Goal: Task Accomplishment & Management: Manage account settings

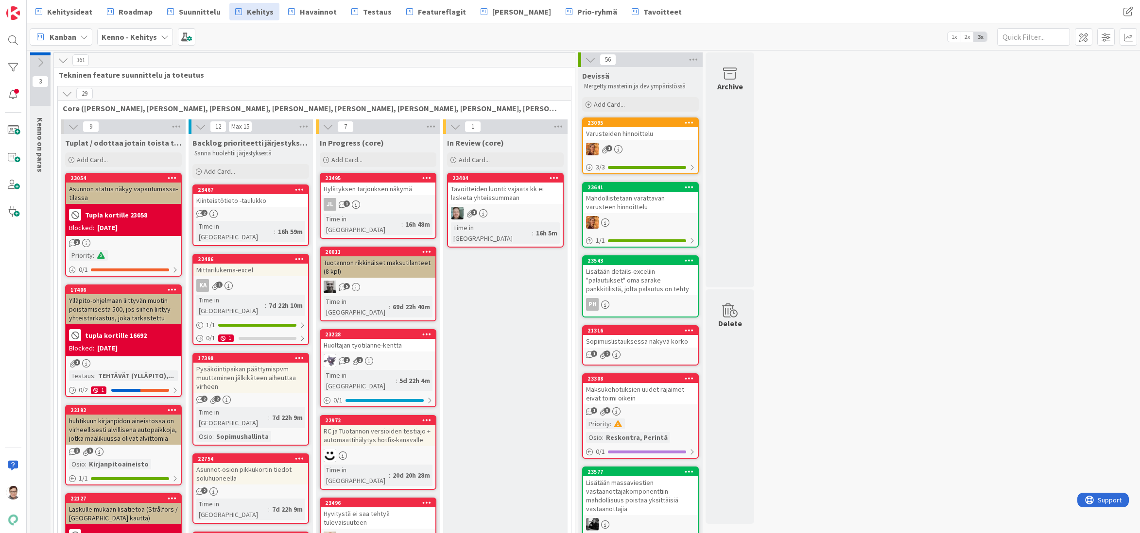
click at [69, 94] on icon at bounding box center [67, 93] width 11 height 11
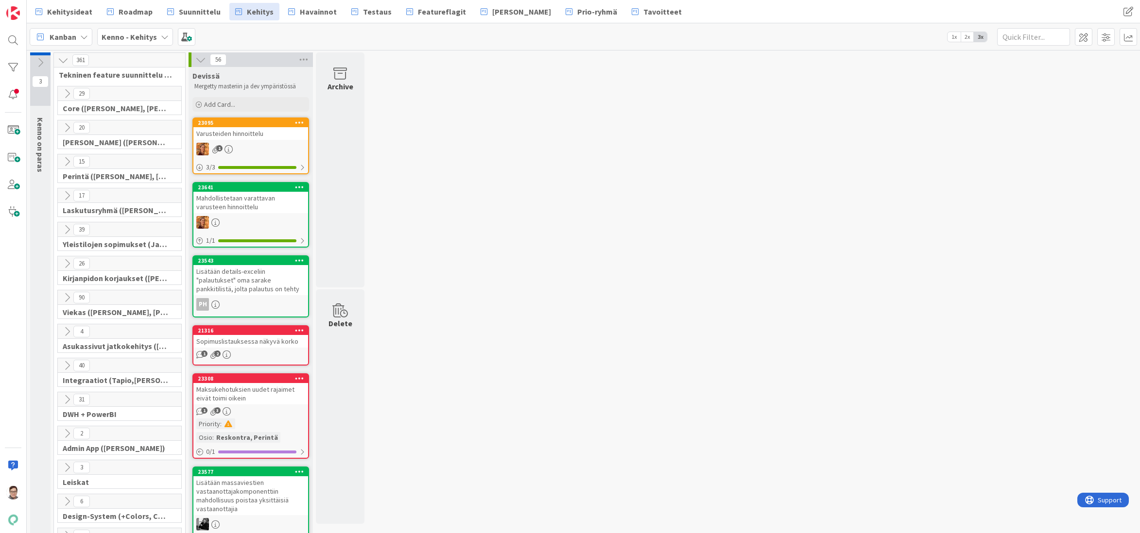
click at [66, 125] on icon at bounding box center [67, 127] width 11 height 11
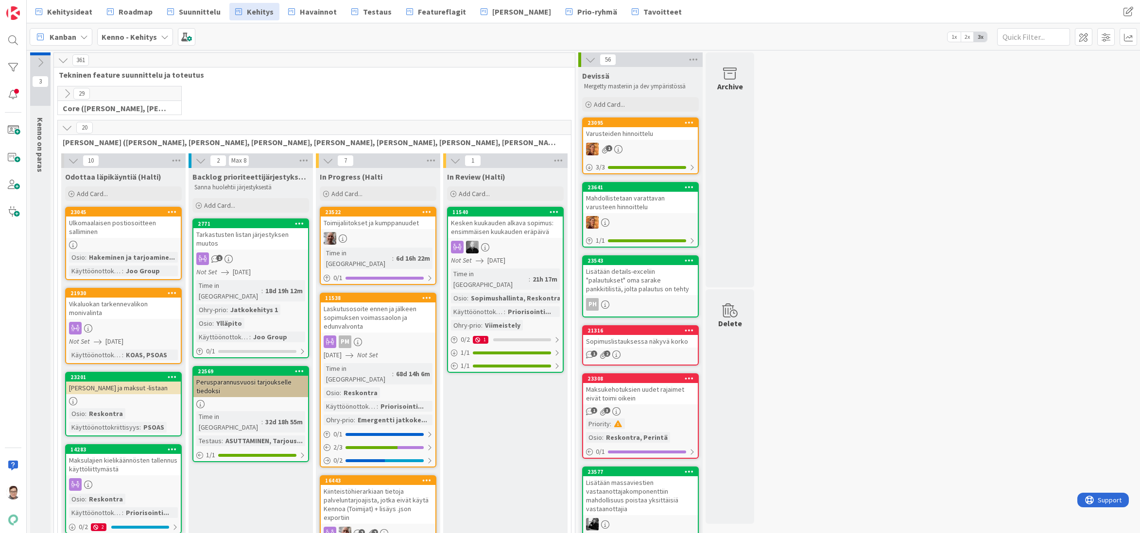
click at [73, 13] on span "Kehitysideat" at bounding box center [69, 12] width 45 height 12
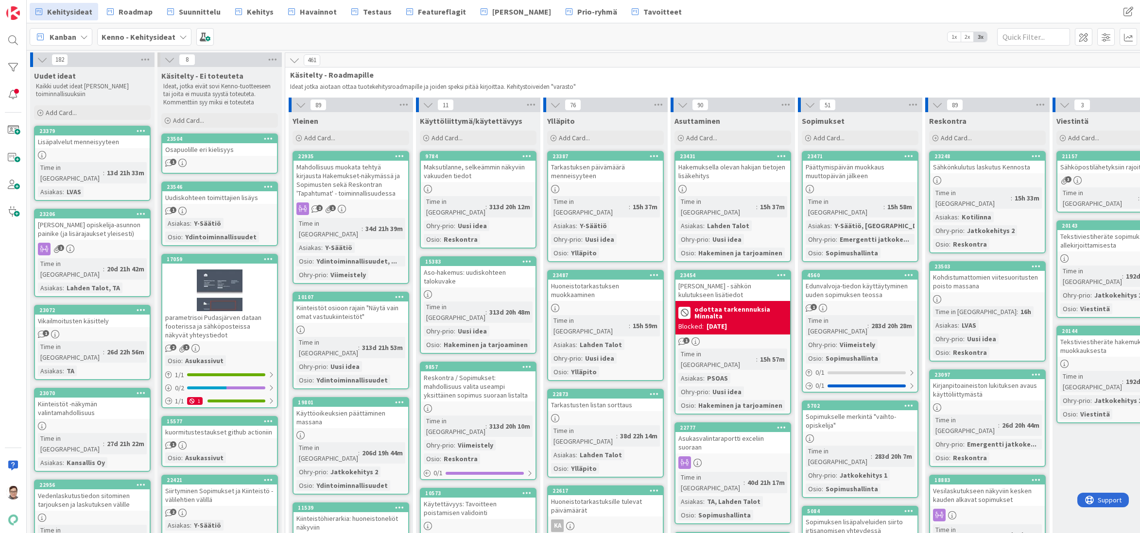
click at [137, 131] on icon at bounding box center [141, 130] width 9 height 7
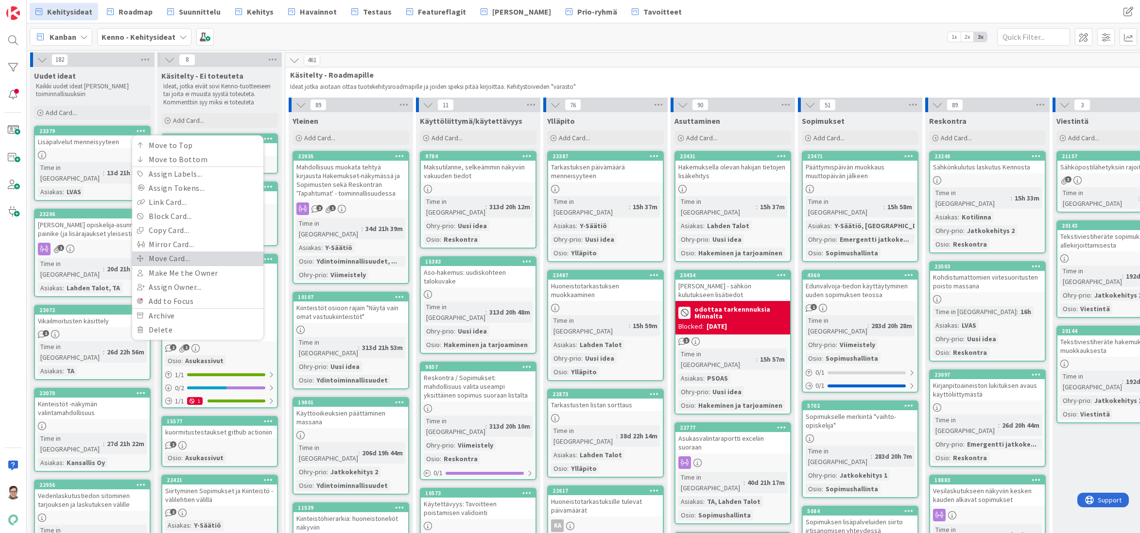
click at [158, 258] on link "Move Card..." at bounding box center [197, 259] width 131 height 14
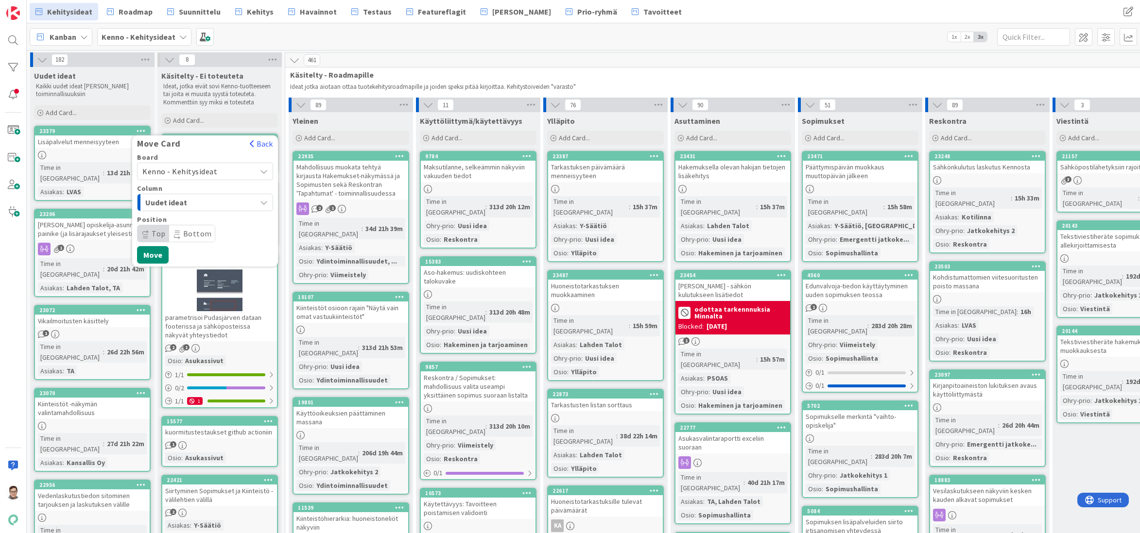
click at [189, 170] on span "Kenno - Kehitysideat" at bounding box center [179, 172] width 75 height 10
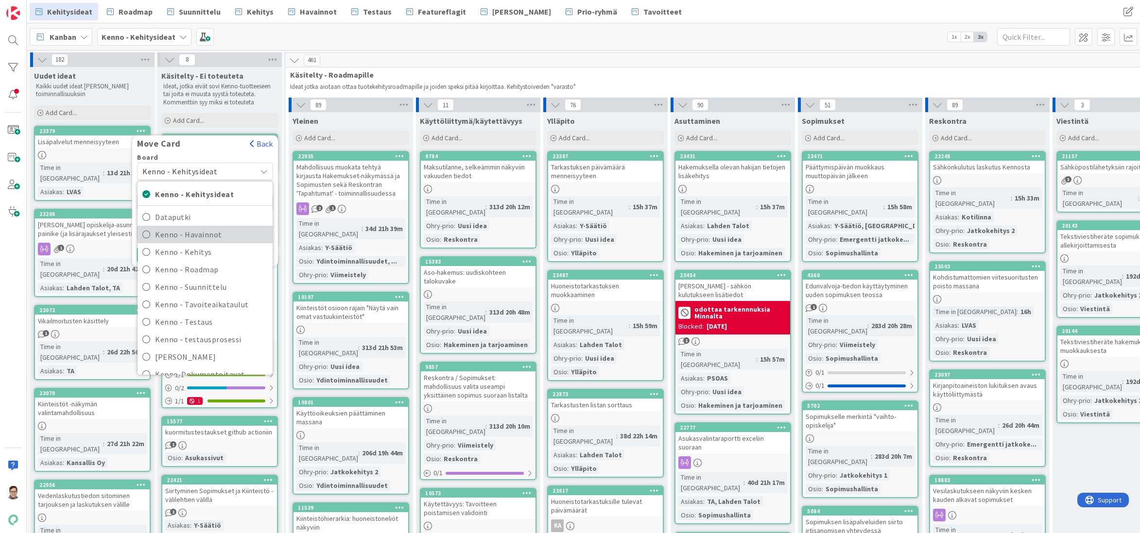
click at [191, 235] on span "Kenno - Havainnot" at bounding box center [211, 234] width 113 height 15
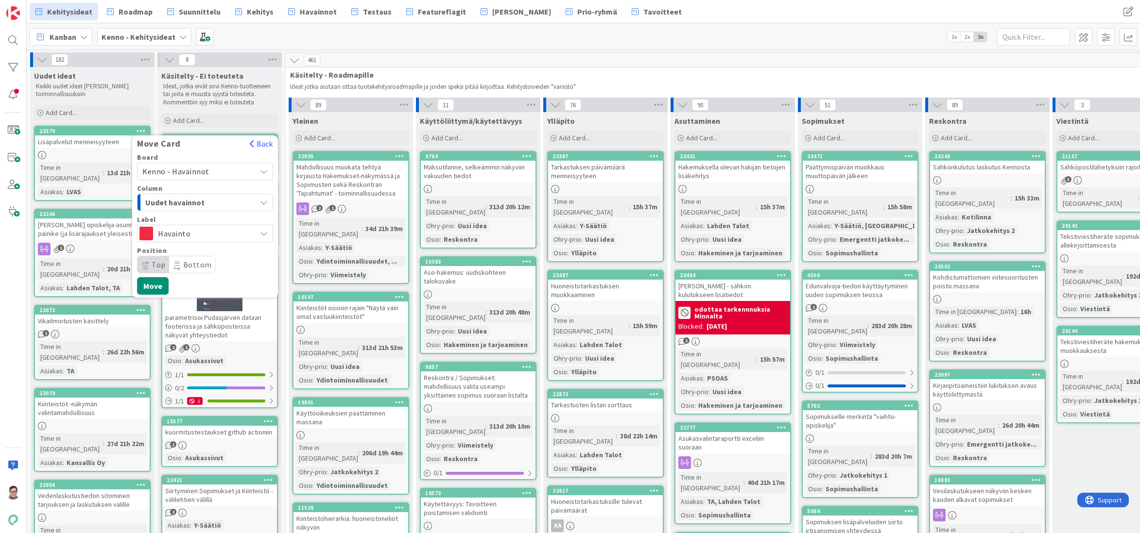
click at [192, 202] on span "Uudet havainnot" at bounding box center [181, 202] width 73 height 13
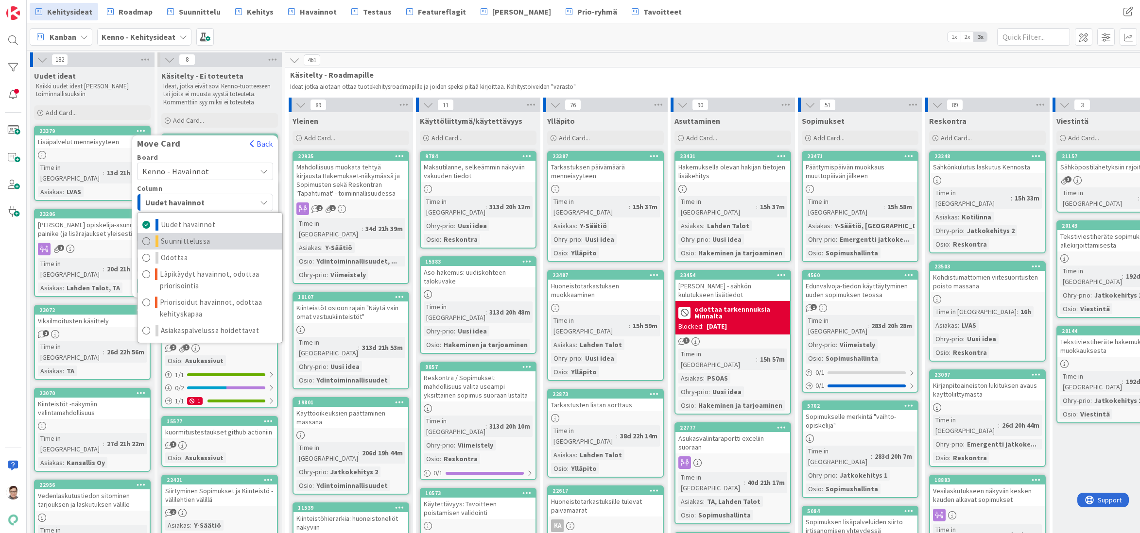
click at [193, 240] on span "Suunnittelussa" at bounding box center [186, 242] width 50 height 12
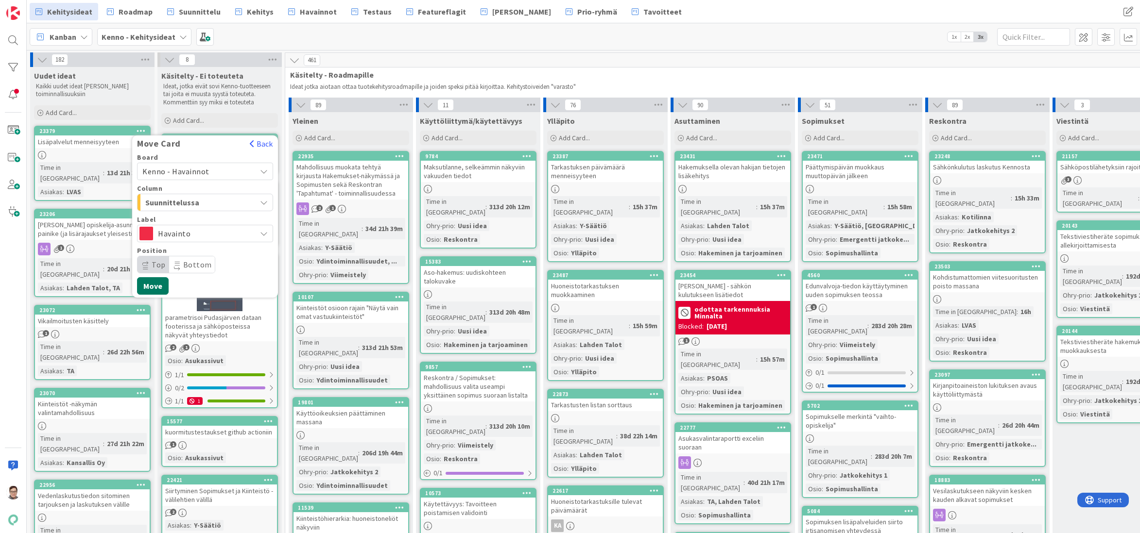
click at [157, 288] on button "Move" at bounding box center [153, 285] width 32 height 17
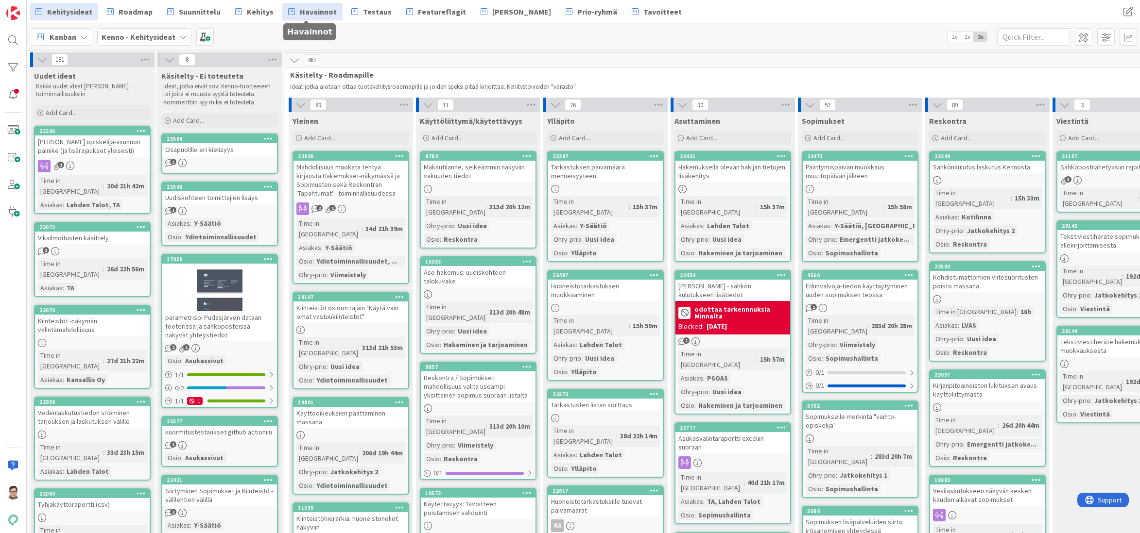
click at [308, 3] on link "Havainnot" at bounding box center [312, 11] width 60 height 17
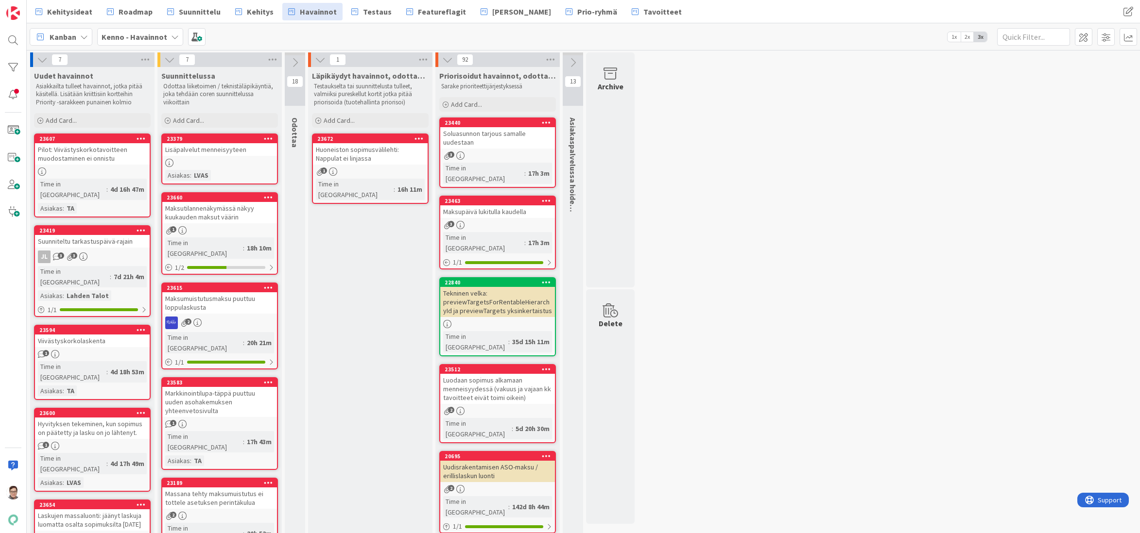
click at [379, 158] on div "Huoneiston sopimusvälilehti: Nappulat ei linjassa" at bounding box center [370, 153] width 115 height 21
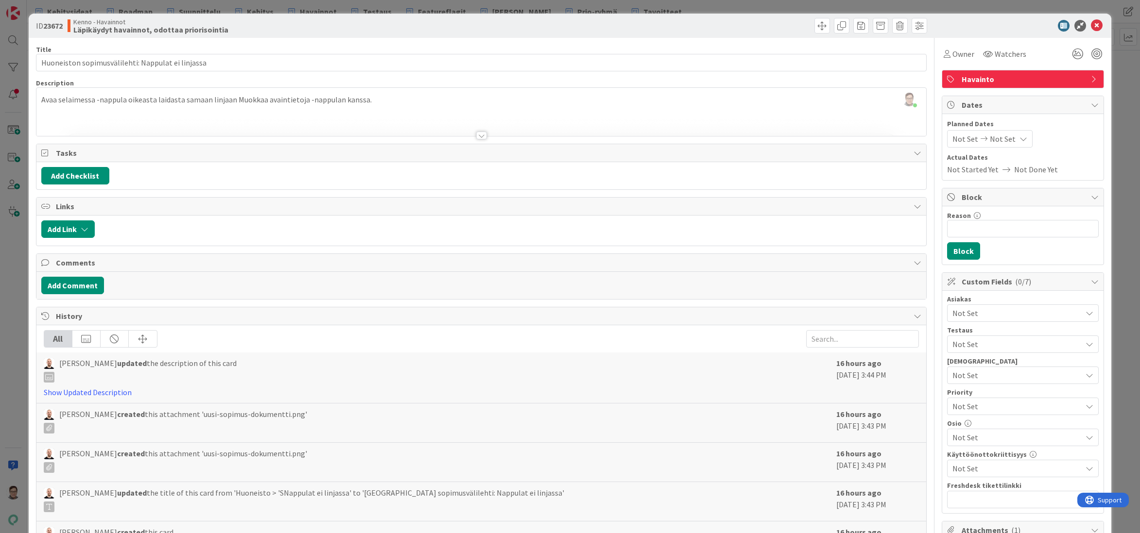
click at [478, 135] on div at bounding box center [481, 136] width 11 height 8
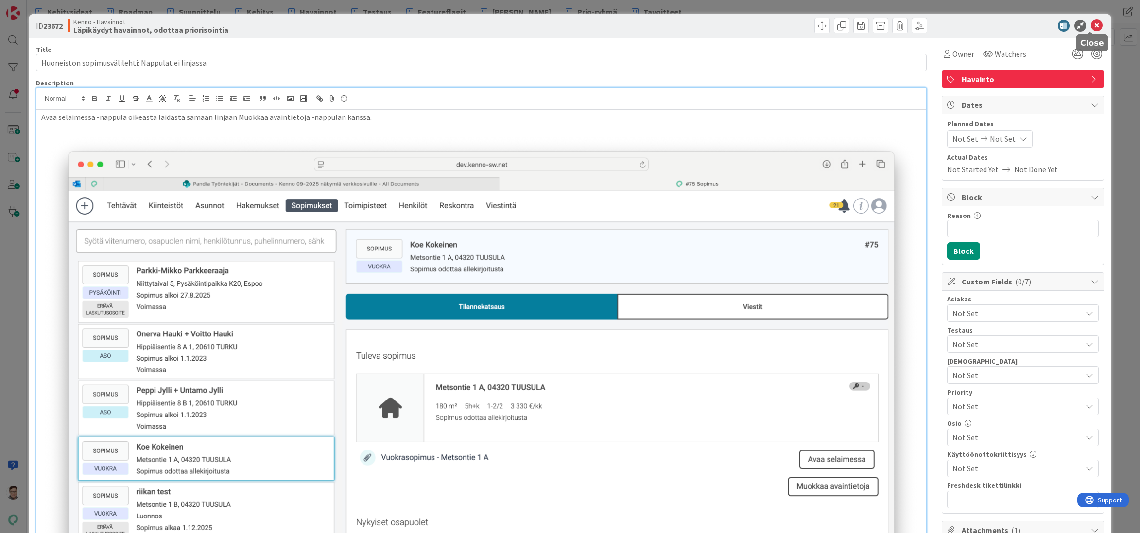
click at [1093, 28] on icon at bounding box center [1097, 26] width 12 height 12
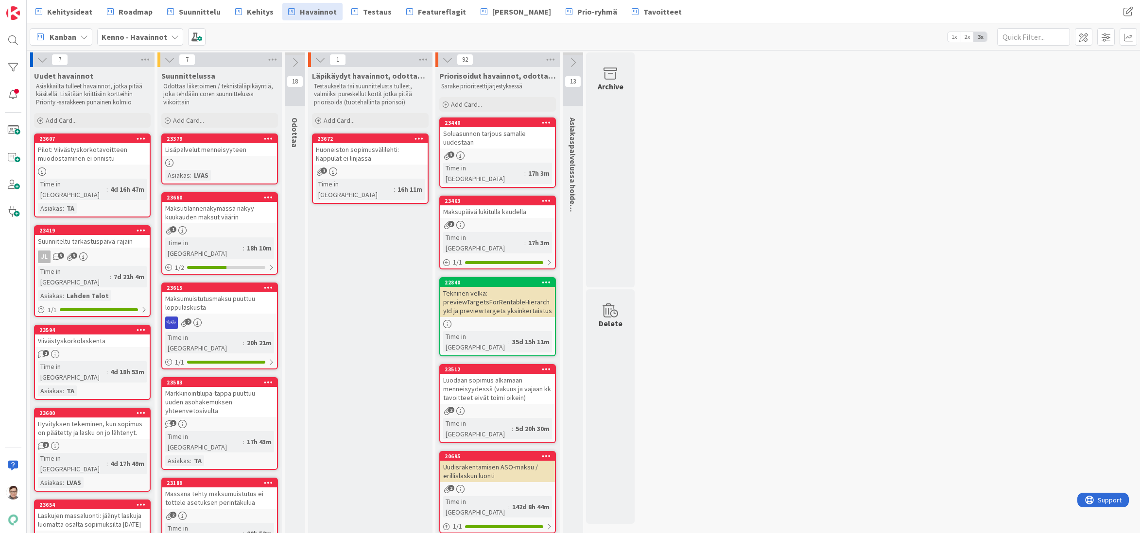
click at [418, 138] on icon at bounding box center [418, 138] width 9 height 7
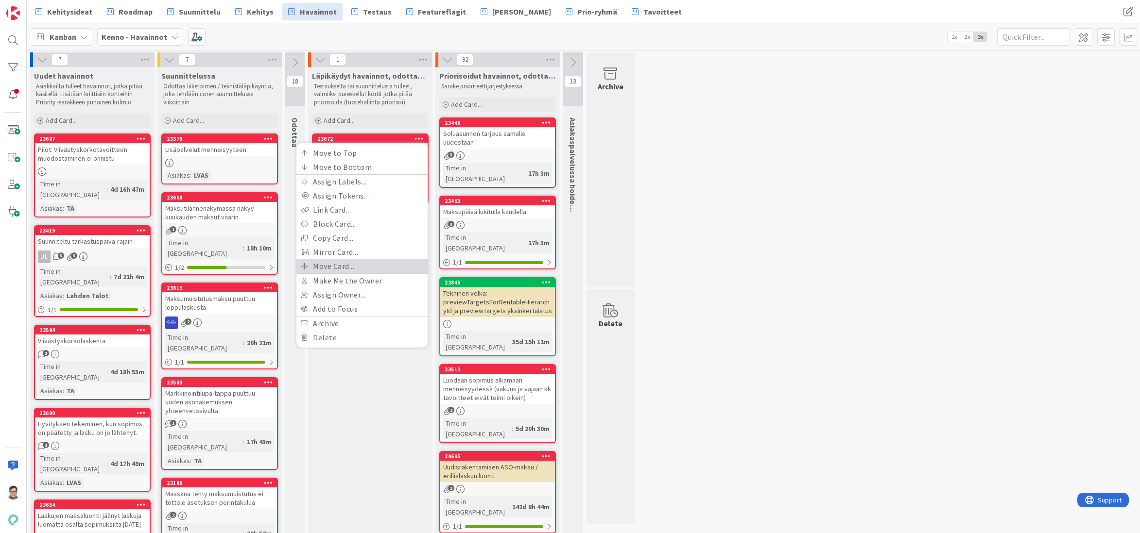
click at [340, 264] on link "Move Card..." at bounding box center [361, 266] width 131 height 14
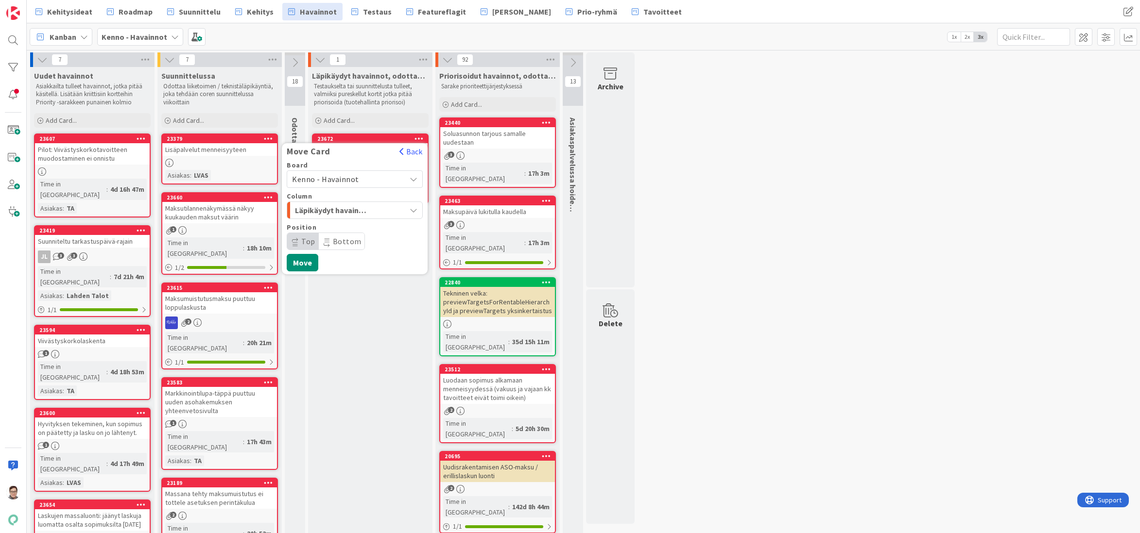
click at [343, 181] on span "Kenno - Havainnot" at bounding box center [325, 179] width 67 height 10
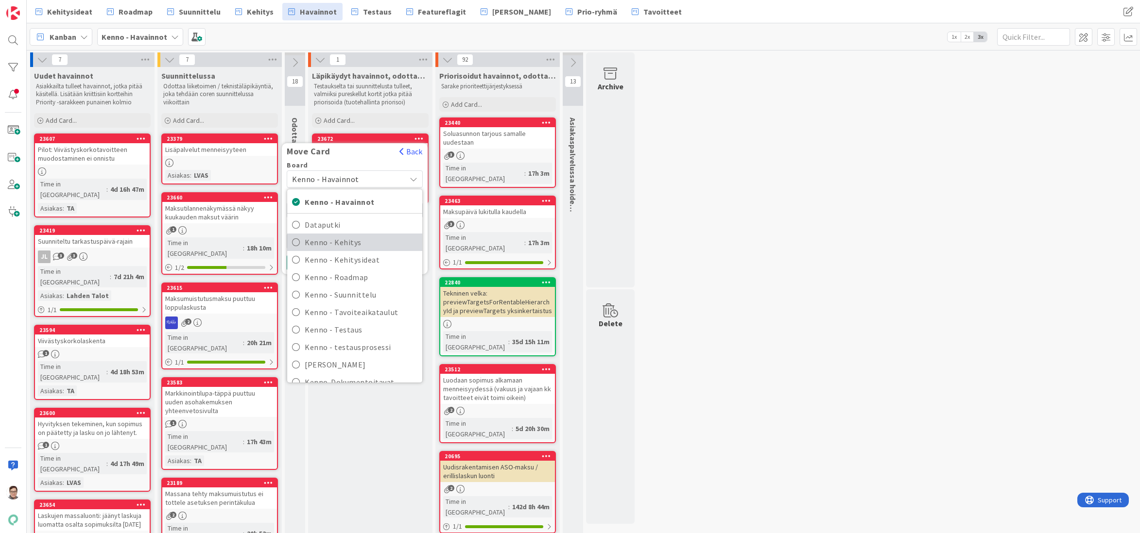
click at [343, 240] on span "Kenno - Kehitys" at bounding box center [361, 242] width 113 height 15
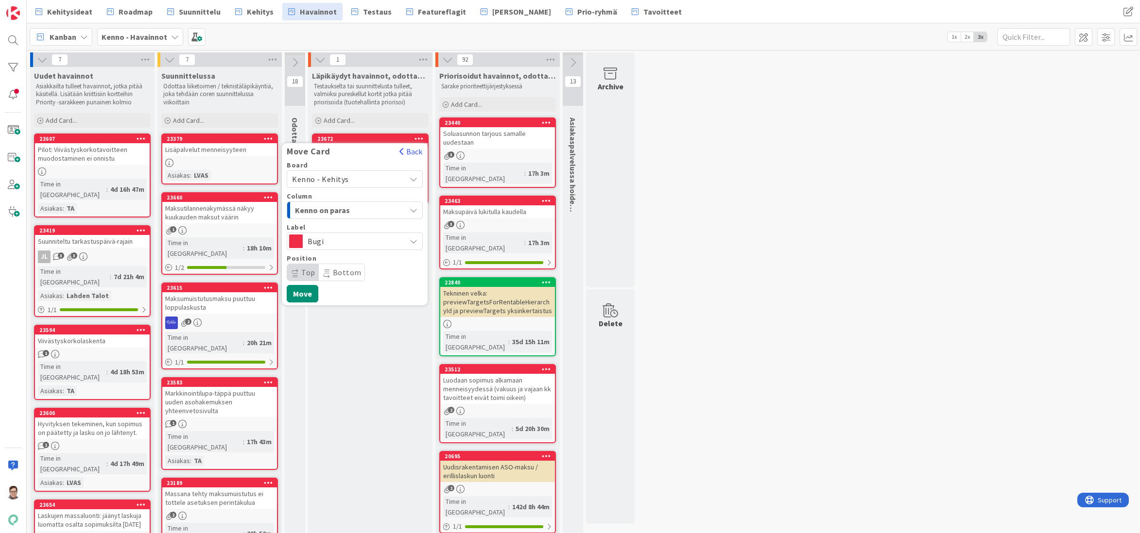
click at [343, 208] on span "Kenno on paras" at bounding box center [331, 210] width 73 height 13
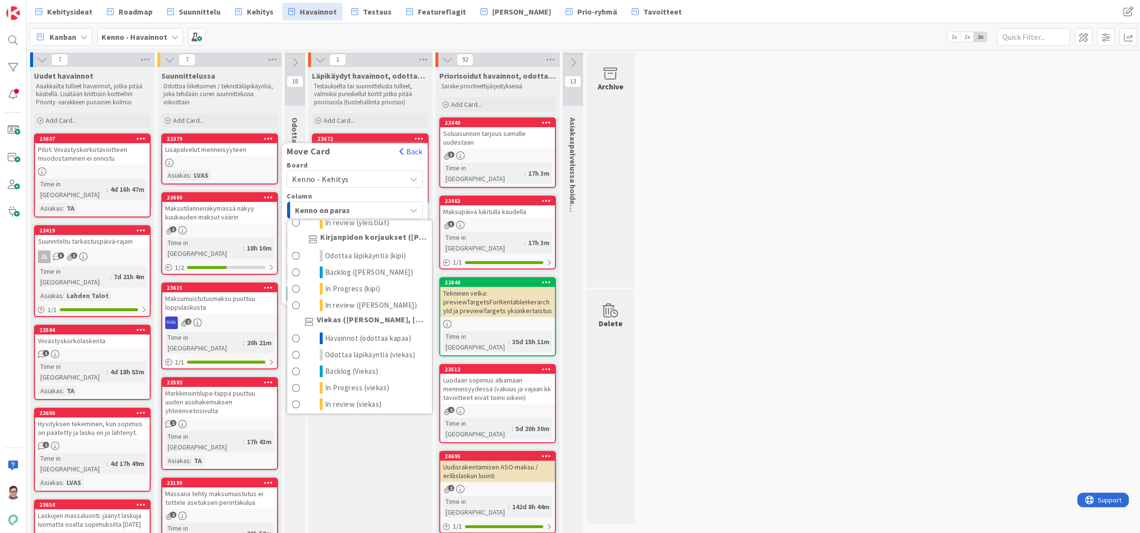
scroll to position [534, 0]
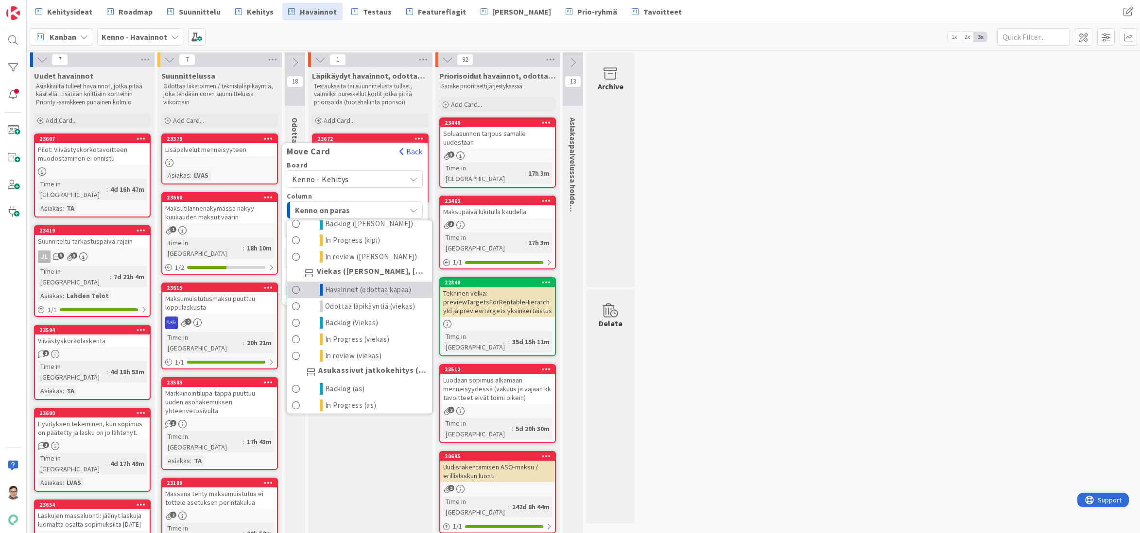
click at [346, 296] on span "Havainnot (odottaa kapaa)" at bounding box center [368, 290] width 86 height 12
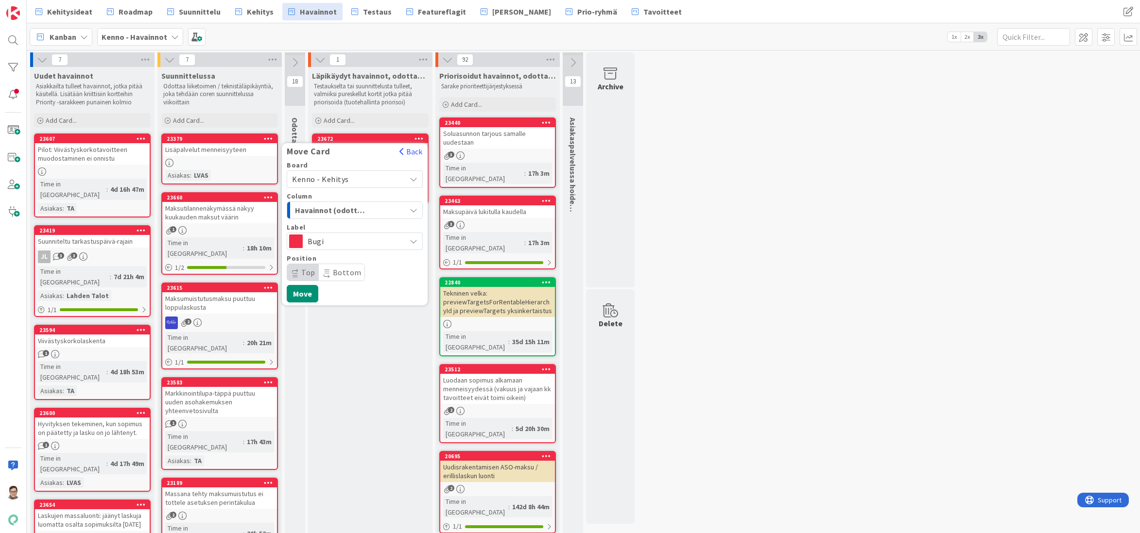
click at [336, 272] on span "Bottom" at bounding box center [347, 273] width 29 height 10
click at [307, 292] on button "Move" at bounding box center [303, 293] width 32 height 17
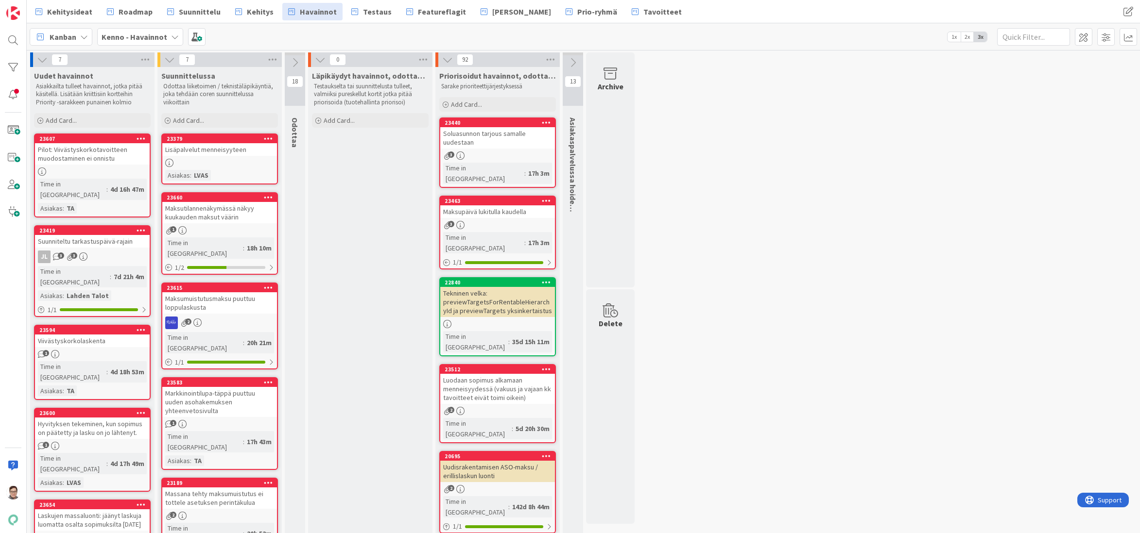
click at [222, 151] on div "Lisäpalvelut menneisyyteen" at bounding box center [219, 149] width 115 height 13
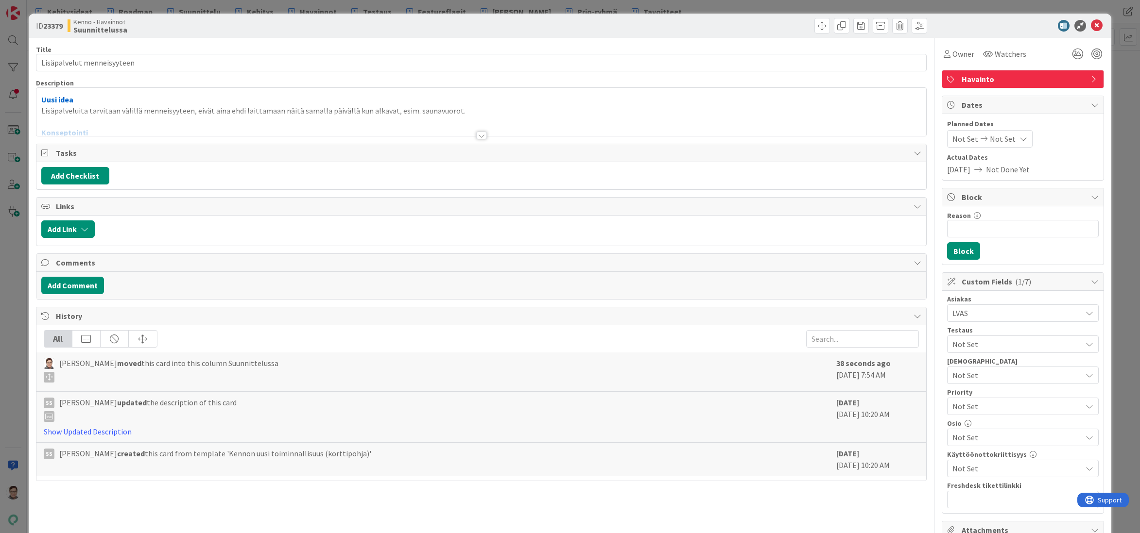
click at [480, 137] on div at bounding box center [481, 136] width 11 height 8
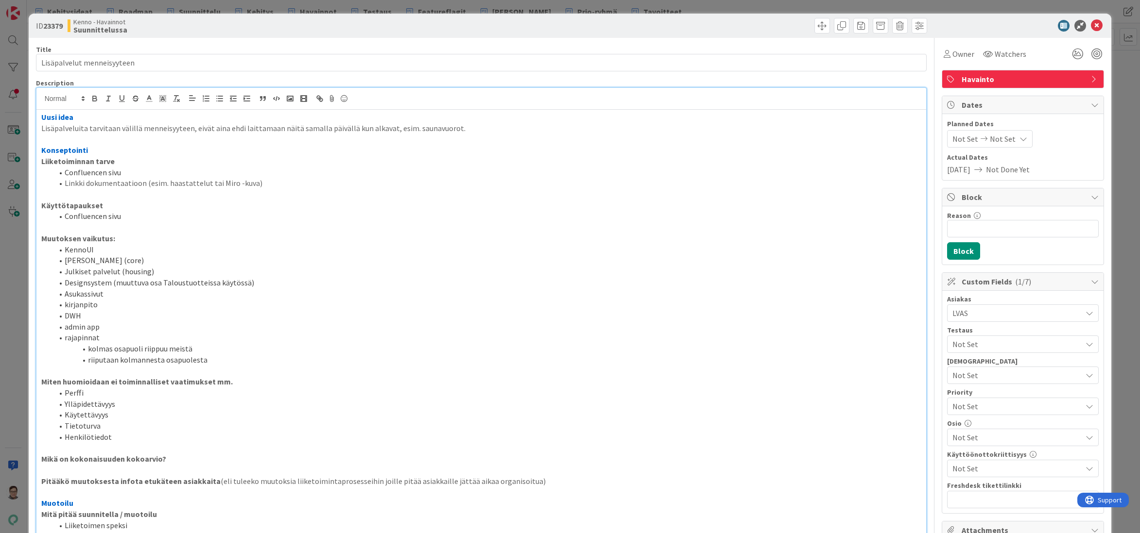
drag, startPoint x: 40, startPoint y: 149, endPoint x: 538, endPoint y: 478, distance: 596.4
click at [538, 478] on div "Uusi idea Lisäpalveluita tarvitaan välillä menneisyyteen, eivät aina ehdi laitt…" at bounding box center [481, 402] width 890 height 585
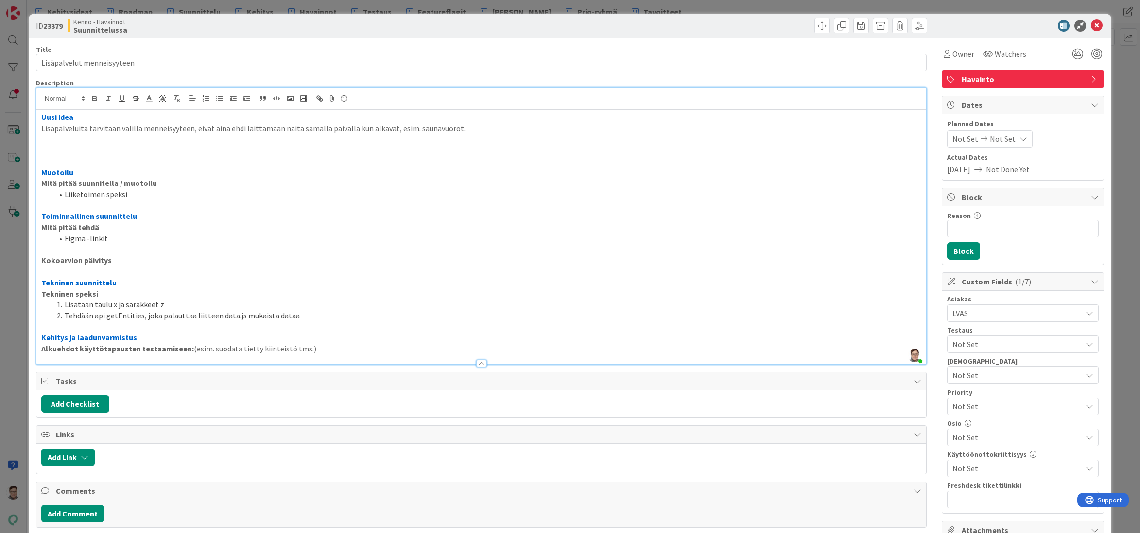
drag, startPoint x: 41, startPoint y: 148, endPoint x: 354, endPoint y: 351, distance: 373.0
click at [354, 351] on div "Uusi idea Lisäpalveluita tarvitaan välillä menneisyyteen, eivät aina ehdi laitt…" at bounding box center [481, 237] width 890 height 255
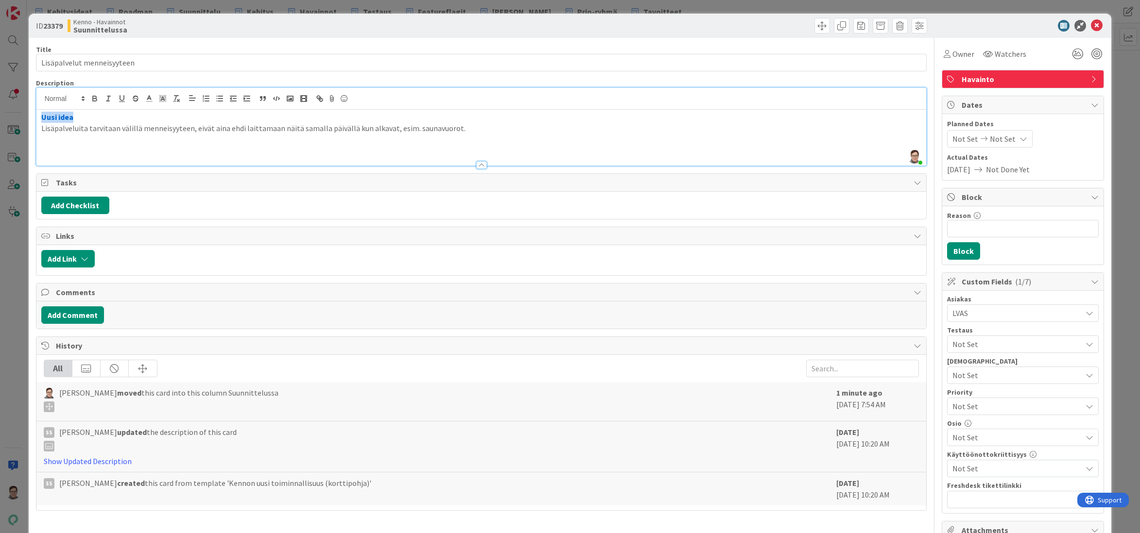
drag, startPoint x: 76, startPoint y: 118, endPoint x: 33, endPoint y: 120, distance: 42.8
click at [33, 120] on div "ID 23379 Kenno - Havainnot Suunnittelussa Title 26 / 128 Lisäpalvelut menneisyy…" at bounding box center [570, 443] width 1083 height 859
click at [480, 127] on p "Lisäpalveluita tarvitaan välillä menneisyyteen, eivät aina ehdi laittamaan näit…" at bounding box center [481, 128] width 880 height 11
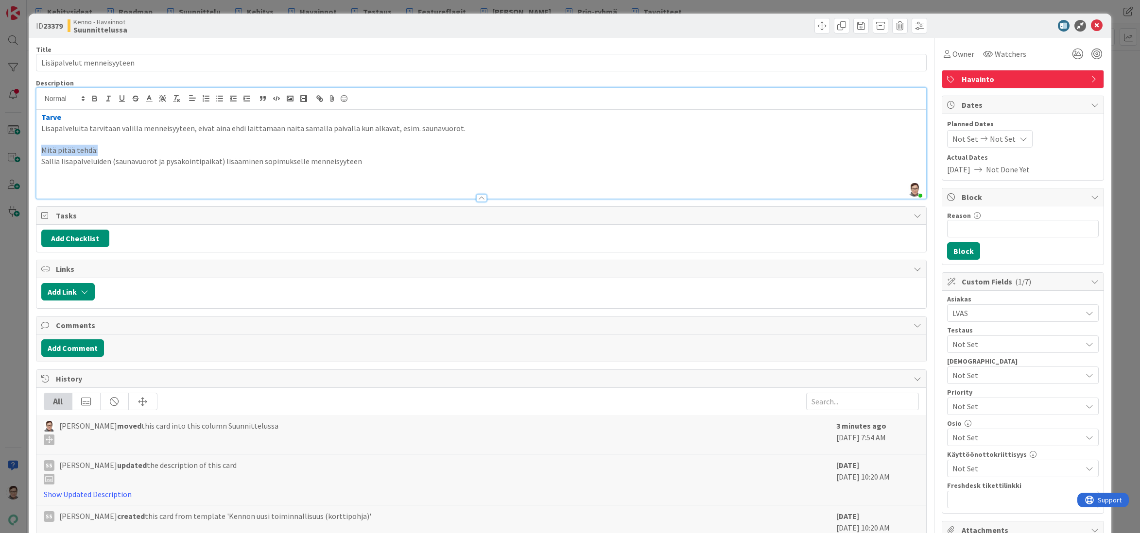
drag, startPoint x: 105, startPoint y: 149, endPoint x: 39, endPoint y: 151, distance: 66.6
click at [39, 151] on div "Tarve Lisäpalveluita tarvitaan välillä menneisyyteen, eivät aina ehdi laittamaa…" at bounding box center [481, 154] width 890 height 89
click at [75, 162] on p "Sallia lisäpalveluiden (saunavuorot ja pysäköintipaikat) lisääminen sopimuksell…" at bounding box center [481, 161] width 880 height 11
click at [355, 162] on p "Sallia lisäpalveluiden (saunavuorot ja pysäköintipaikat) lisääminen sopimuksell…" at bounding box center [481, 161] width 880 height 11
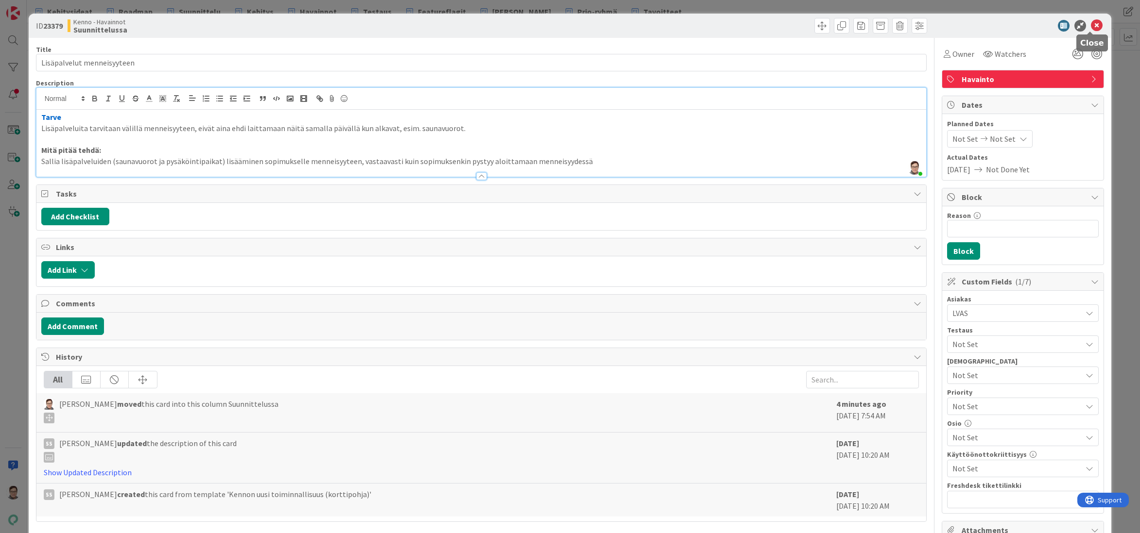
click at [1091, 27] on icon at bounding box center [1097, 26] width 12 height 12
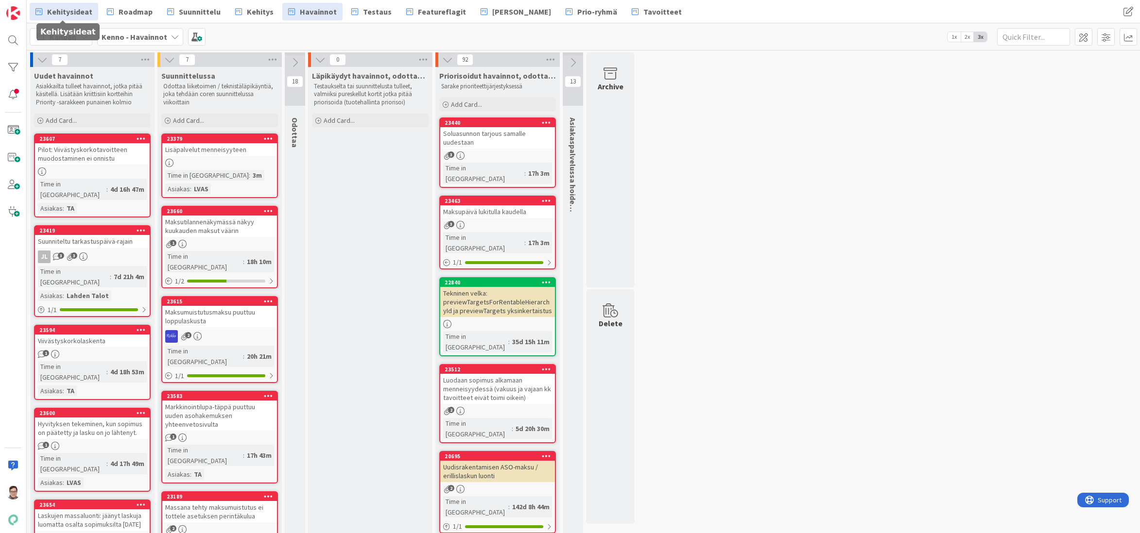
click at [61, 6] on span "Kehitysideat" at bounding box center [69, 12] width 45 height 12
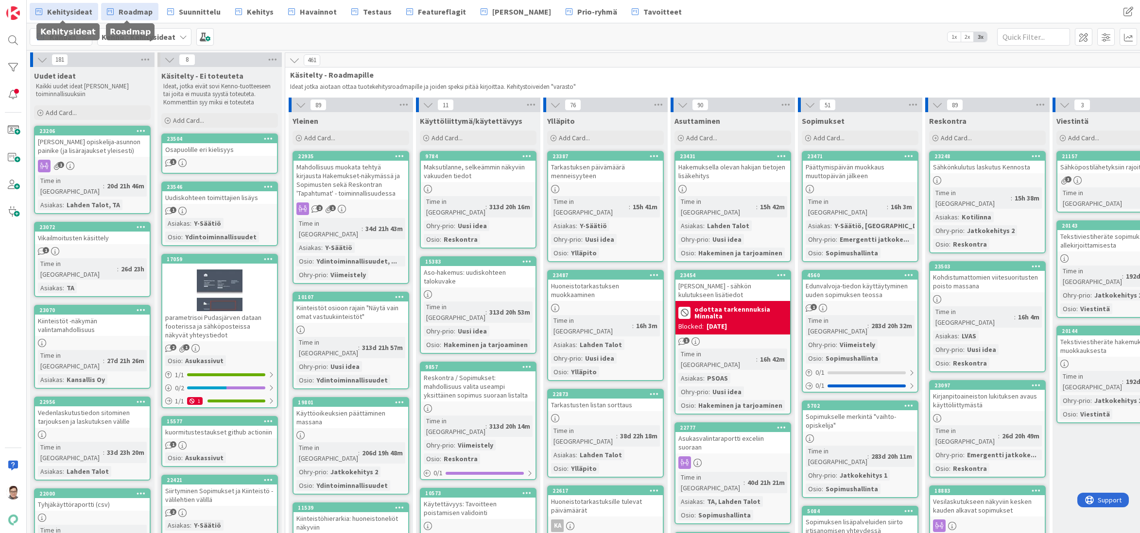
click at [121, 13] on span "Roadmap" at bounding box center [136, 12] width 34 height 12
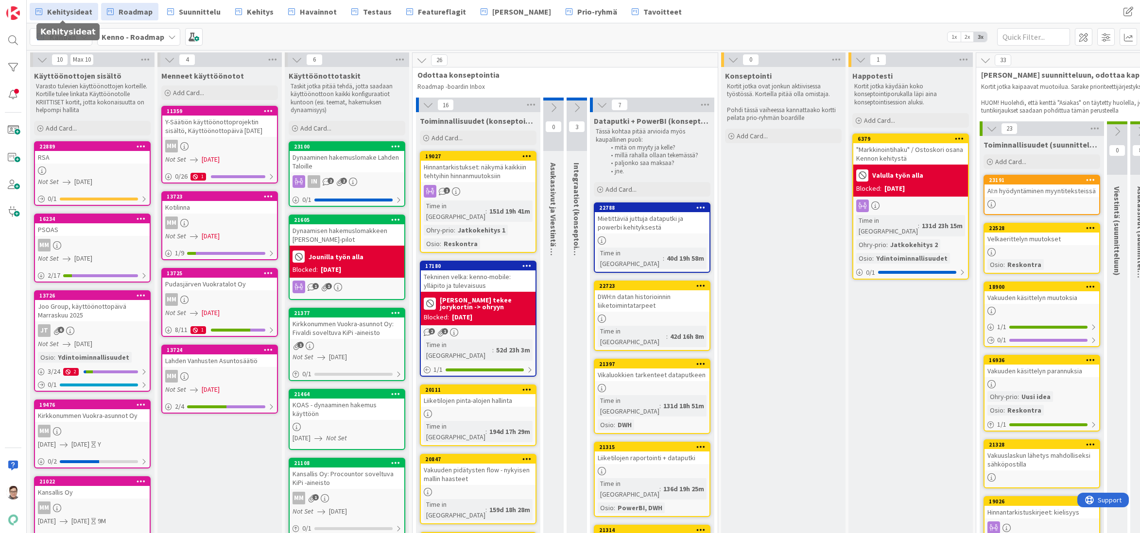
click at [60, 8] on span "Kehitysideat" at bounding box center [69, 12] width 45 height 12
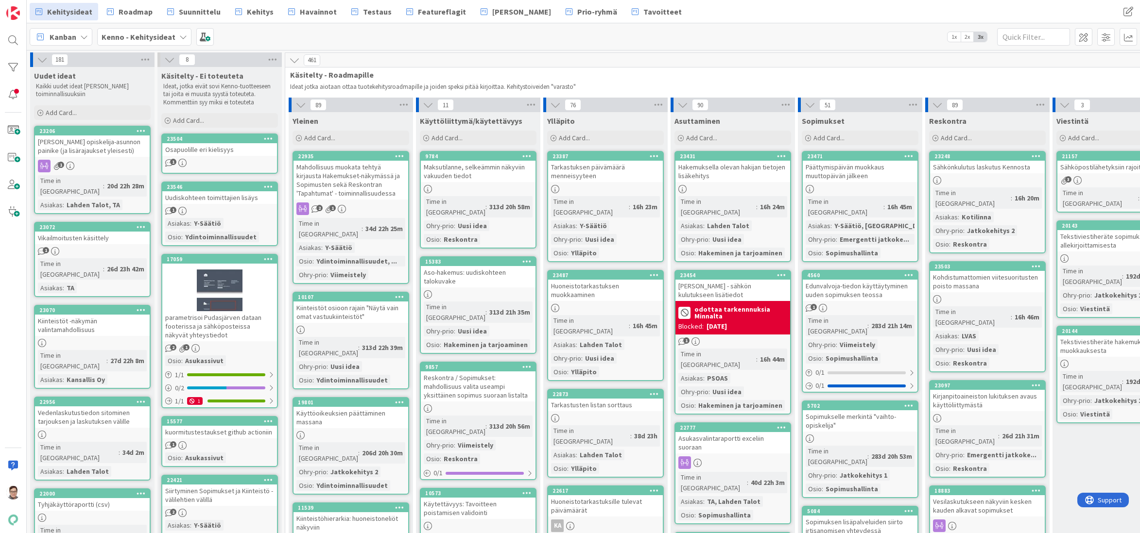
click at [720, 280] on div "[PERSON_NAME] - sähkön kulutukseen lisätiedot" at bounding box center [732, 290] width 115 height 21
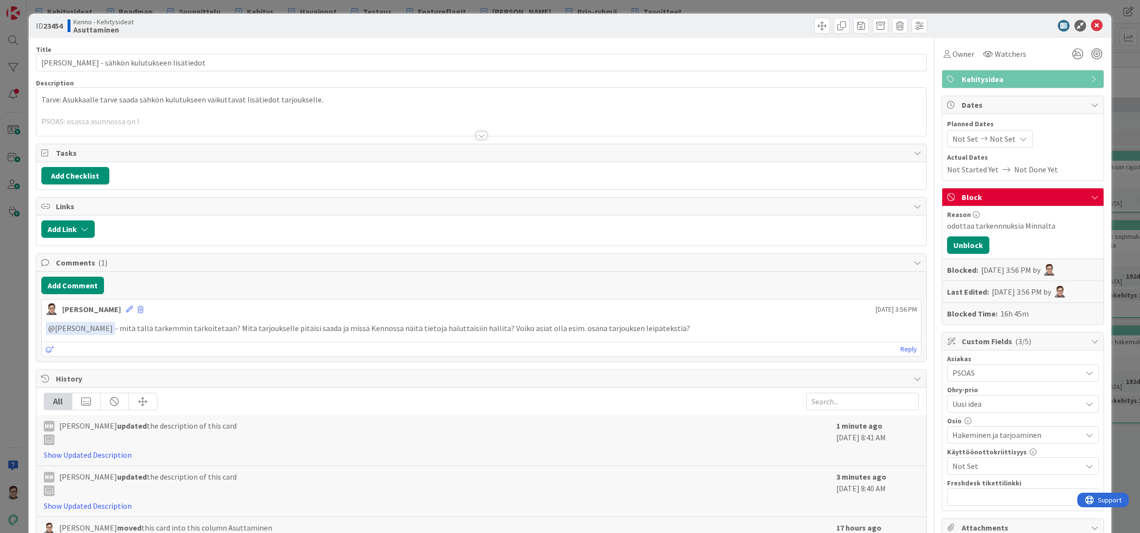
click at [479, 134] on div at bounding box center [481, 136] width 11 height 8
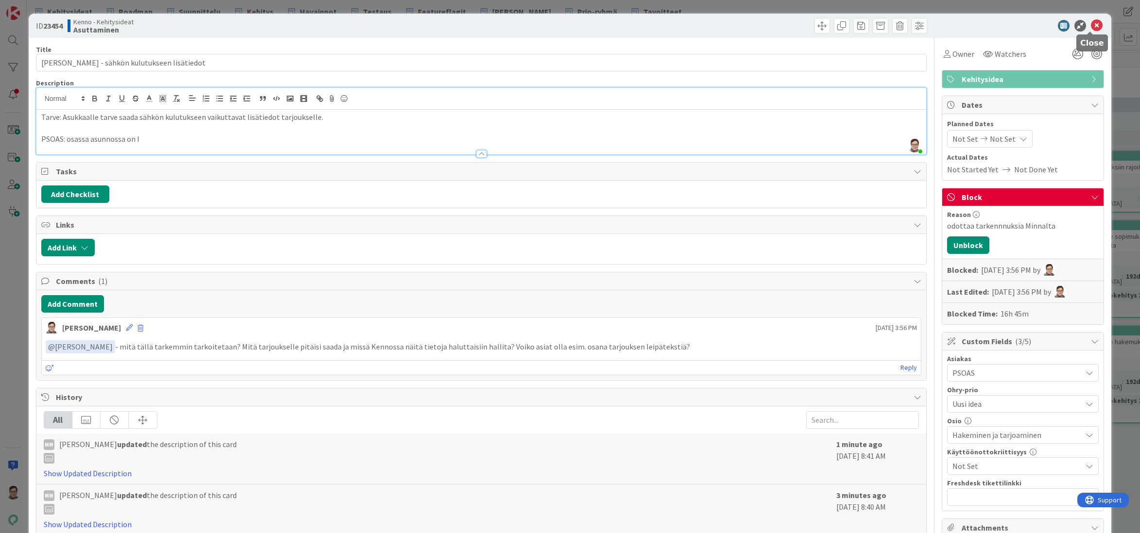
click at [1094, 28] on icon at bounding box center [1097, 26] width 12 height 12
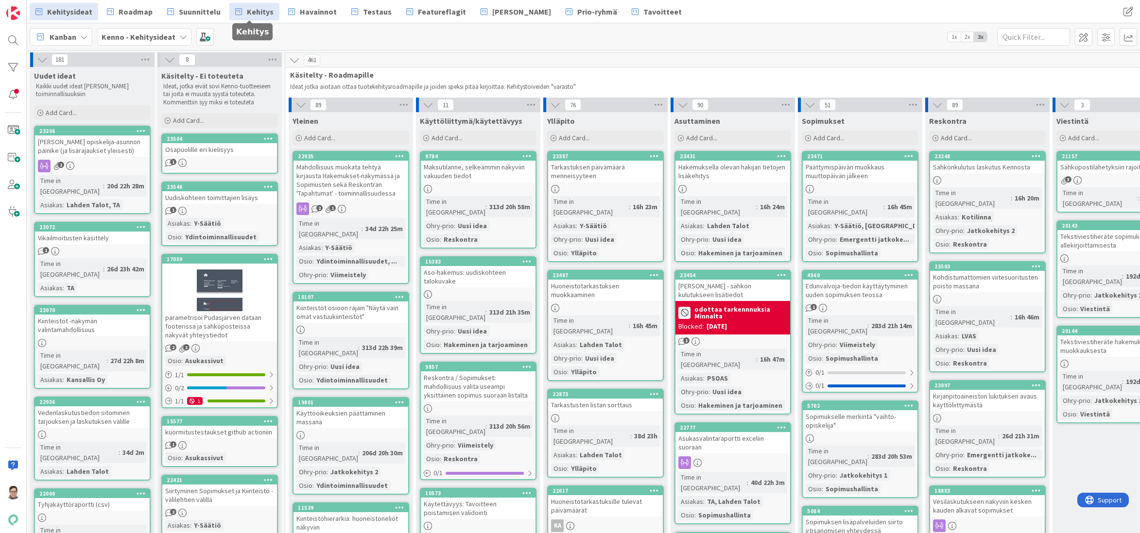
click at [247, 15] on span "Kehitys" at bounding box center [260, 12] width 27 height 12
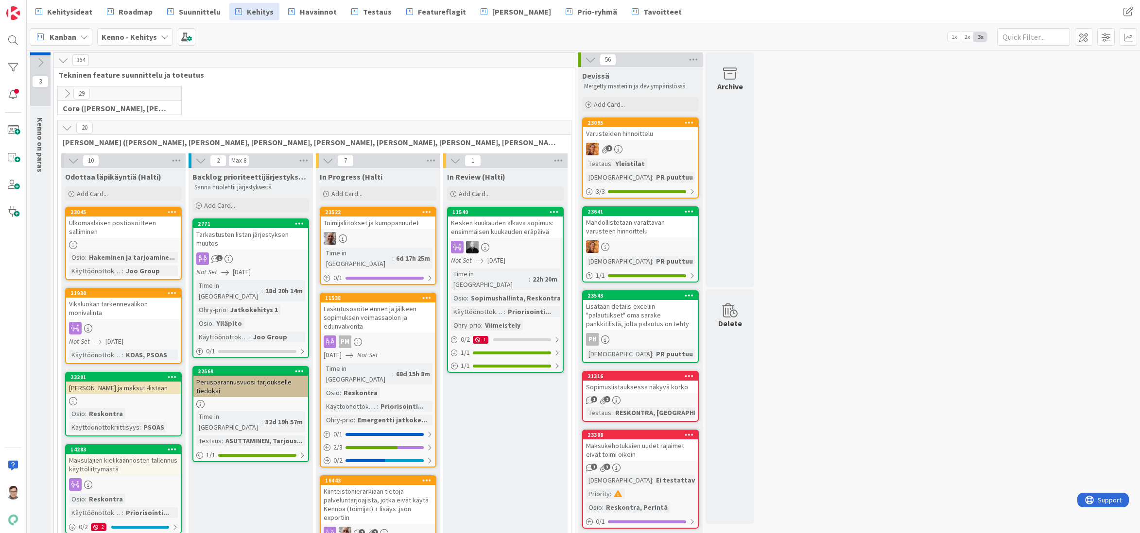
scroll to position [97, 0]
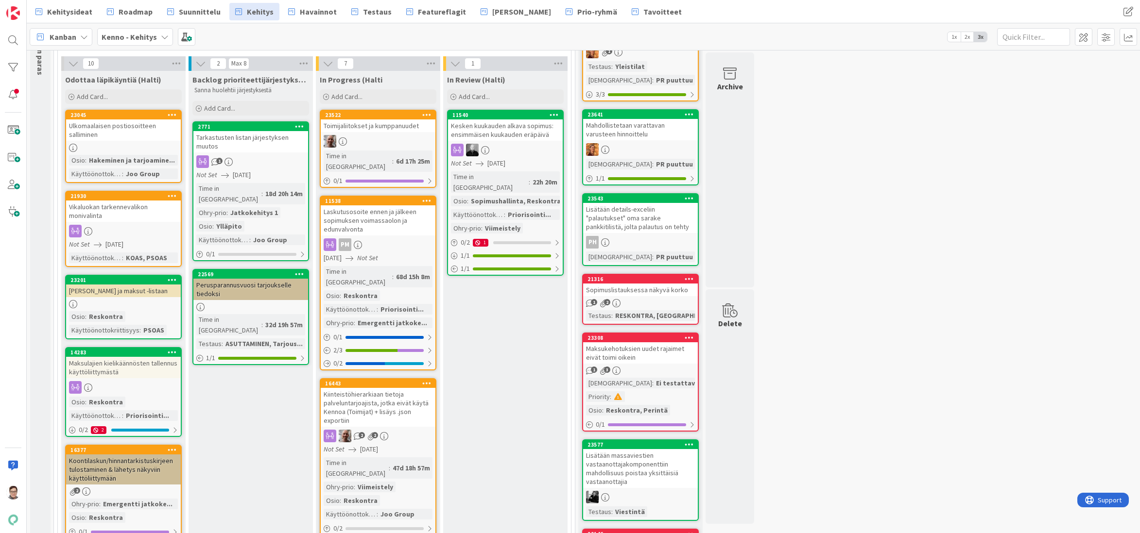
click at [14, 65] on div at bounding box center [12, 67] width 19 height 19
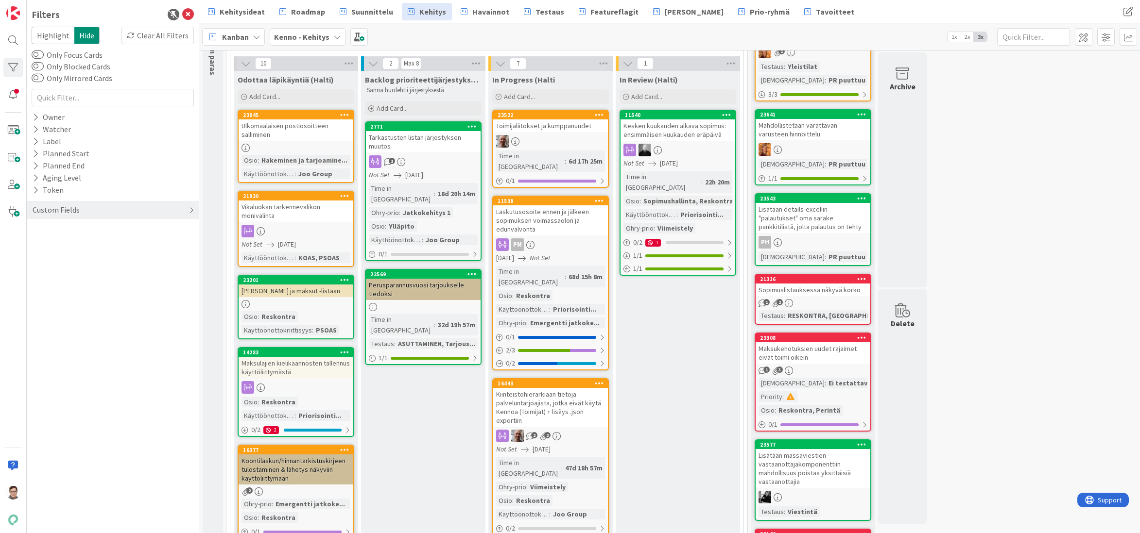
click at [61, 208] on div "Custom Fields" at bounding box center [56, 210] width 49 height 12
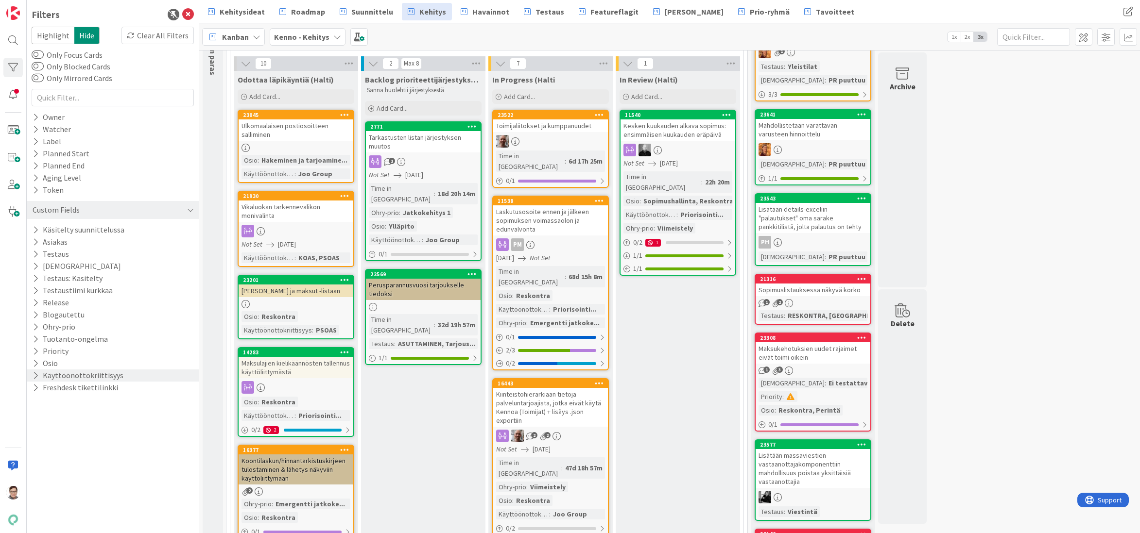
click at [73, 373] on button "Käyttöönottokriittisyys" at bounding box center [78, 376] width 93 height 12
click at [37, 430] on icon at bounding box center [37, 428] width 7 height 7
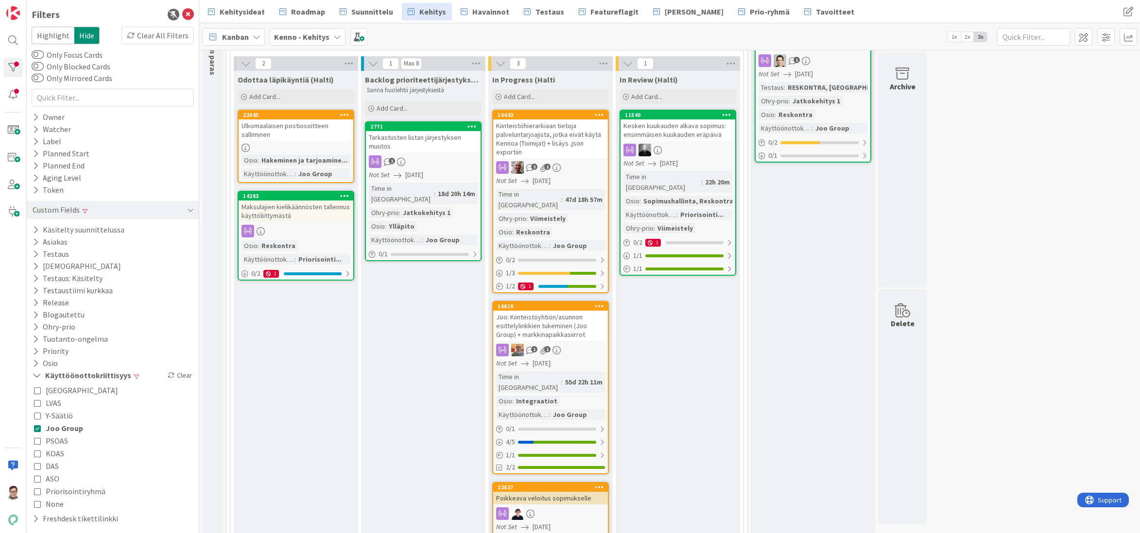
click at [413, 367] on div "Backlog prioriteettijärjestyksessä (Halti) Sanna huolehtii järjestyksestä Add C…" at bounding box center [423, 358] width 124 height 575
click at [189, 14] on icon at bounding box center [188, 15] width 12 height 12
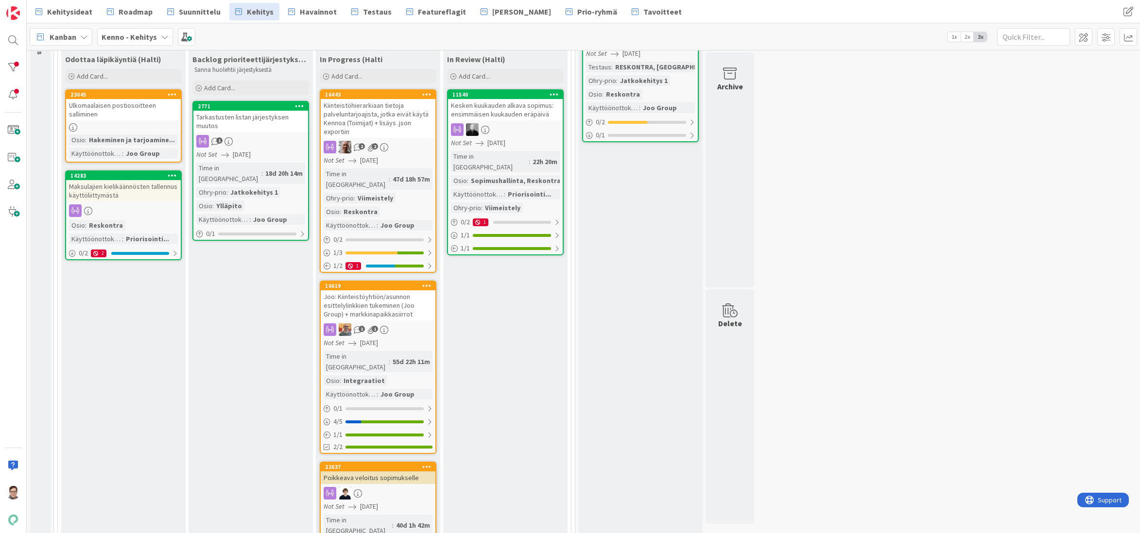
scroll to position [0, 0]
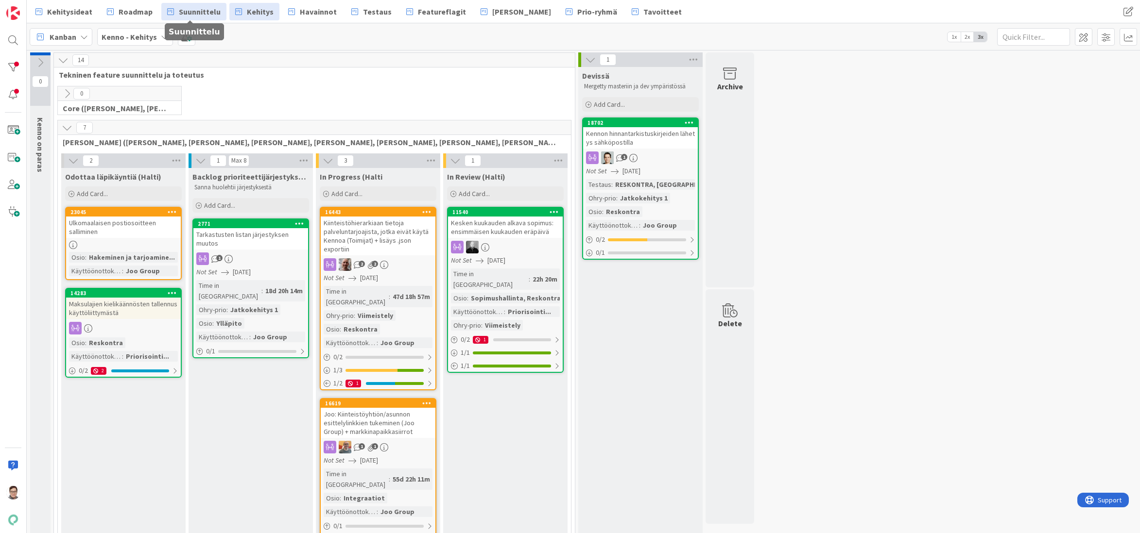
click at [198, 14] on span "Suunnittelu" at bounding box center [200, 12] width 42 height 12
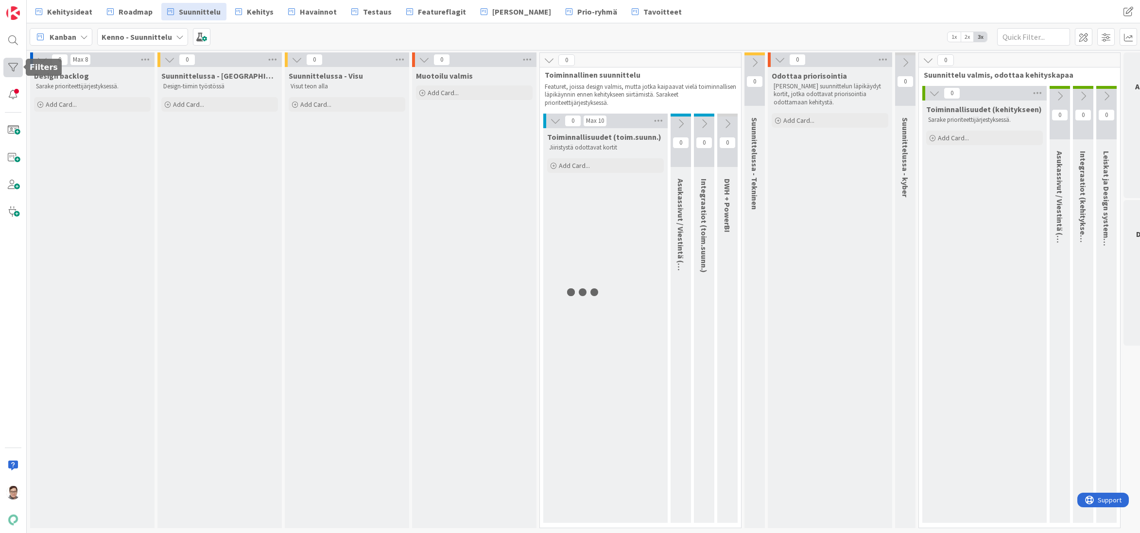
click at [14, 67] on div at bounding box center [12, 67] width 19 height 19
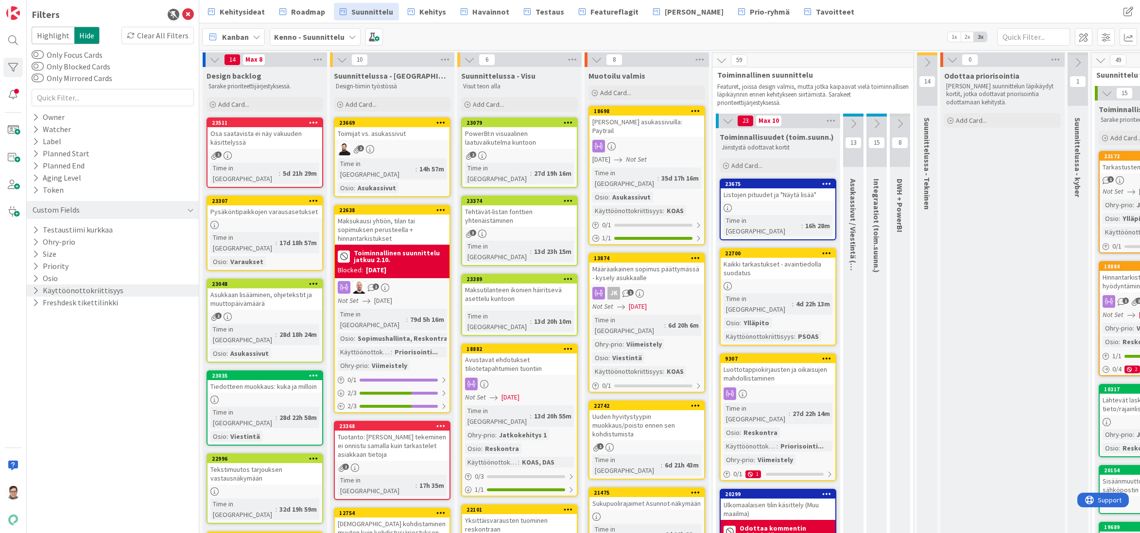
click at [37, 290] on icon at bounding box center [36, 291] width 6 height 8
click at [35, 343] on icon at bounding box center [37, 343] width 7 height 7
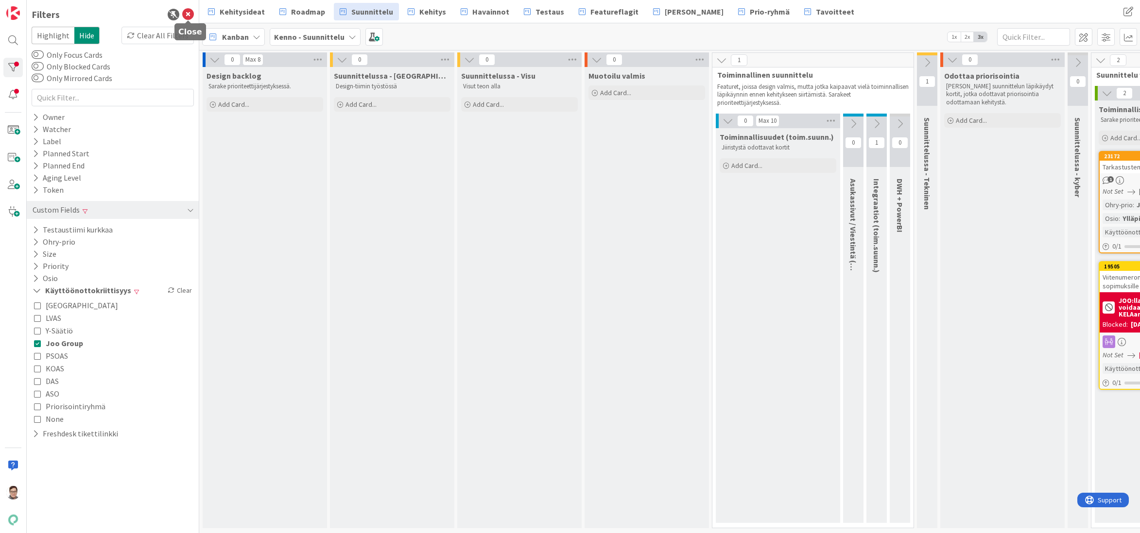
click at [187, 16] on icon at bounding box center [188, 15] width 12 height 12
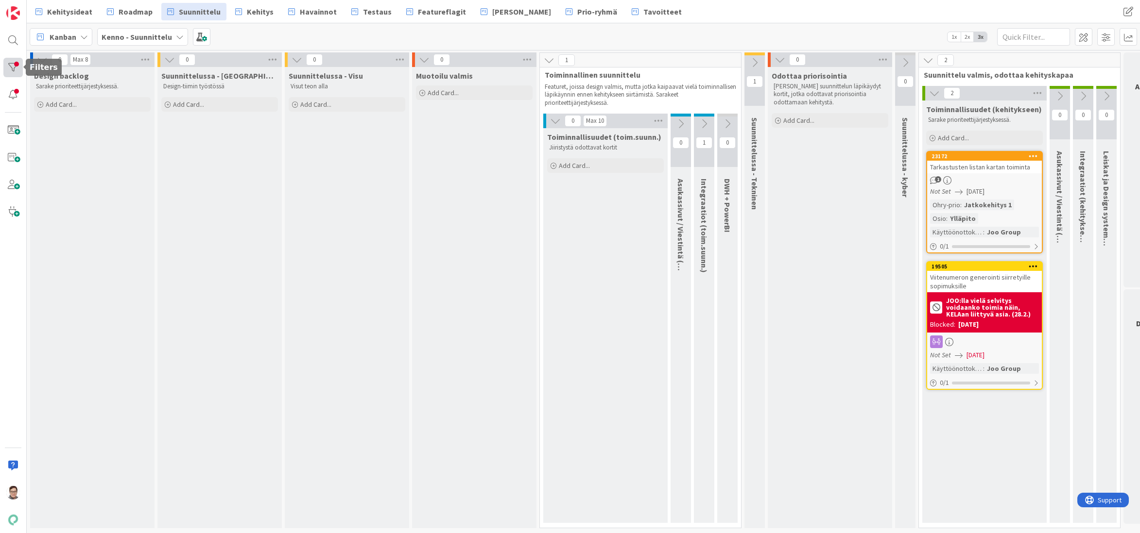
click at [13, 67] on div at bounding box center [12, 67] width 19 height 19
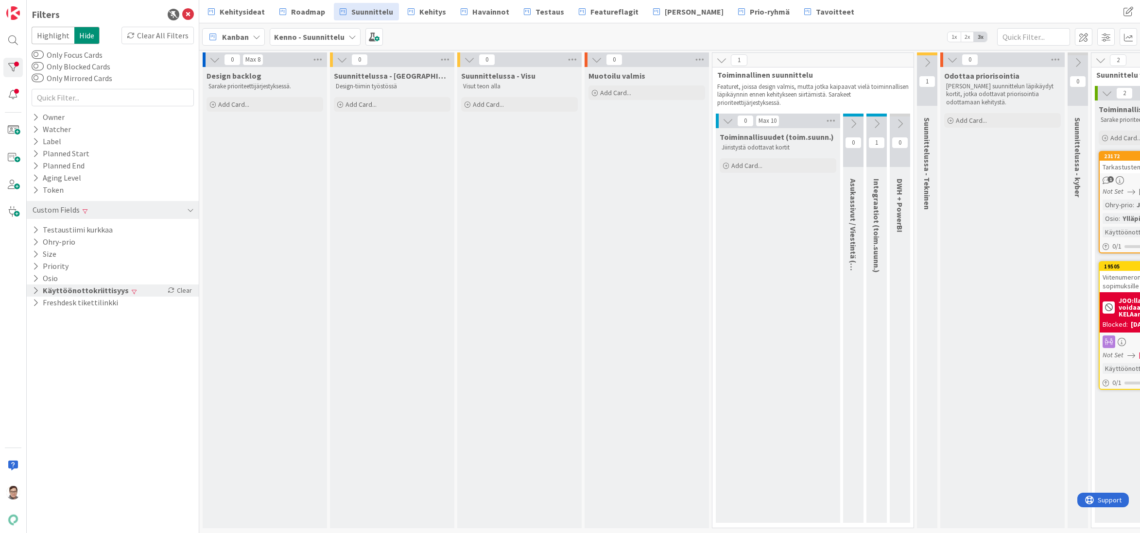
click at [38, 287] on icon at bounding box center [36, 291] width 6 height 8
click at [39, 346] on icon at bounding box center [37, 343] width 7 height 7
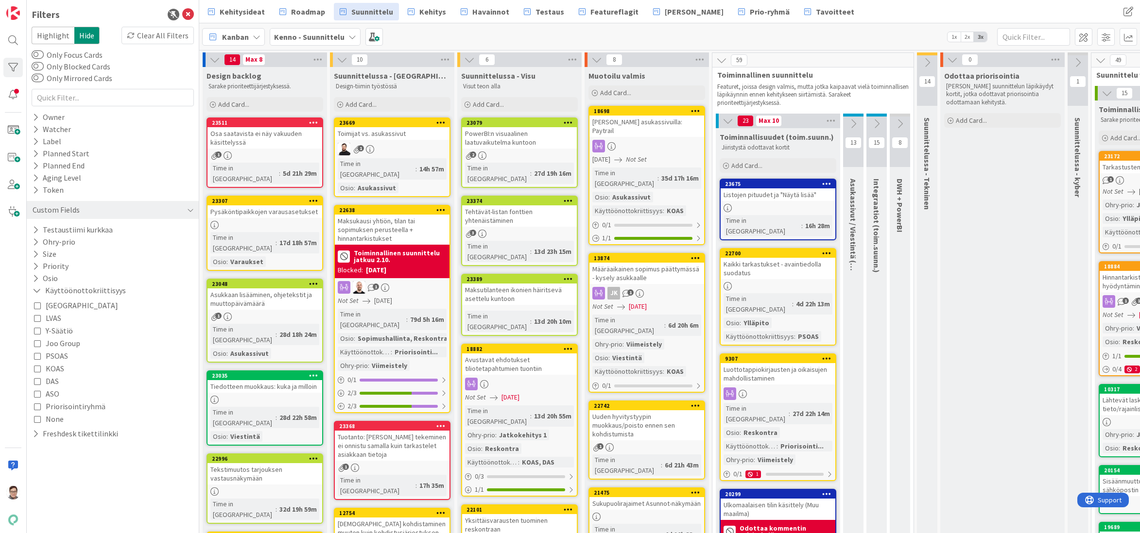
click at [38, 357] on icon at bounding box center [37, 356] width 7 height 7
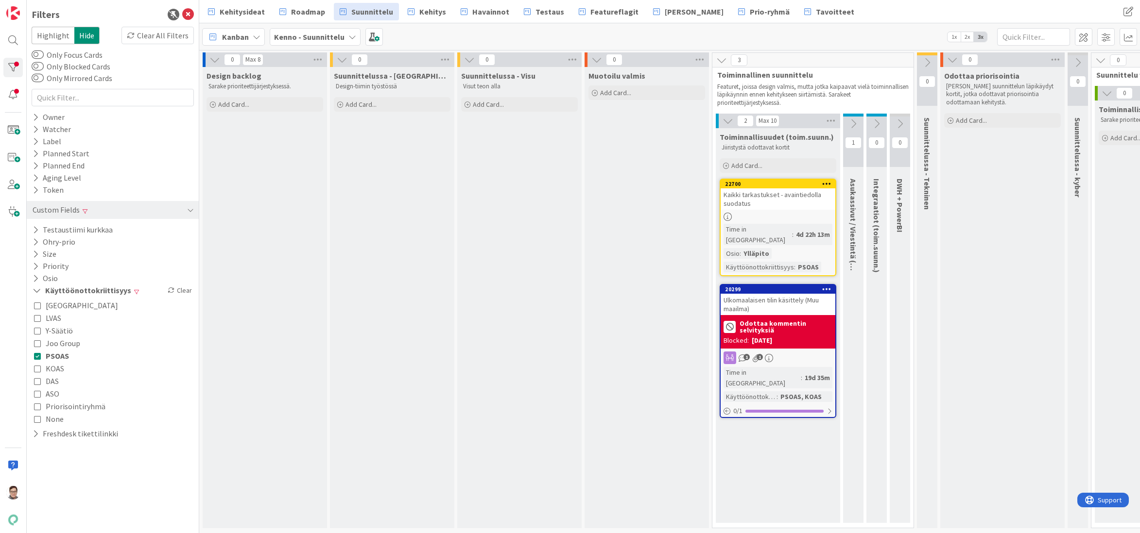
click at [38, 356] on icon at bounding box center [37, 356] width 7 height 7
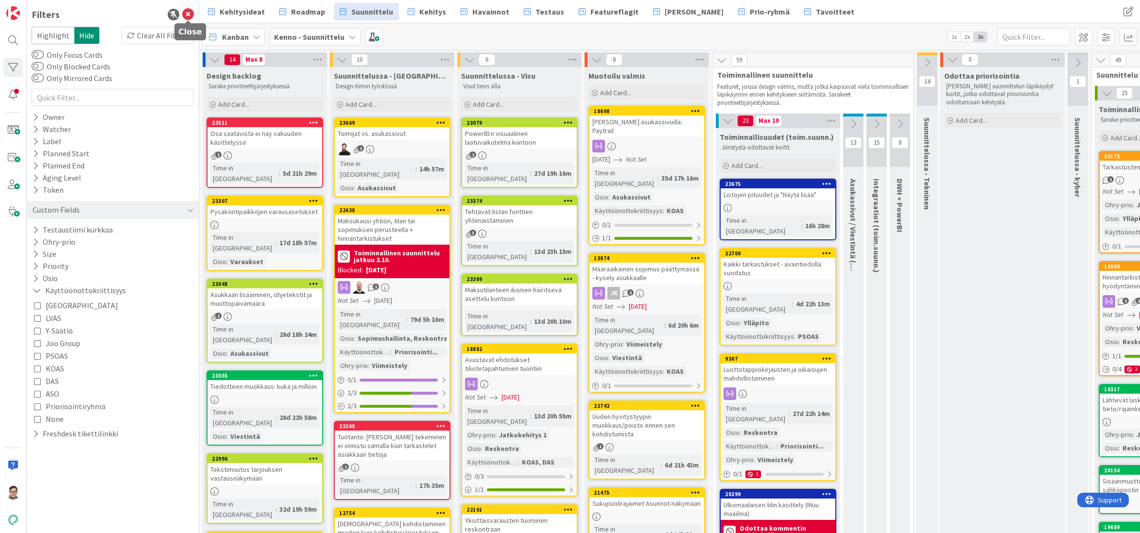
click at [191, 16] on icon at bounding box center [188, 15] width 12 height 12
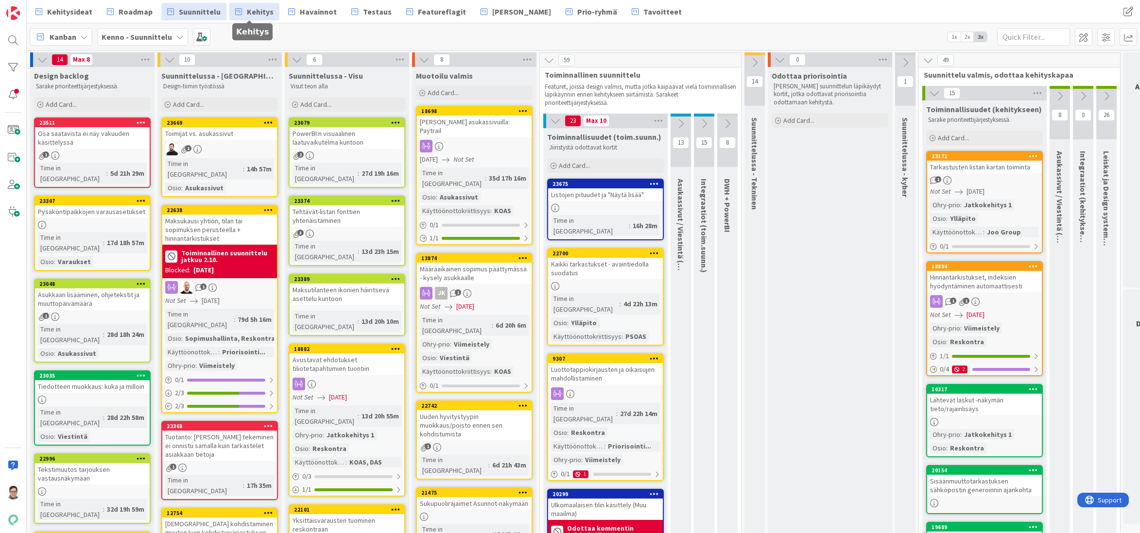
click at [256, 10] on span "Kehitys" at bounding box center [260, 12] width 27 height 12
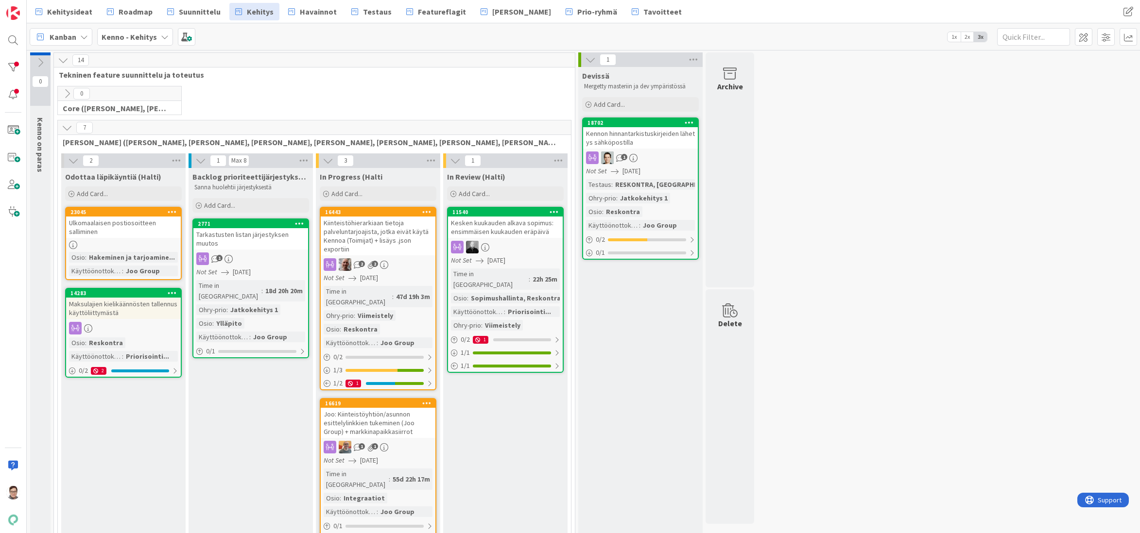
click at [249, 244] on div "Tarkastusten listan järjestyksen muutos" at bounding box center [250, 238] width 115 height 21
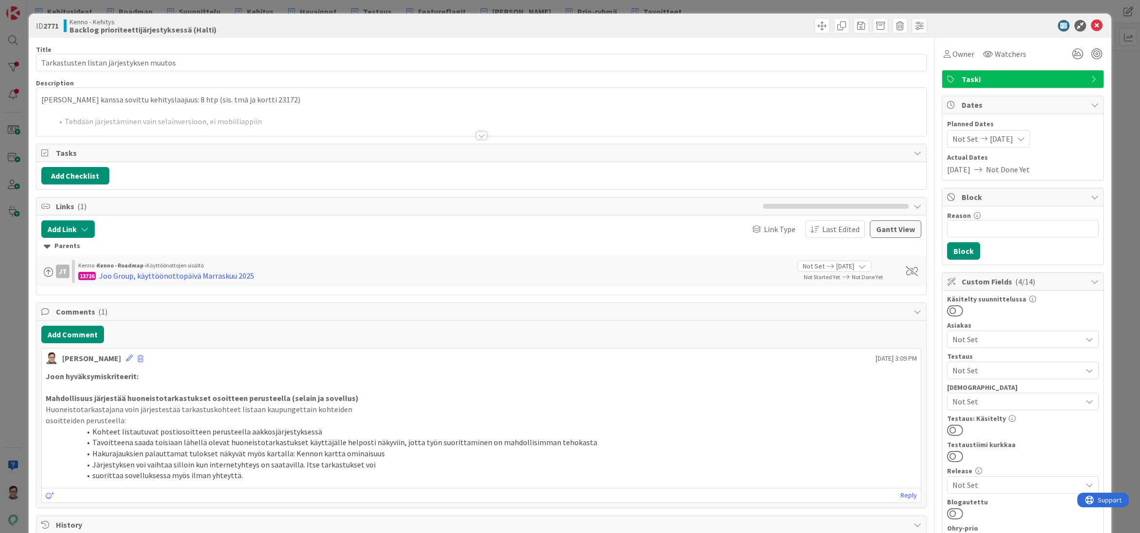
click at [479, 138] on div at bounding box center [481, 136] width 11 height 8
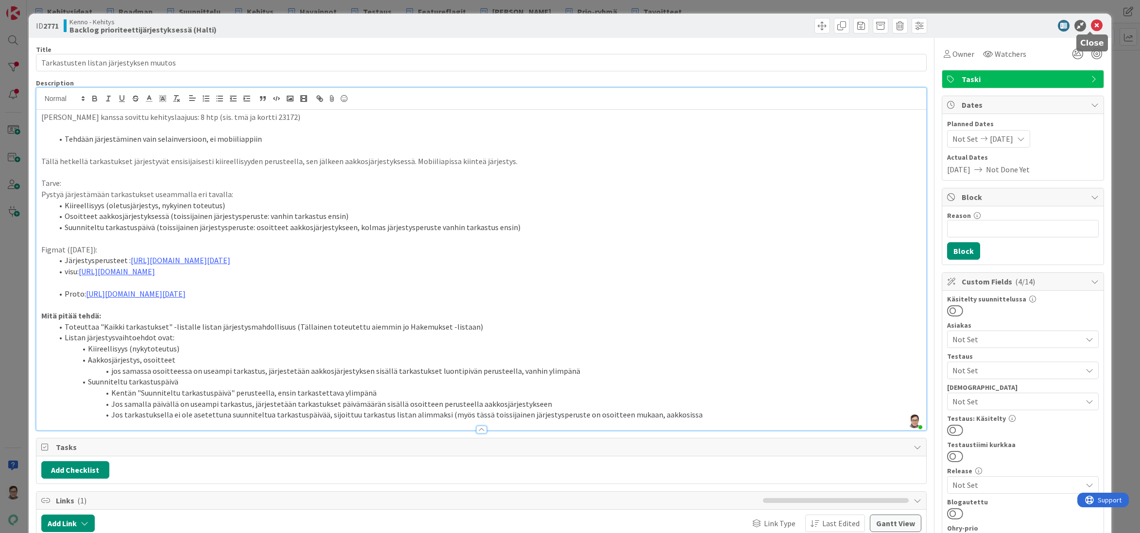
click at [1091, 26] on icon at bounding box center [1097, 26] width 12 height 12
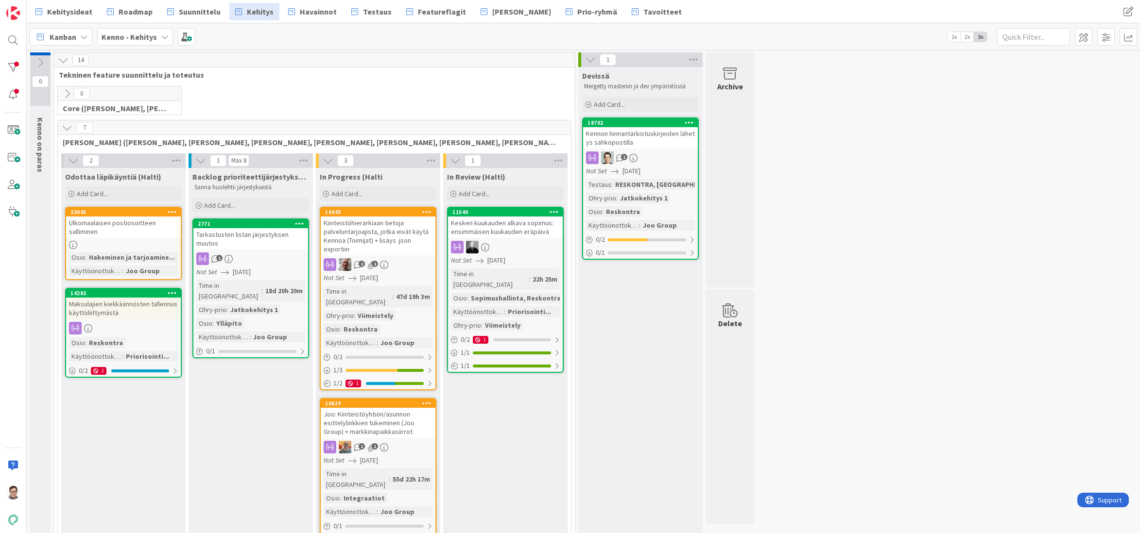
click at [133, 227] on div "Ulkomaalaisen postiosoitteen salliminen" at bounding box center [123, 227] width 115 height 21
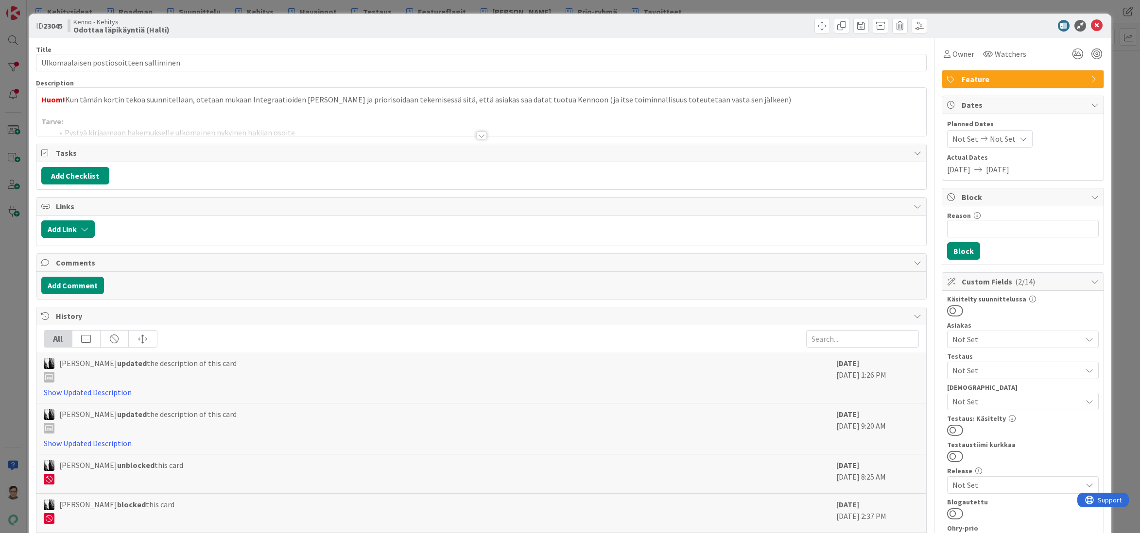
click at [478, 133] on div at bounding box center [481, 136] width 11 height 8
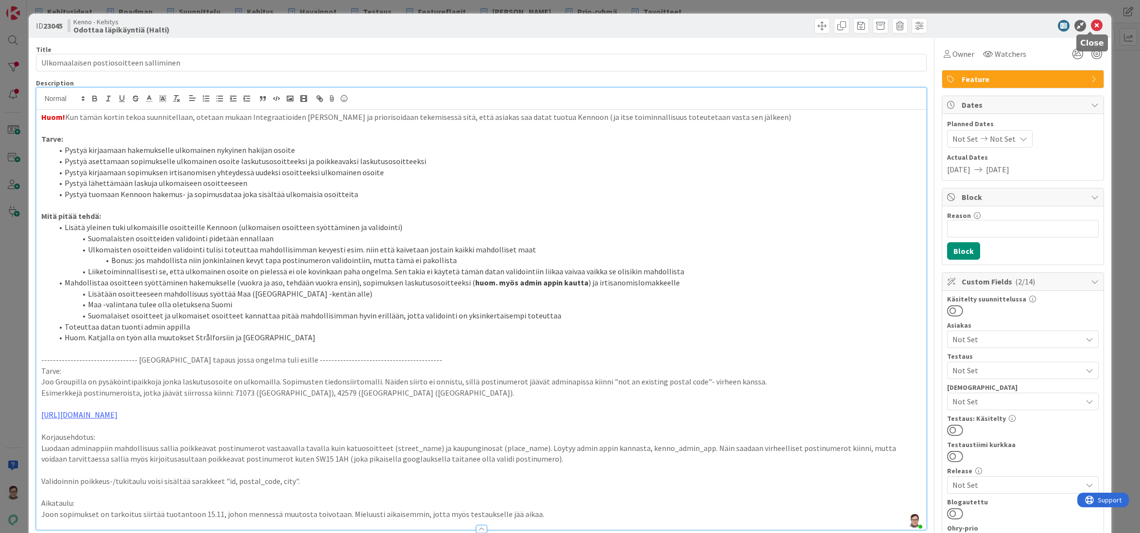
click at [1091, 26] on icon at bounding box center [1097, 26] width 12 height 12
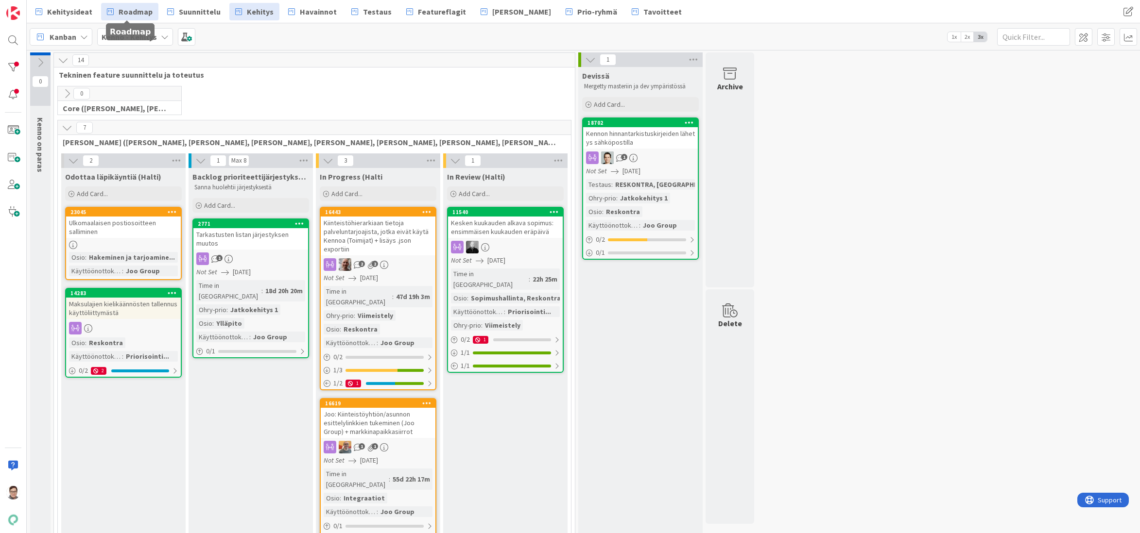
click at [134, 13] on span "Roadmap" at bounding box center [136, 12] width 34 height 12
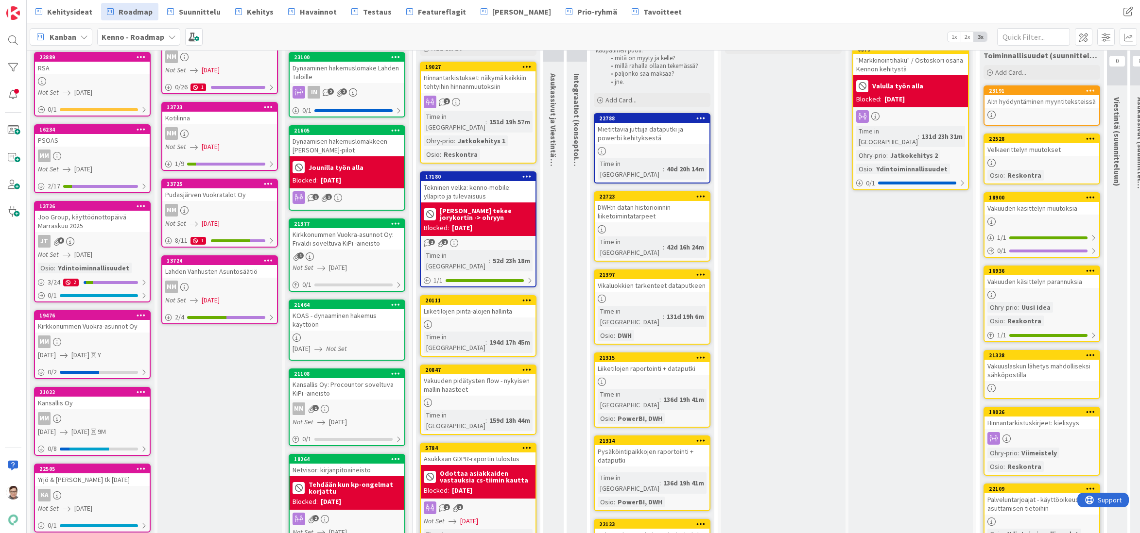
scroll to position [97, 0]
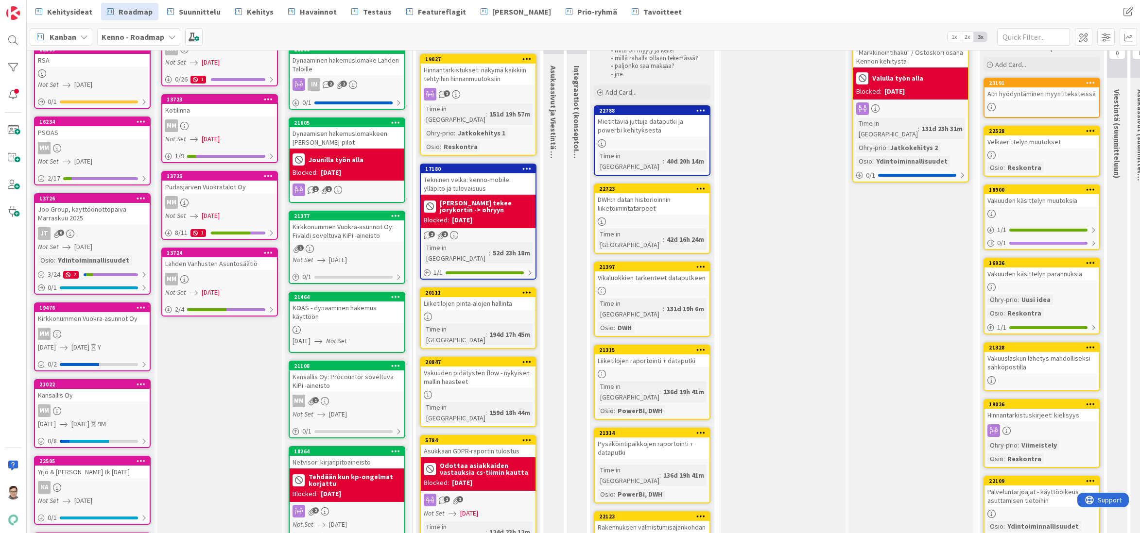
click at [78, 218] on div "Joo Group, käyttöönottopäivä Marraskuu 2025" at bounding box center [92, 213] width 115 height 21
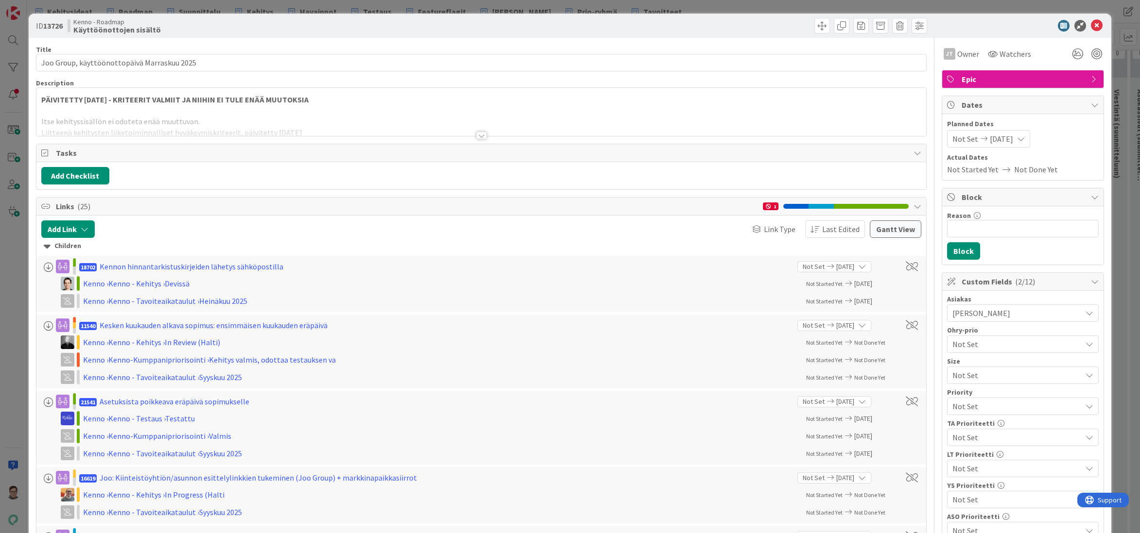
click at [476, 133] on div at bounding box center [481, 136] width 11 height 8
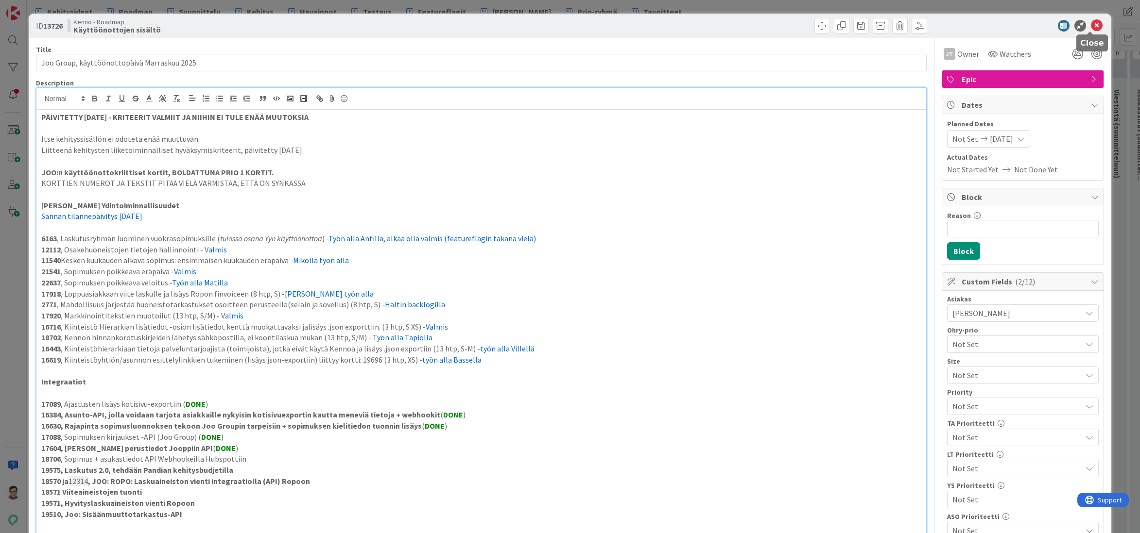
click at [1092, 28] on icon at bounding box center [1097, 26] width 12 height 12
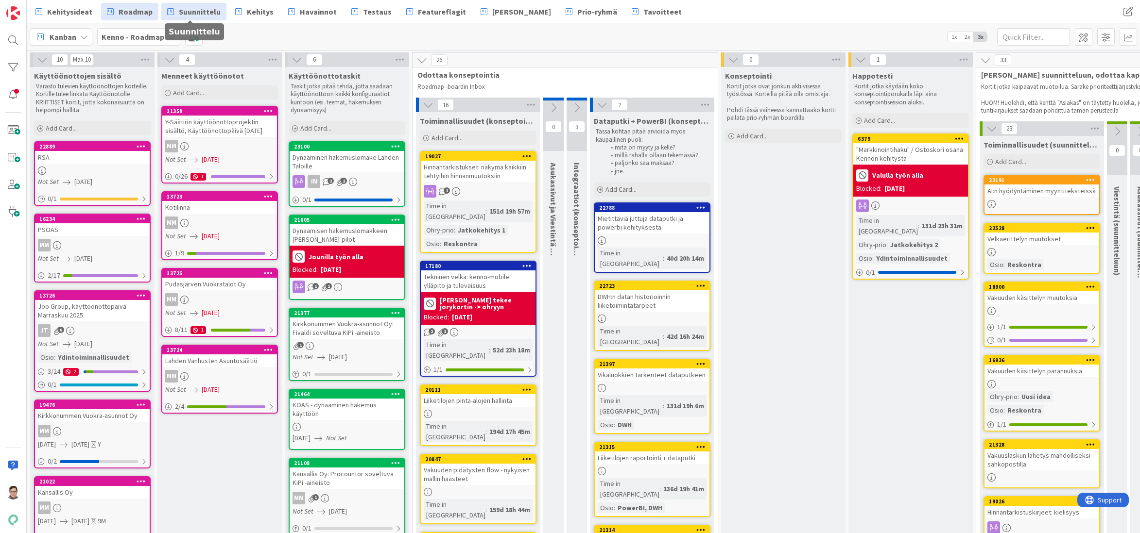
click at [203, 14] on span "Suunnittelu" at bounding box center [200, 12] width 42 height 12
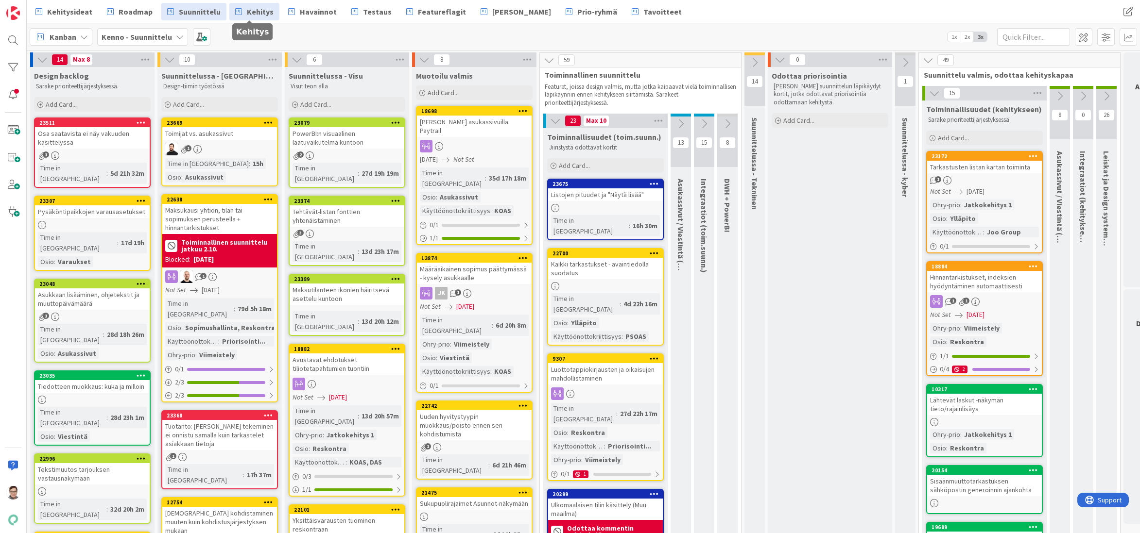
click at [262, 12] on span "Kehitys" at bounding box center [260, 12] width 27 height 12
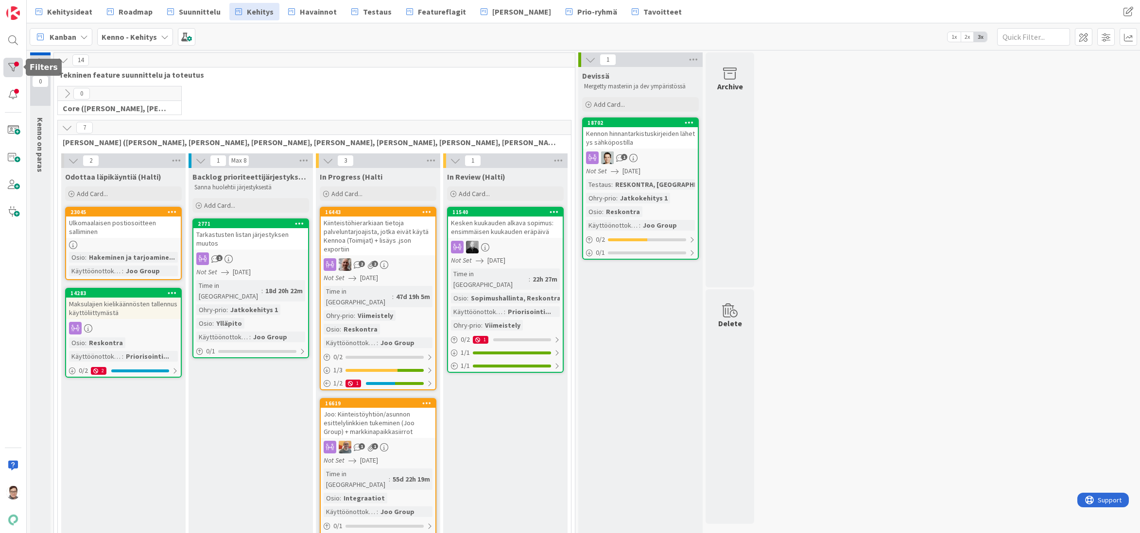
click at [18, 67] on div at bounding box center [12, 67] width 19 height 19
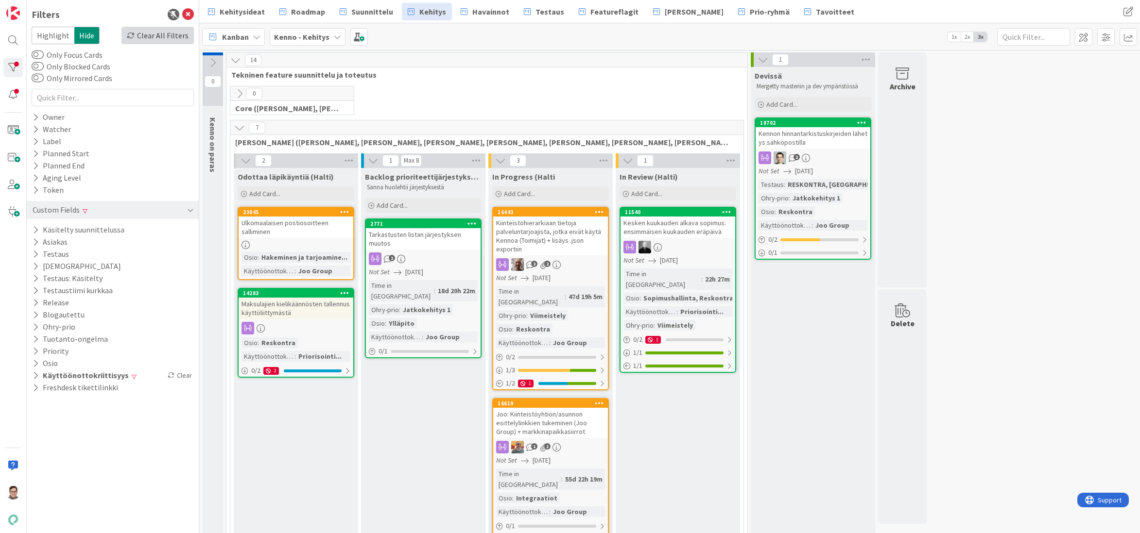
click at [168, 34] on div "Clear All Filters" at bounding box center [157, 35] width 72 height 17
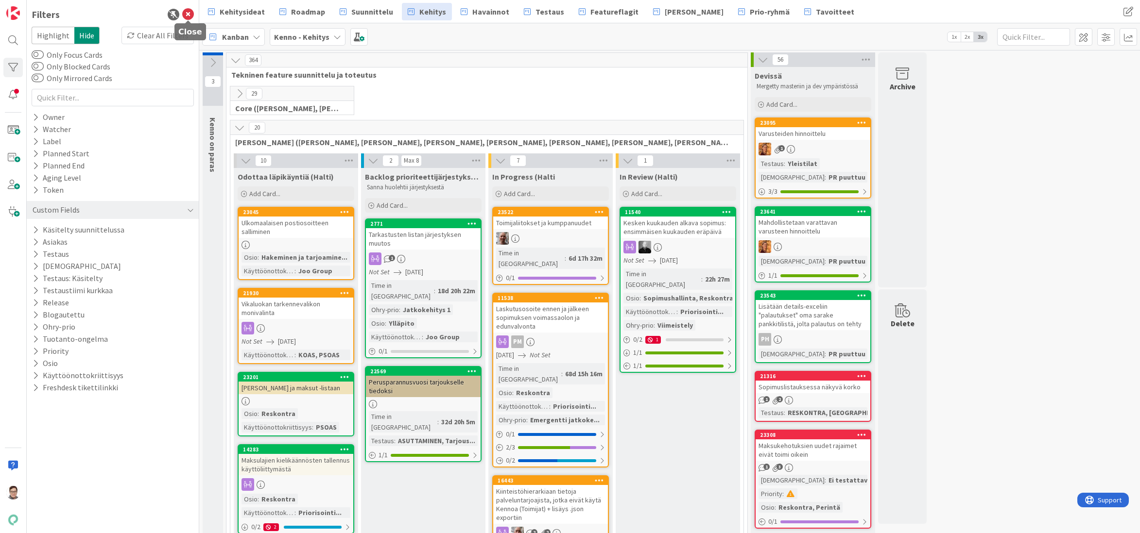
click at [191, 15] on icon at bounding box center [188, 15] width 12 height 12
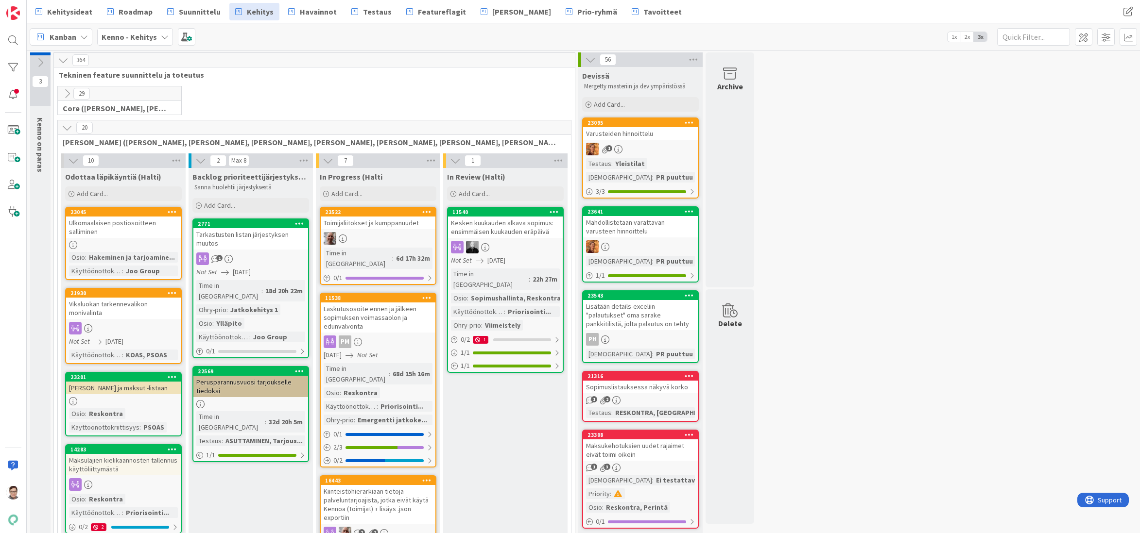
click at [138, 234] on div "Ulkomaalaisen postiosoitteen salliminen" at bounding box center [123, 227] width 115 height 21
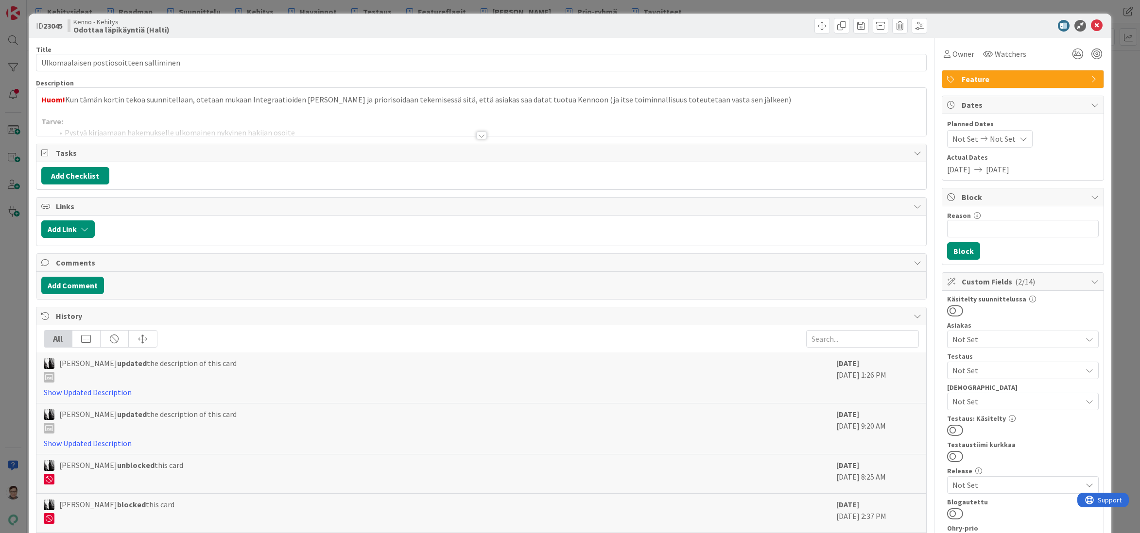
click at [477, 132] on div at bounding box center [481, 136] width 11 height 8
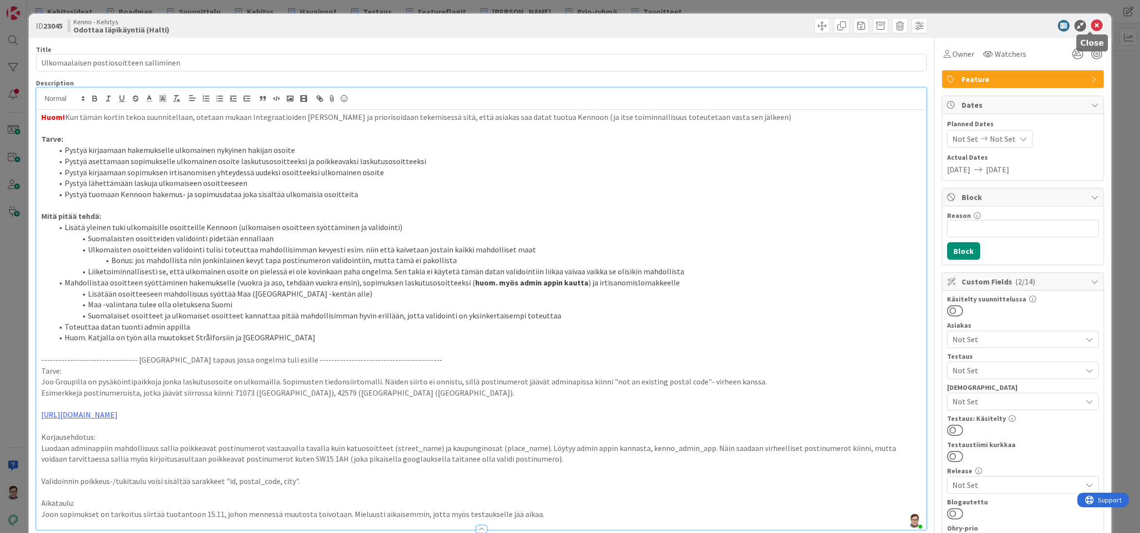
click at [1092, 27] on icon at bounding box center [1097, 26] width 12 height 12
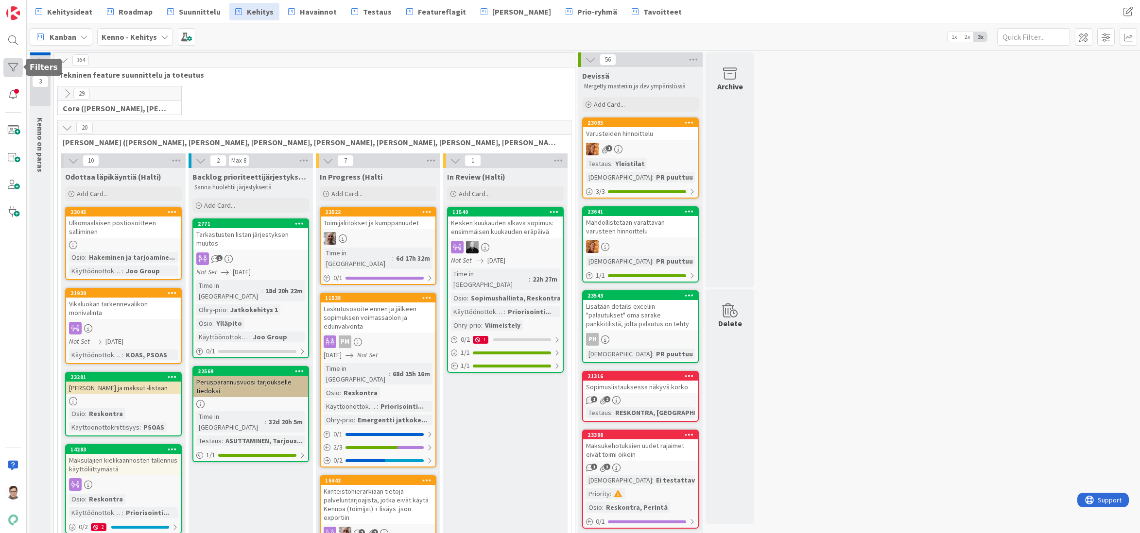
click at [11, 60] on div at bounding box center [12, 67] width 19 height 19
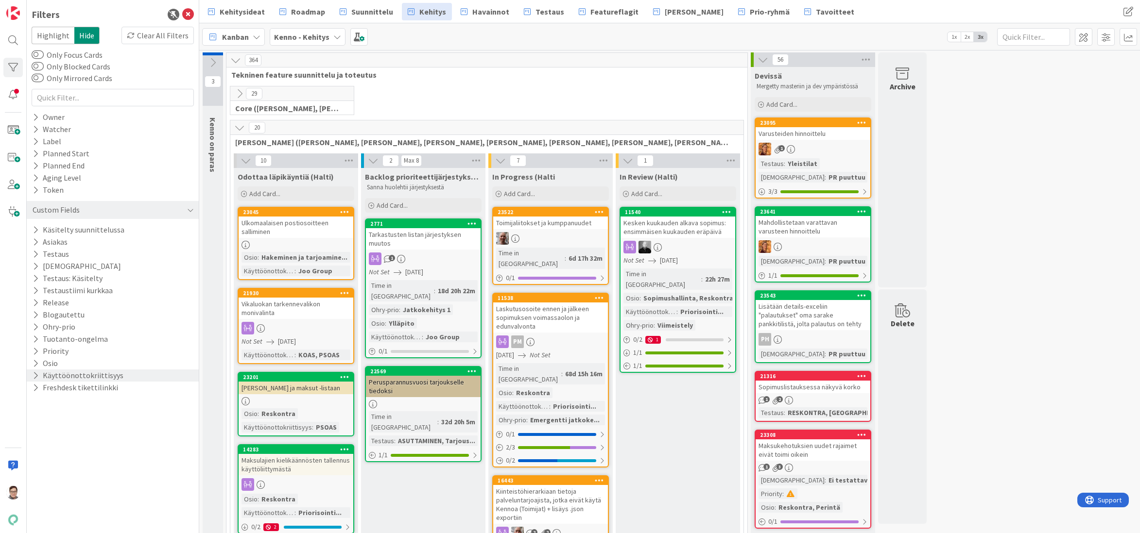
click at [36, 374] on icon at bounding box center [36, 376] width 6 height 8
click at [37, 442] on icon at bounding box center [37, 441] width 7 height 7
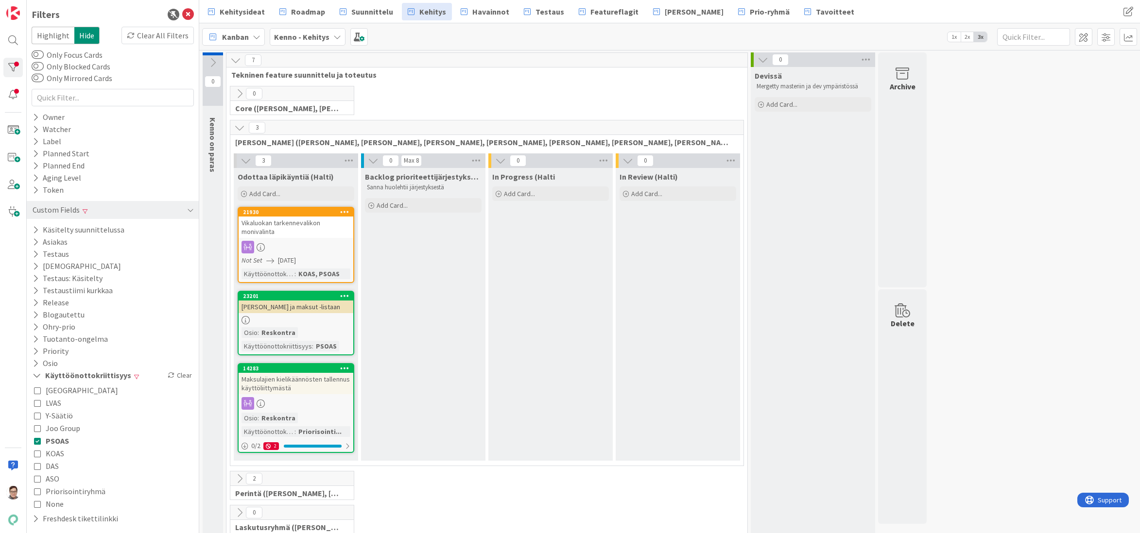
click at [479, 88] on div "0 Core ([PERSON_NAME], [PERSON_NAME], [PERSON_NAME], [PERSON_NAME], [PERSON_NAM…" at bounding box center [486, 103] width 517 height 34
click at [187, 17] on icon at bounding box center [188, 15] width 12 height 12
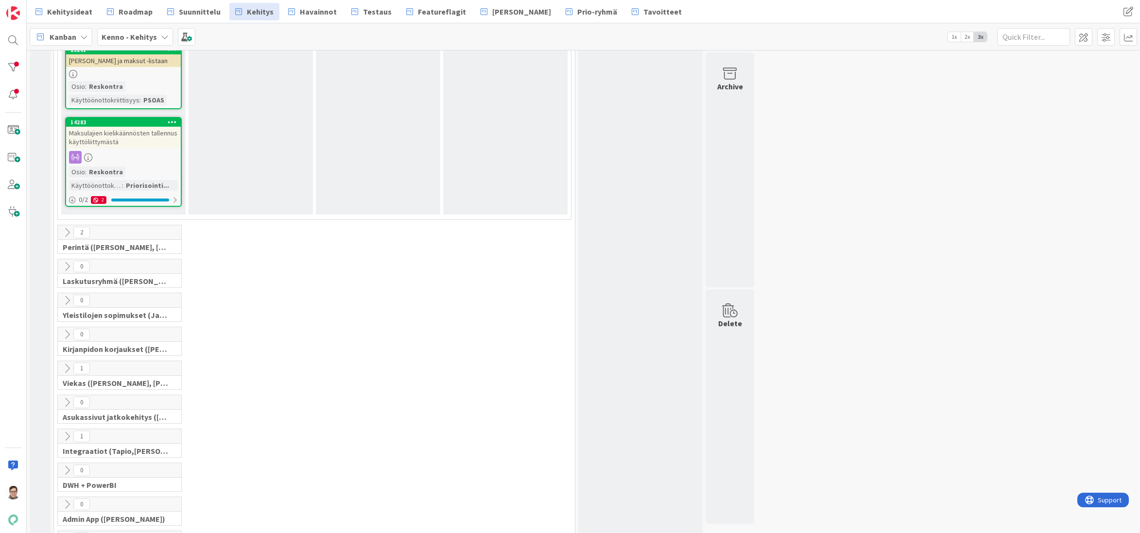
scroll to position [292, 0]
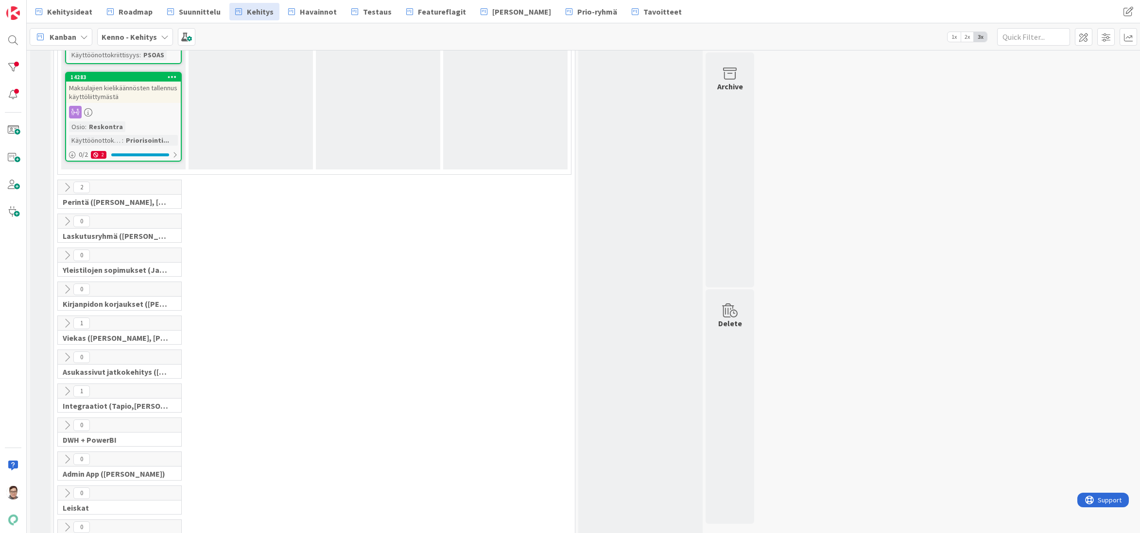
click at [67, 320] on icon at bounding box center [67, 323] width 11 height 11
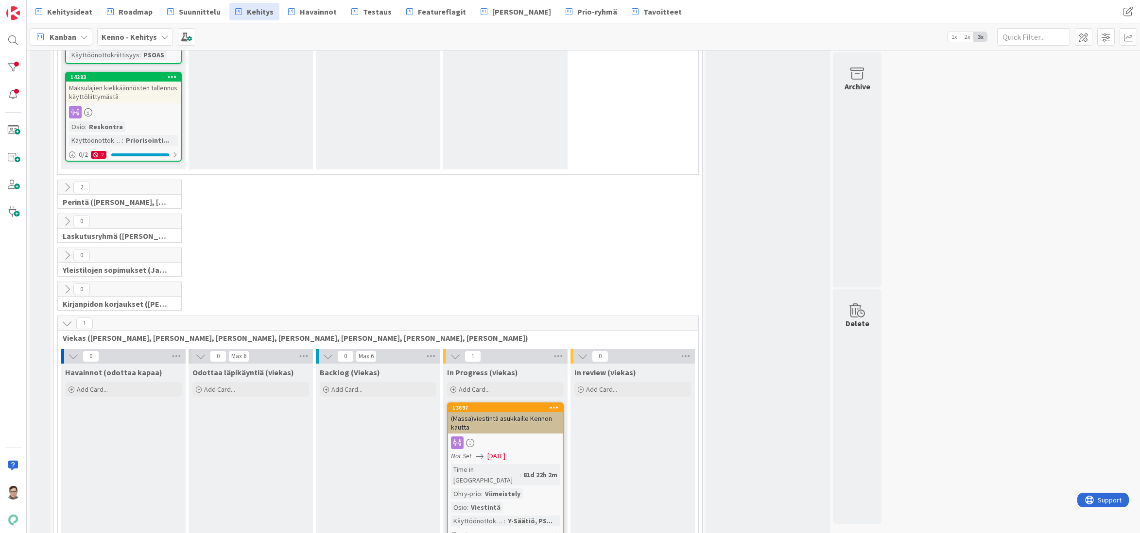
click at [67, 320] on icon at bounding box center [67, 323] width 11 height 11
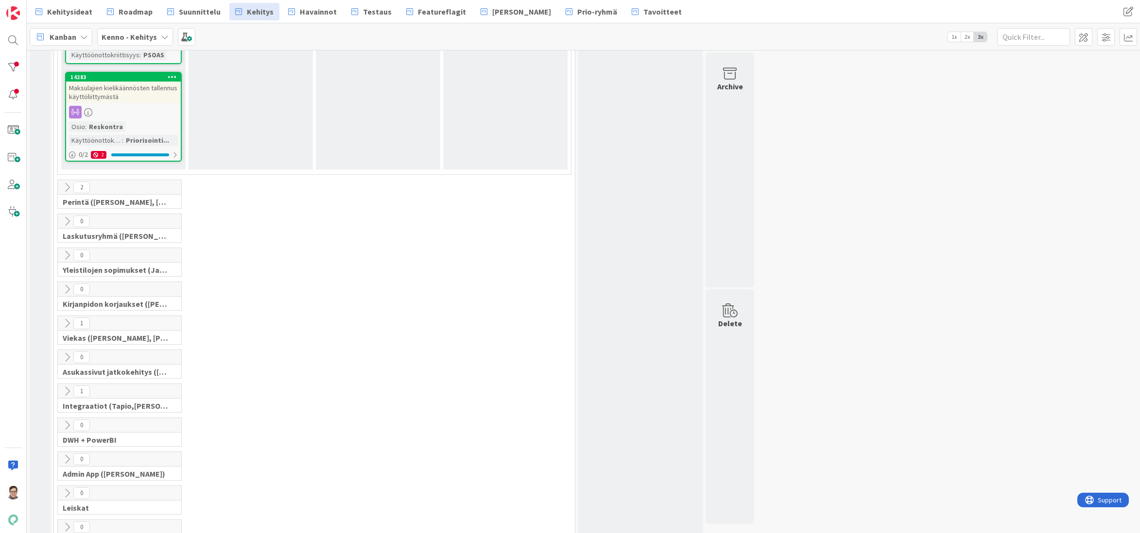
scroll to position [340, 0]
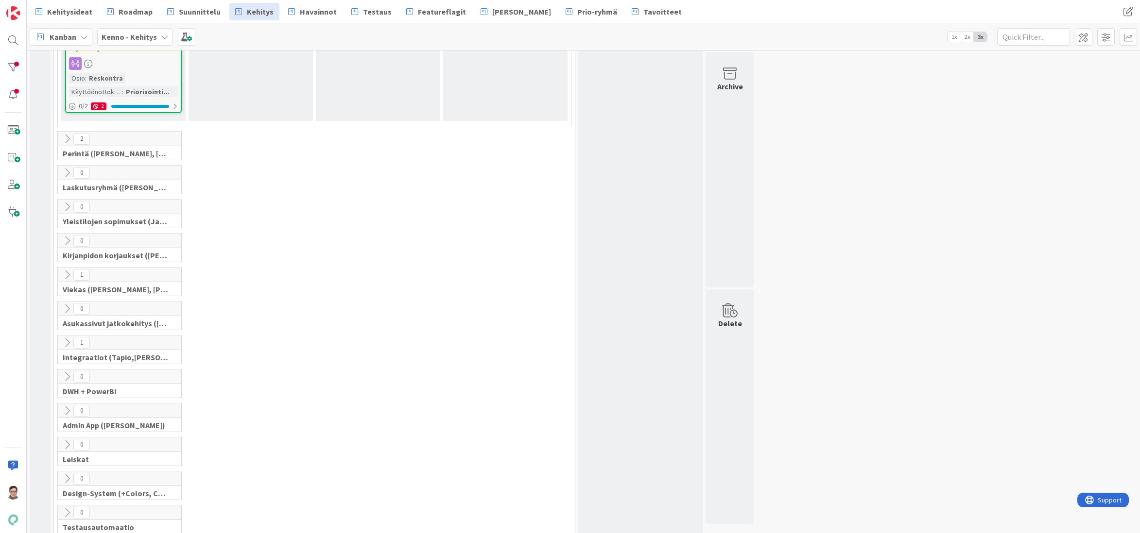
click at [68, 342] on icon at bounding box center [67, 343] width 11 height 11
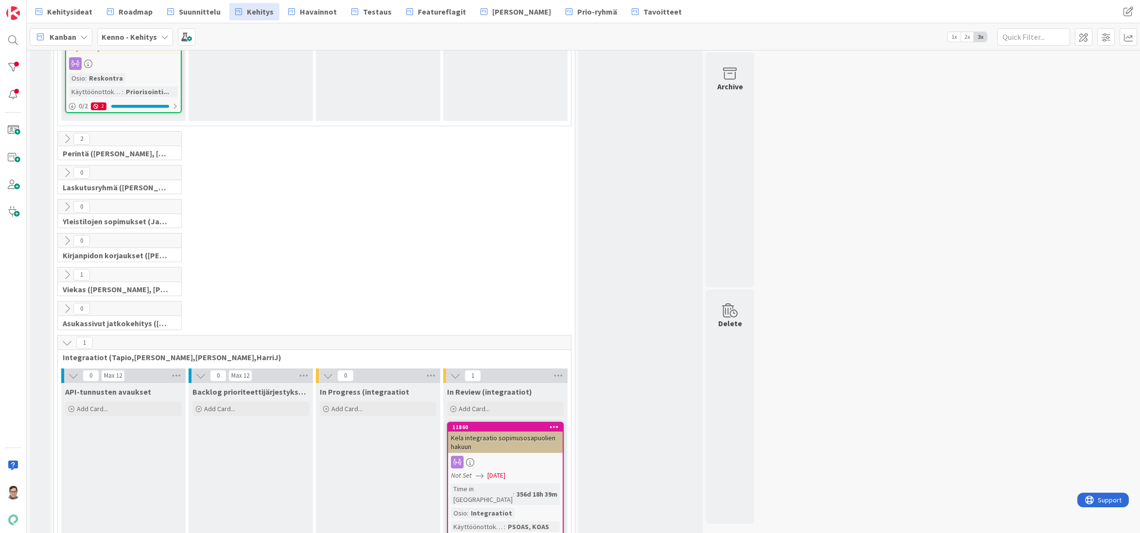
click at [68, 342] on icon at bounding box center [67, 343] width 11 height 11
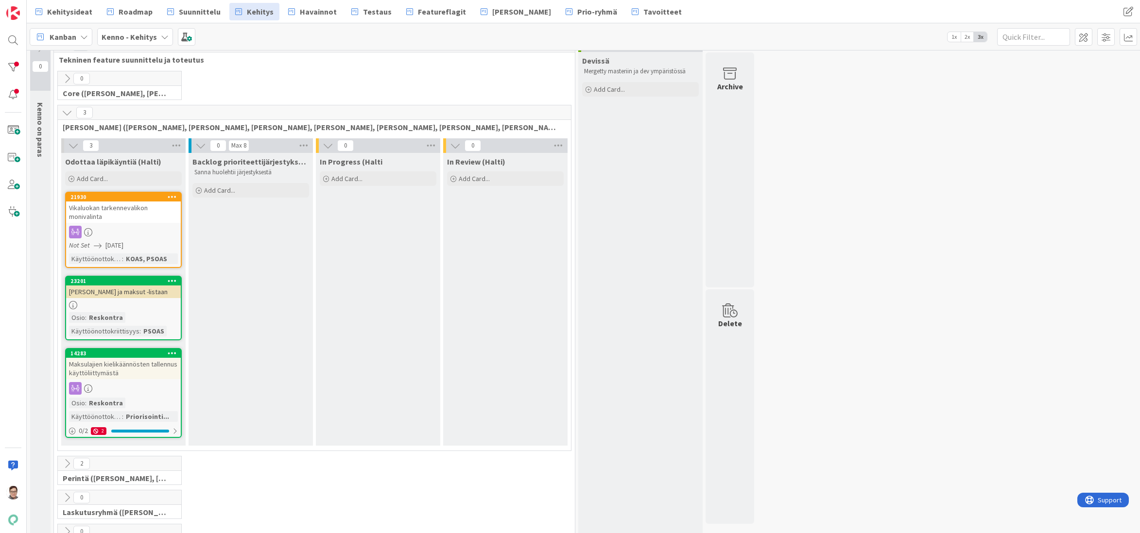
scroll to position [0, 0]
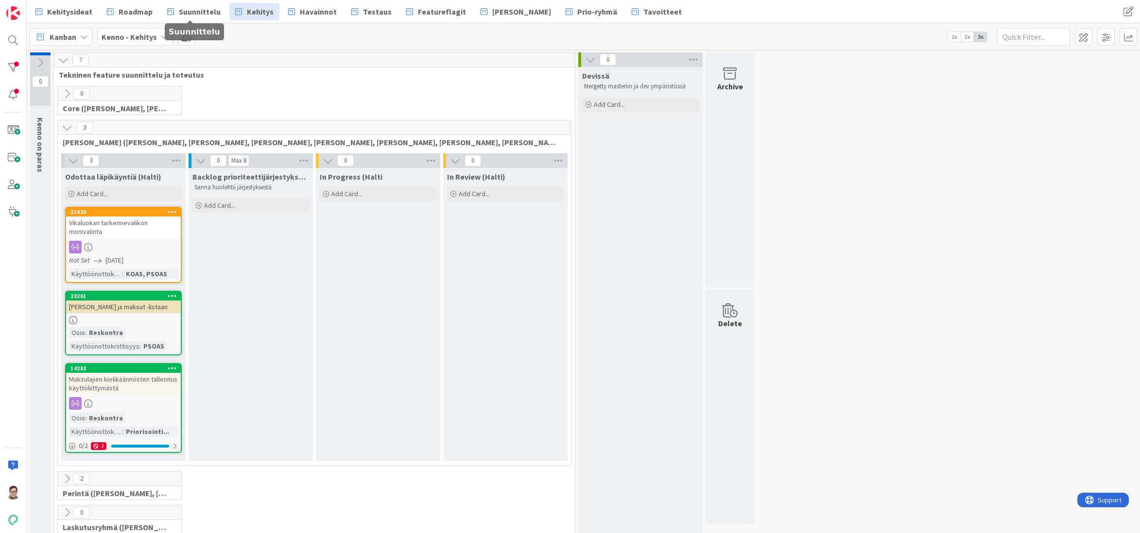
drag, startPoint x: 196, startPoint y: 10, endPoint x: 194, endPoint y: 25, distance: 14.7
click at [196, 10] on span "Suunnittelu" at bounding box center [200, 12] width 42 height 12
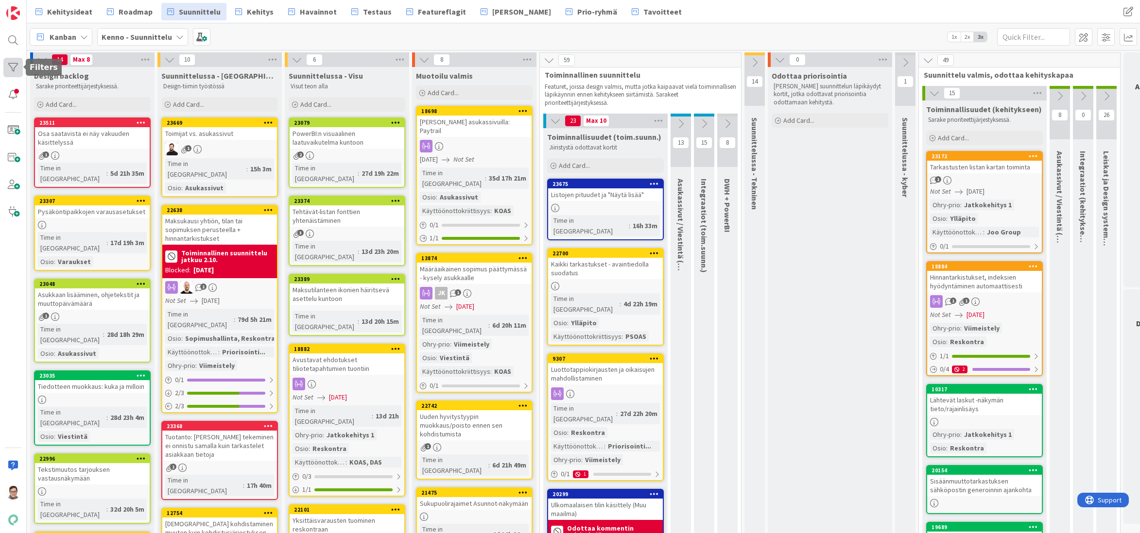
click at [13, 67] on div at bounding box center [12, 67] width 19 height 19
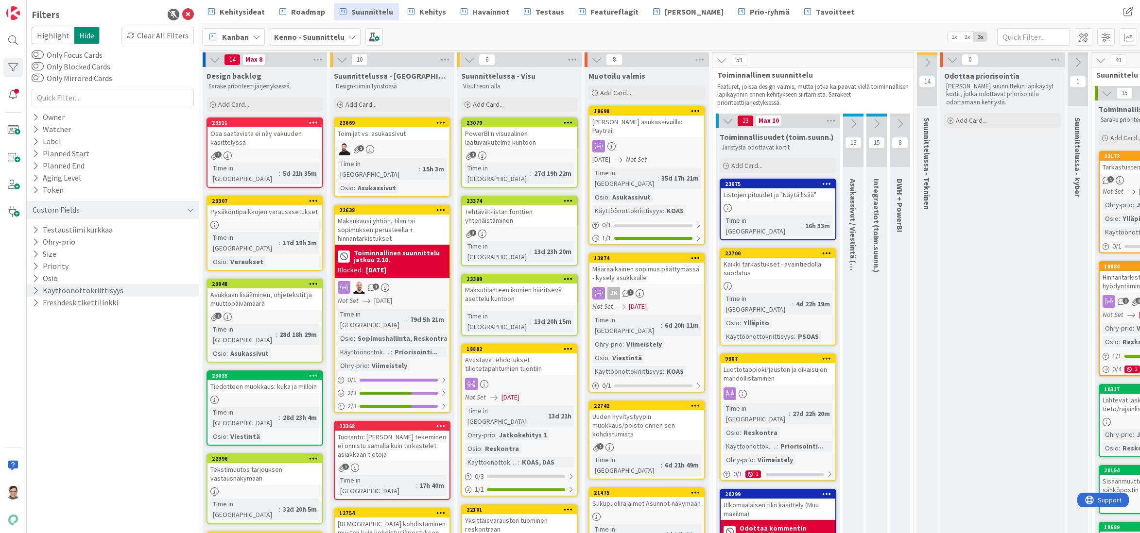
click at [38, 291] on icon at bounding box center [36, 291] width 6 height 8
click at [38, 355] on icon at bounding box center [37, 356] width 7 height 7
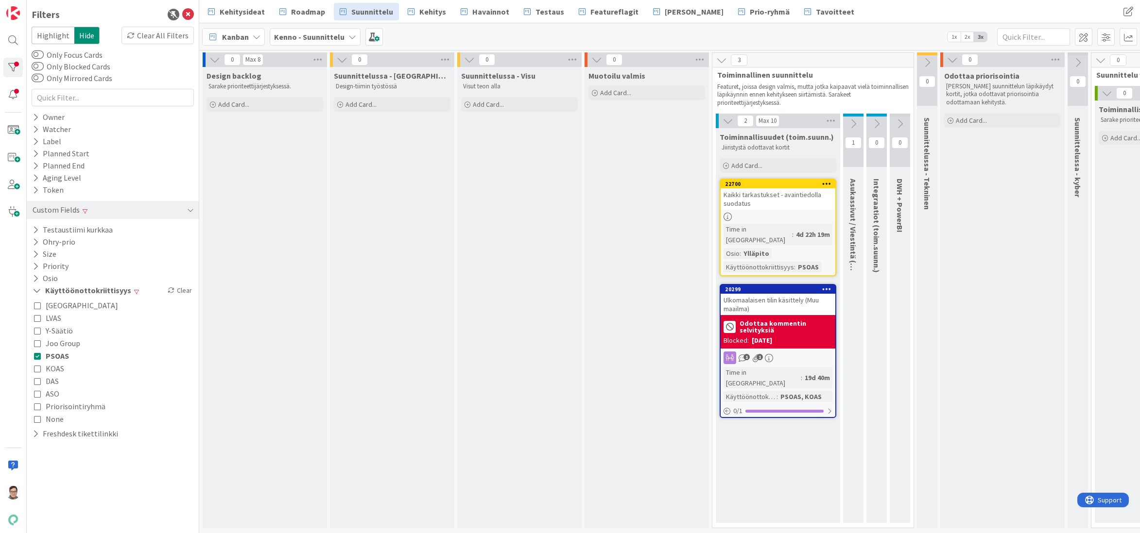
click at [785, 294] on div "Ulkomaalaisen tilin käsittely (Muu maailma)" at bounding box center [778, 304] width 115 height 21
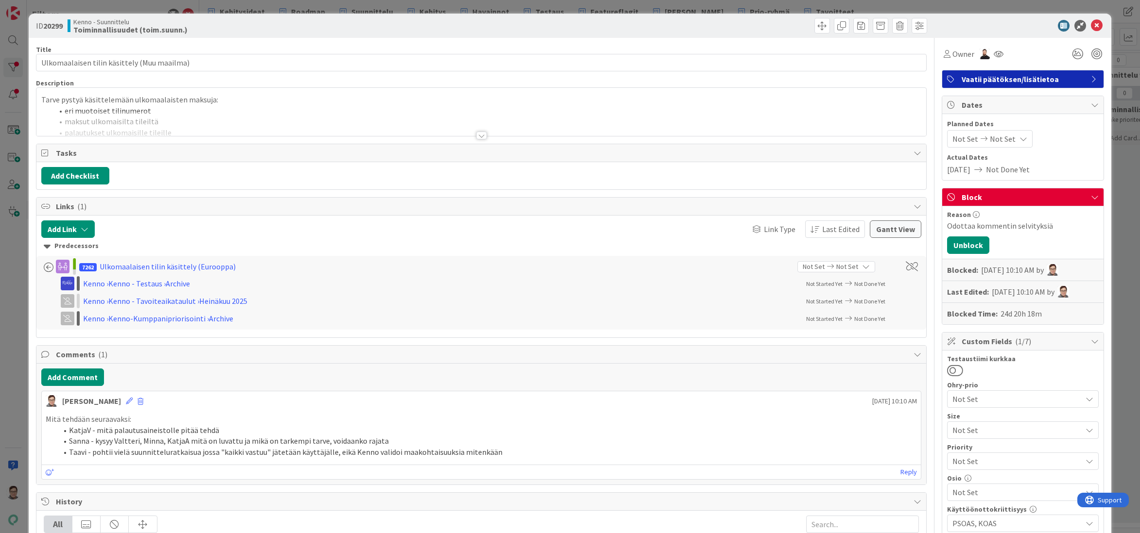
click at [480, 133] on div at bounding box center [481, 136] width 11 height 8
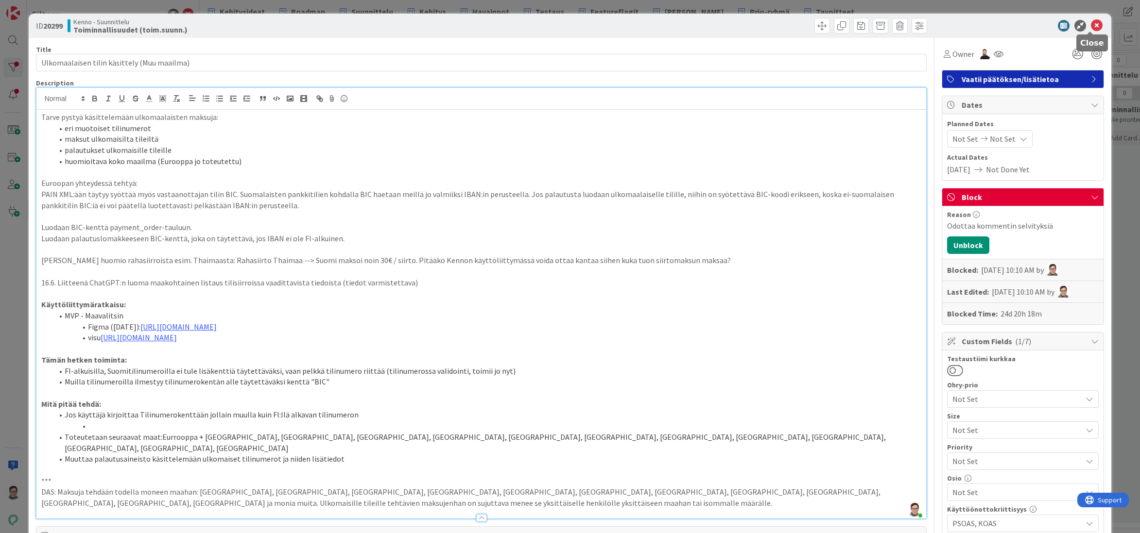
click at [1091, 27] on icon at bounding box center [1097, 26] width 12 height 12
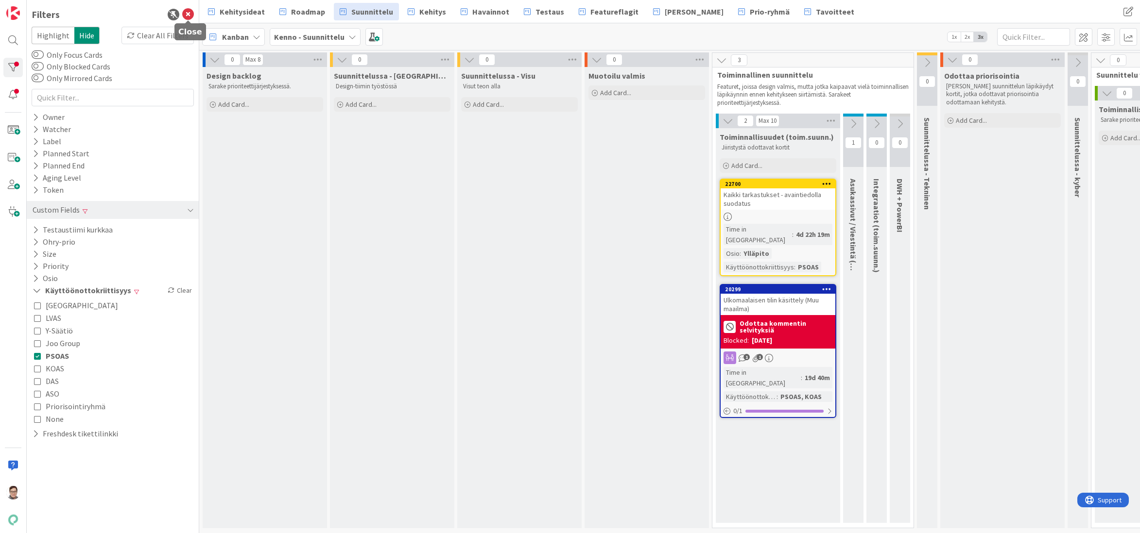
click at [188, 15] on icon at bounding box center [188, 15] width 12 height 12
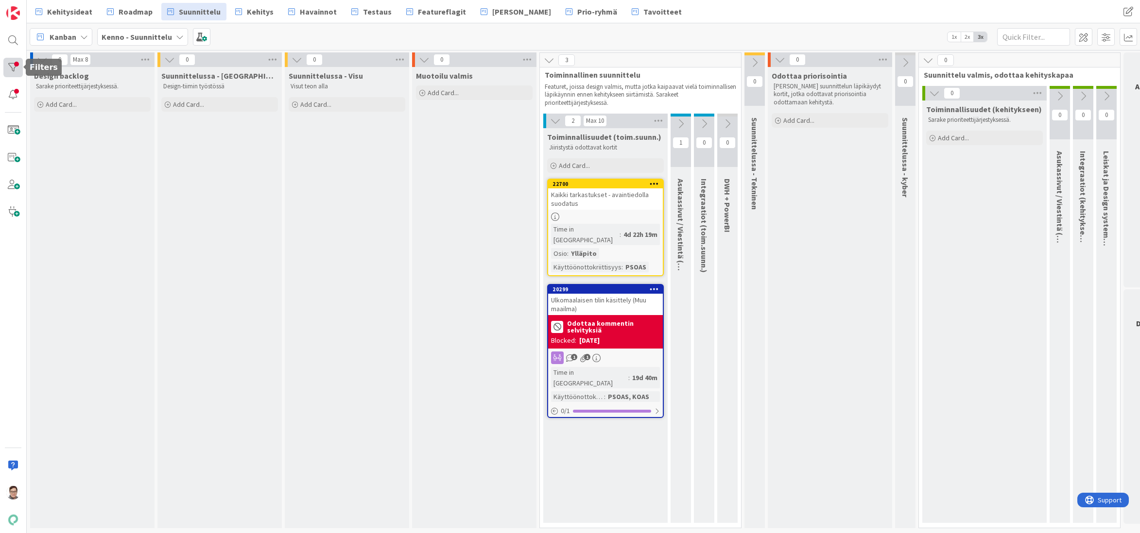
click at [14, 63] on div at bounding box center [12, 67] width 19 height 19
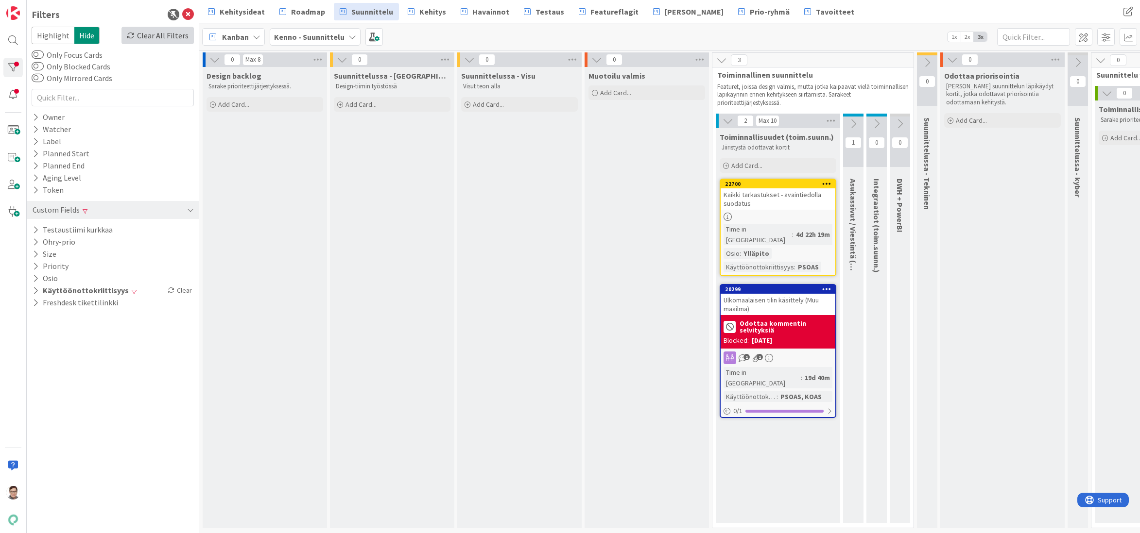
click at [168, 38] on div "Clear All Filters" at bounding box center [157, 35] width 72 height 17
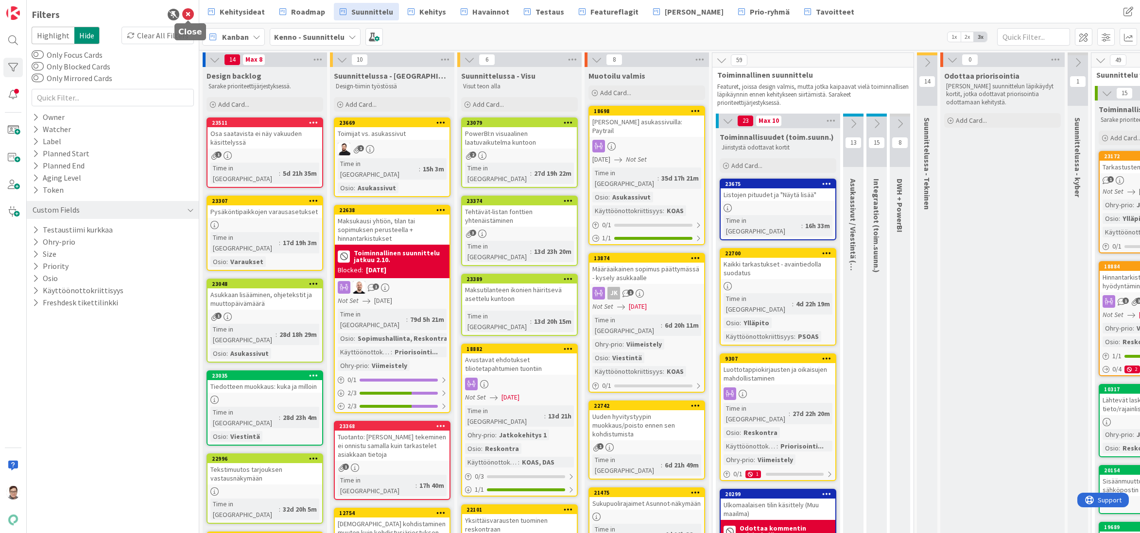
click at [187, 15] on icon at bounding box center [188, 15] width 12 height 12
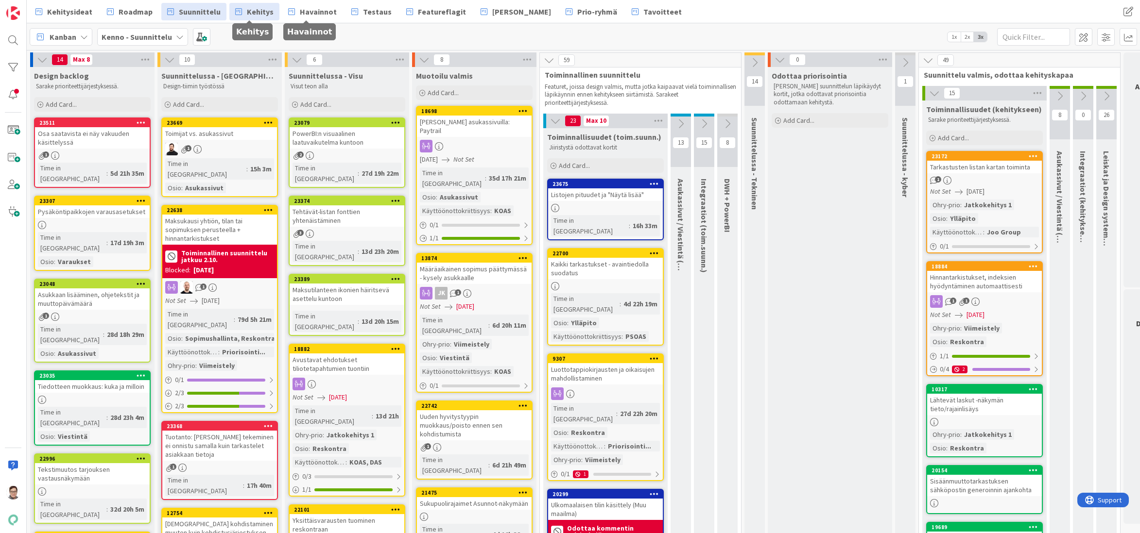
click at [256, 15] on span "Kehitys" at bounding box center [260, 12] width 27 height 12
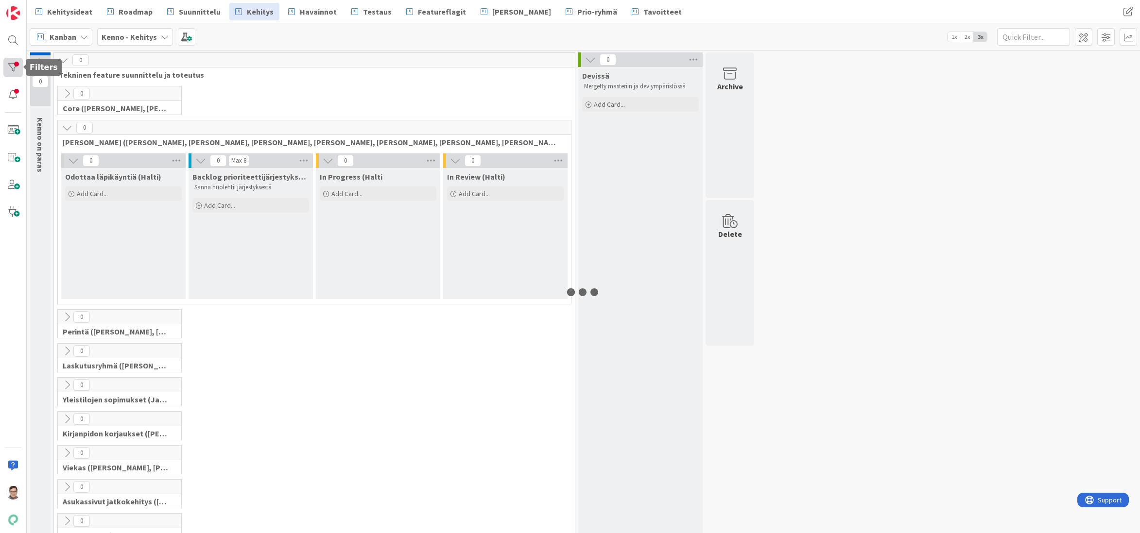
click at [17, 69] on div at bounding box center [12, 67] width 19 height 19
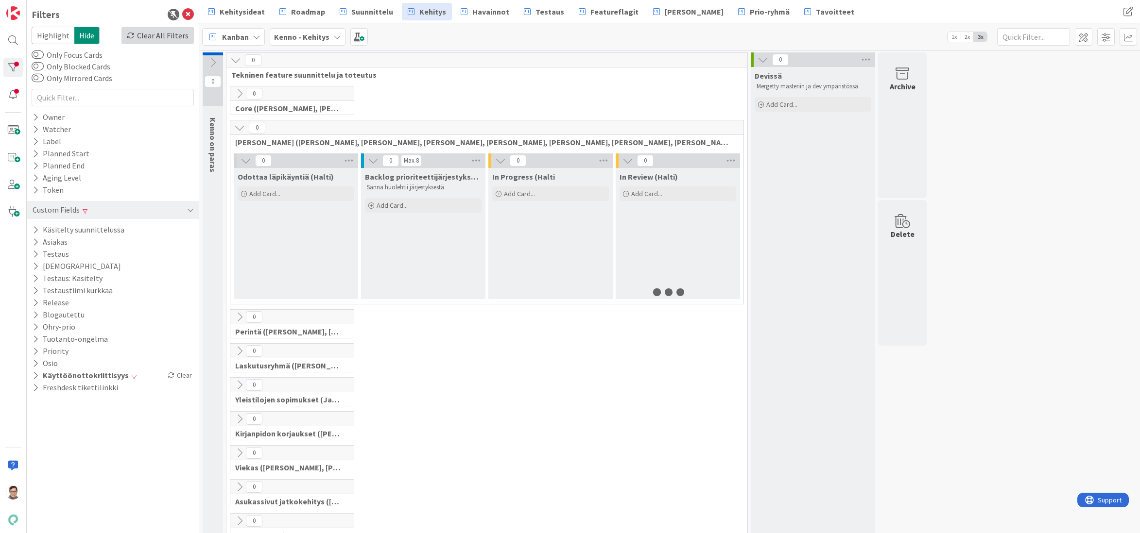
click at [171, 36] on div "Clear All Filters" at bounding box center [157, 35] width 72 height 17
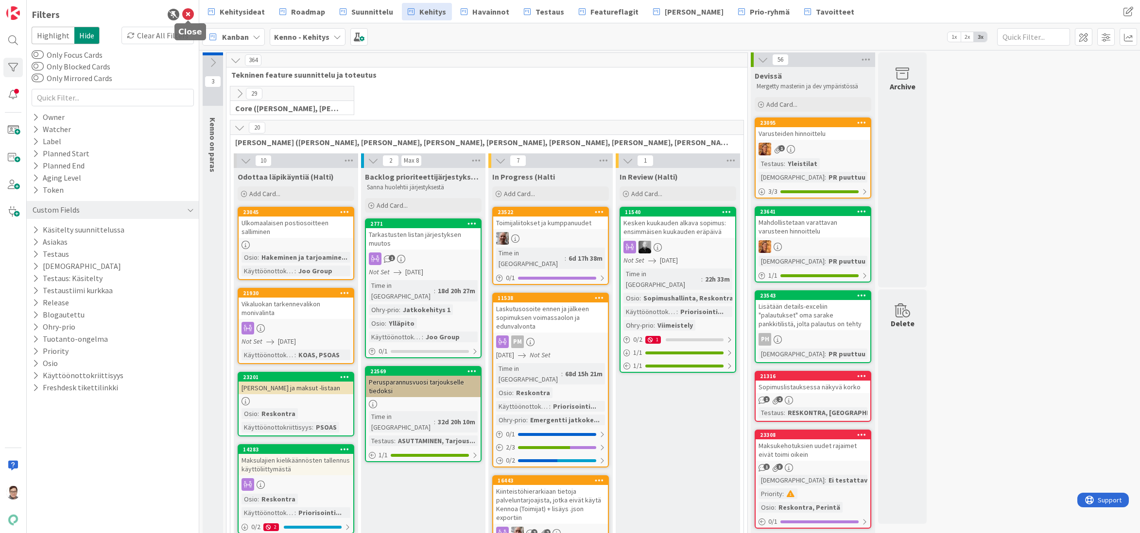
click at [188, 12] on icon at bounding box center [188, 15] width 12 height 12
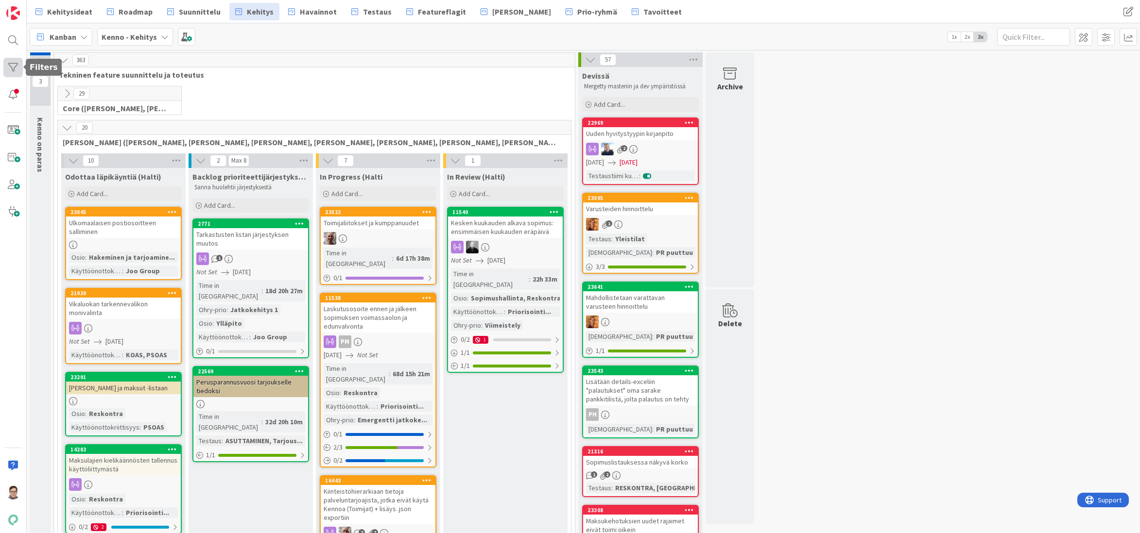
click at [16, 69] on div at bounding box center [12, 67] width 19 height 19
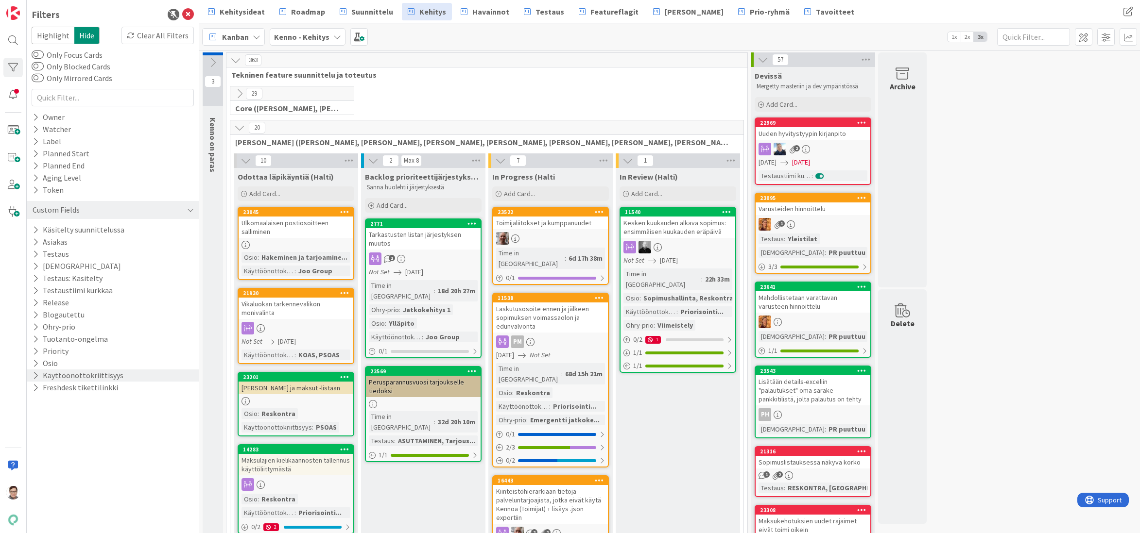
click at [35, 372] on icon at bounding box center [36, 376] width 6 height 8
click at [36, 427] on icon at bounding box center [37, 428] width 7 height 7
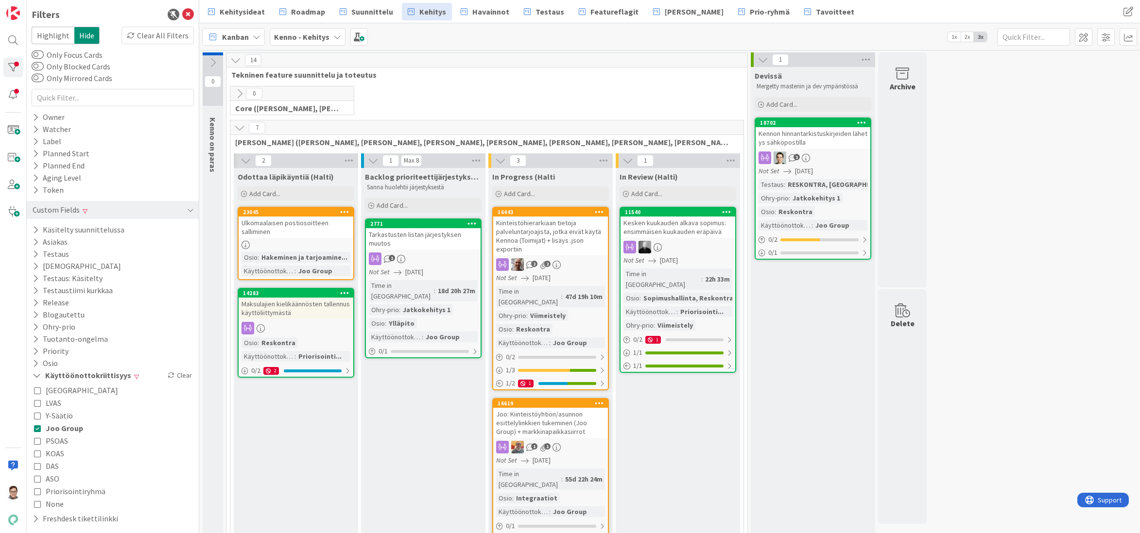
click at [37, 440] on icon at bounding box center [37, 441] width 7 height 7
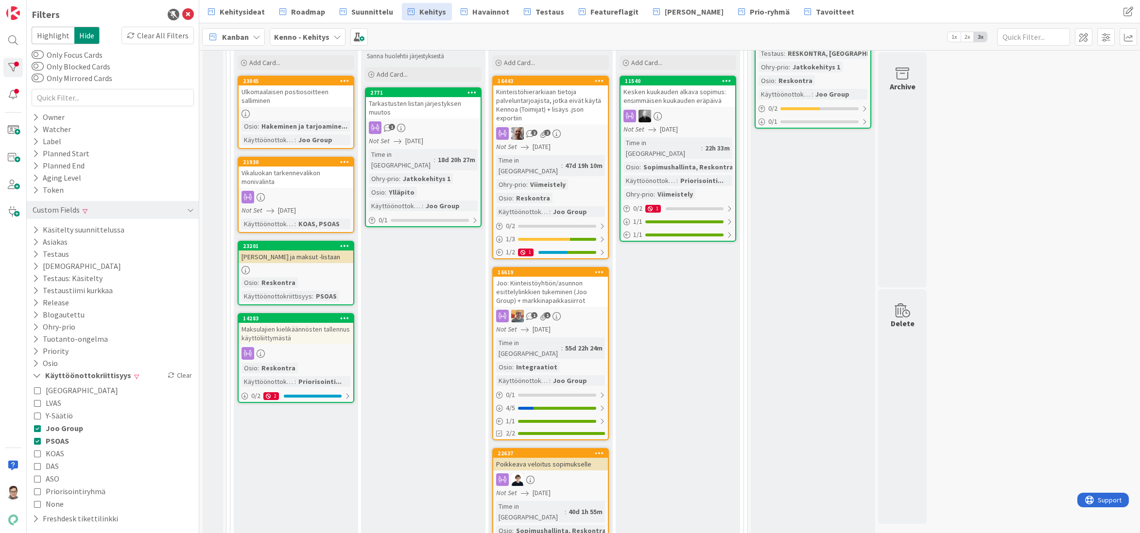
scroll to position [97, 0]
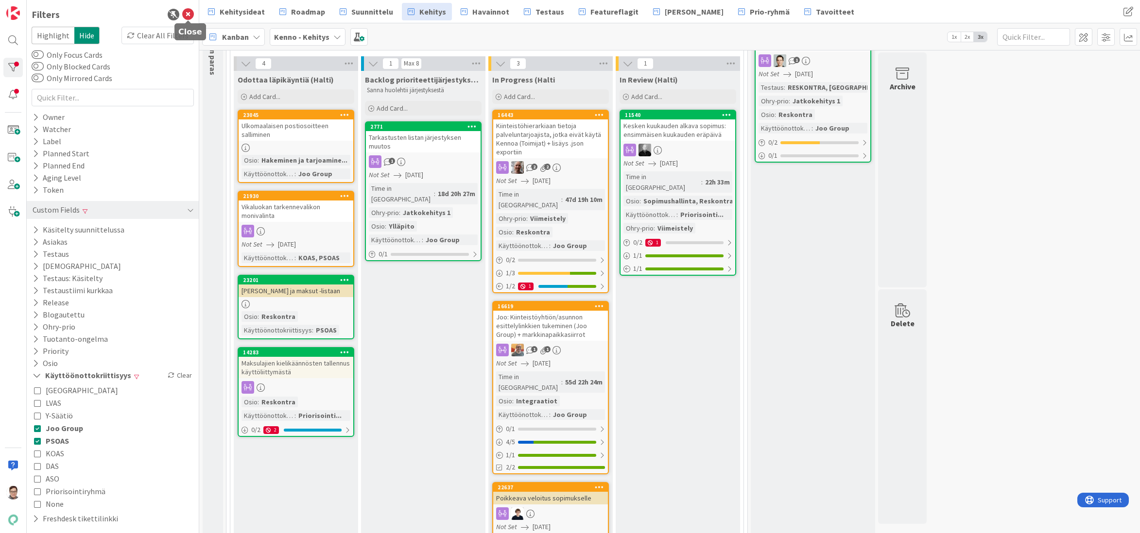
click at [188, 15] on icon at bounding box center [188, 15] width 12 height 12
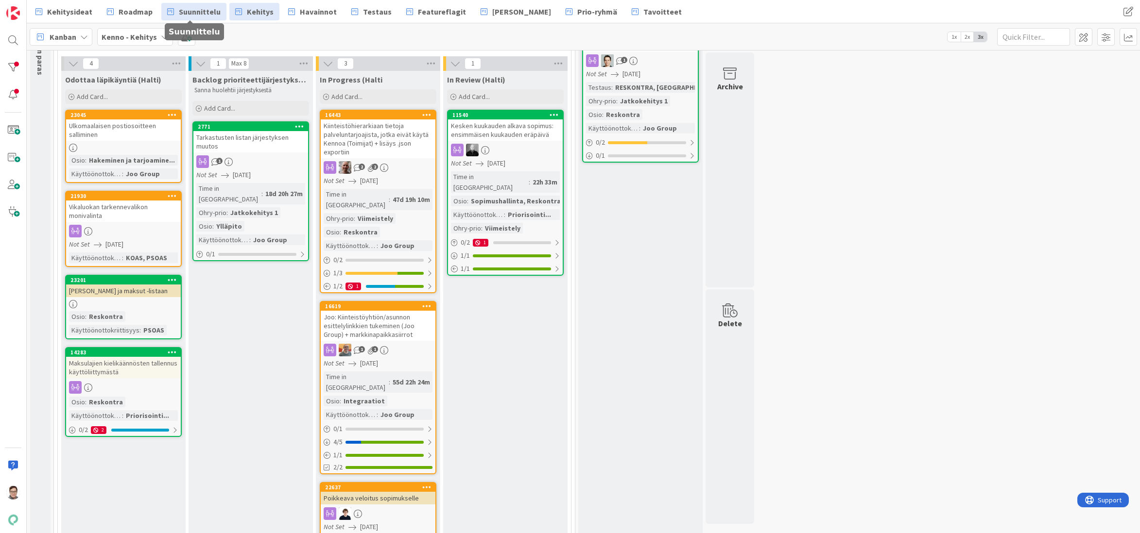
click at [191, 14] on span "Suunnittelu" at bounding box center [200, 12] width 42 height 12
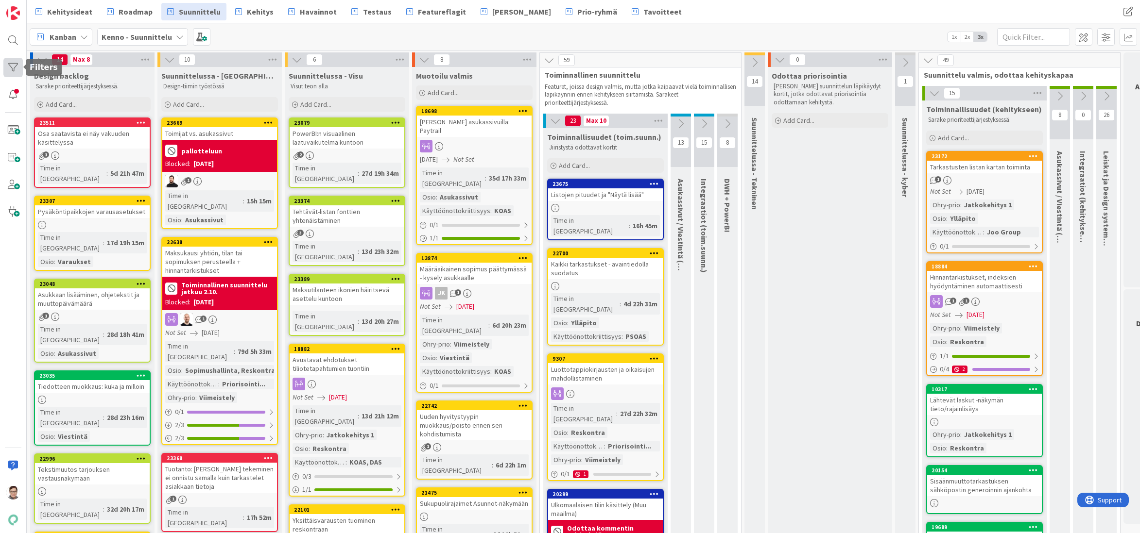
click at [11, 67] on div at bounding box center [12, 67] width 19 height 19
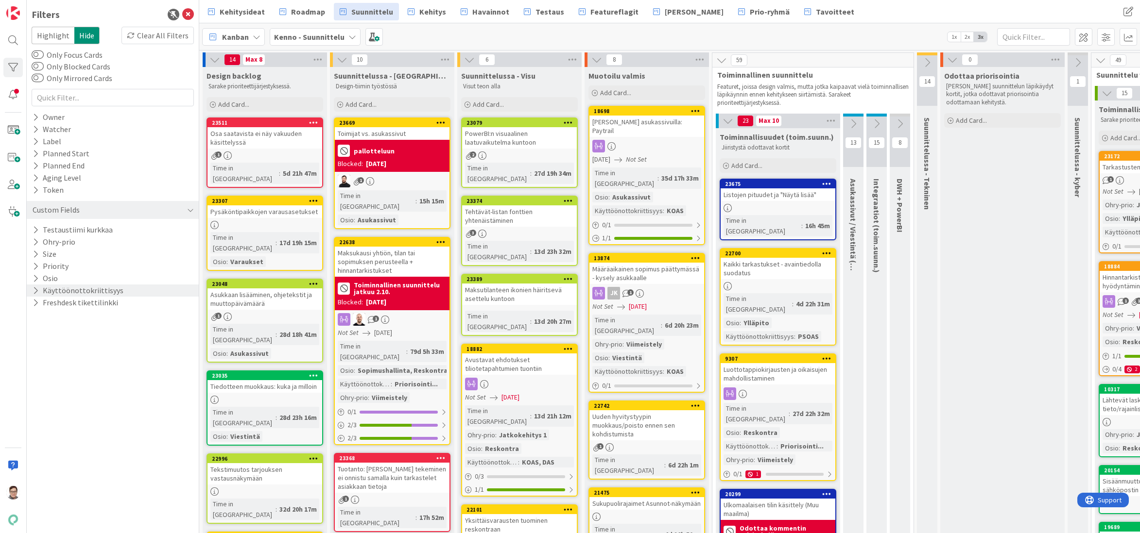
click at [34, 290] on icon at bounding box center [36, 291] width 6 height 8
click at [37, 344] on icon at bounding box center [37, 343] width 7 height 7
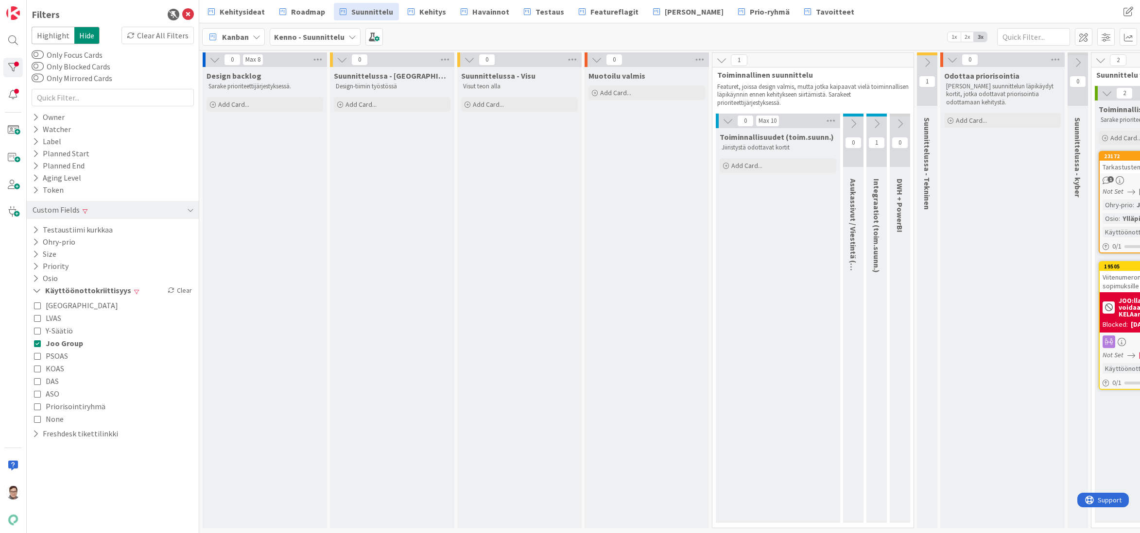
click at [35, 357] on icon at bounding box center [37, 356] width 7 height 7
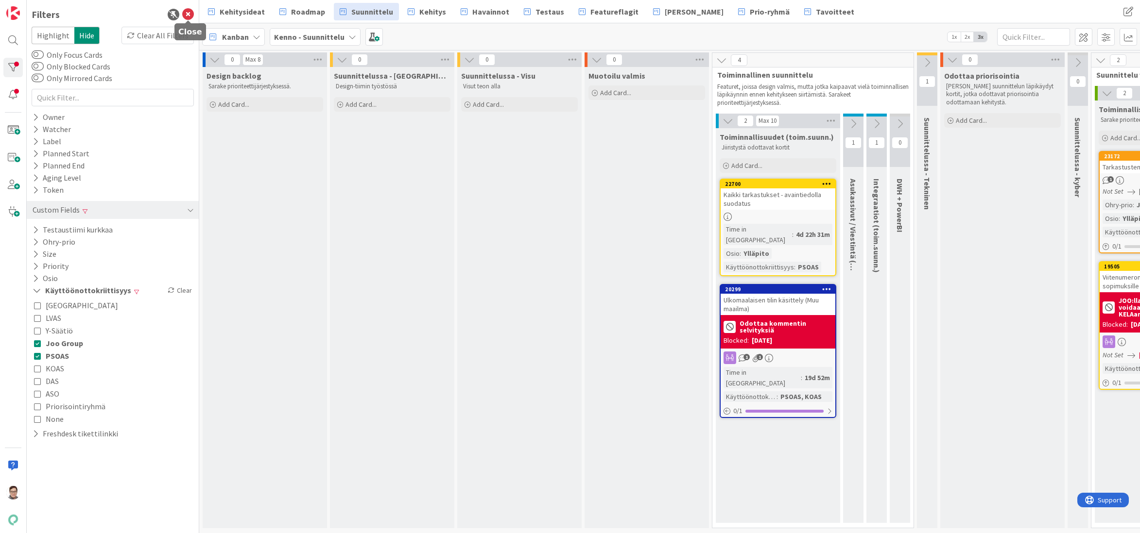
click at [189, 15] on icon at bounding box center [188, 15] width 12 height 12
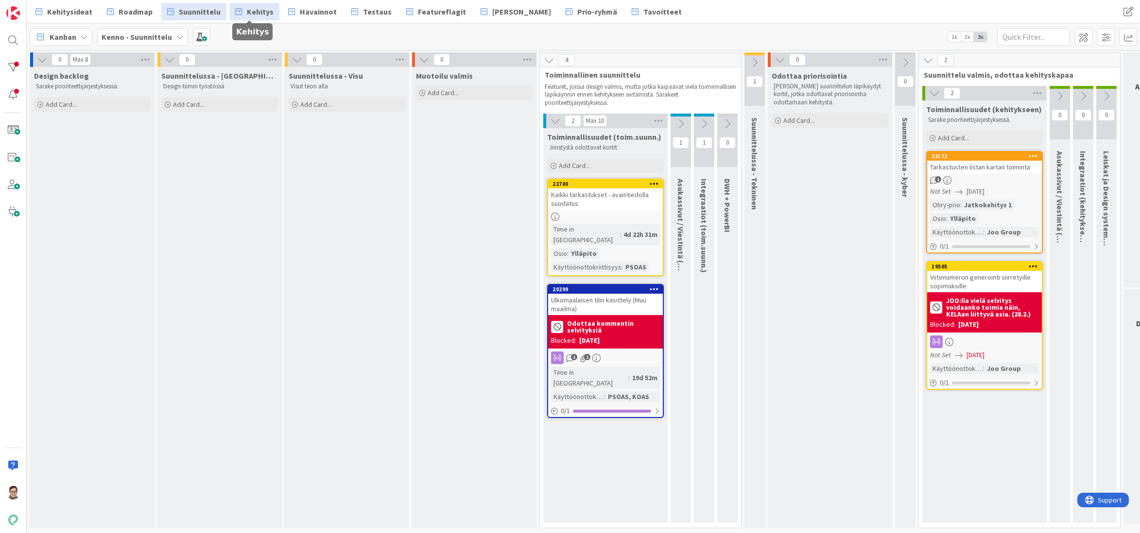
click at [251, 13] on span "Kehitys" at bounding box center [260, 12] width 27 height 12
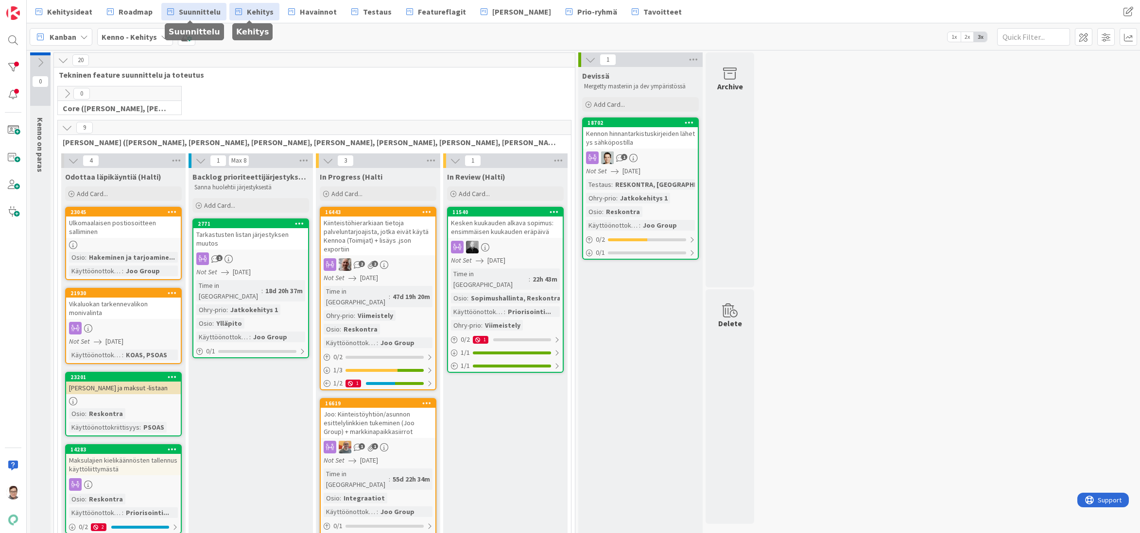
click at [196, 11] on span "Suunnittelu" at bounding box center [200, 12] width 42 height 12
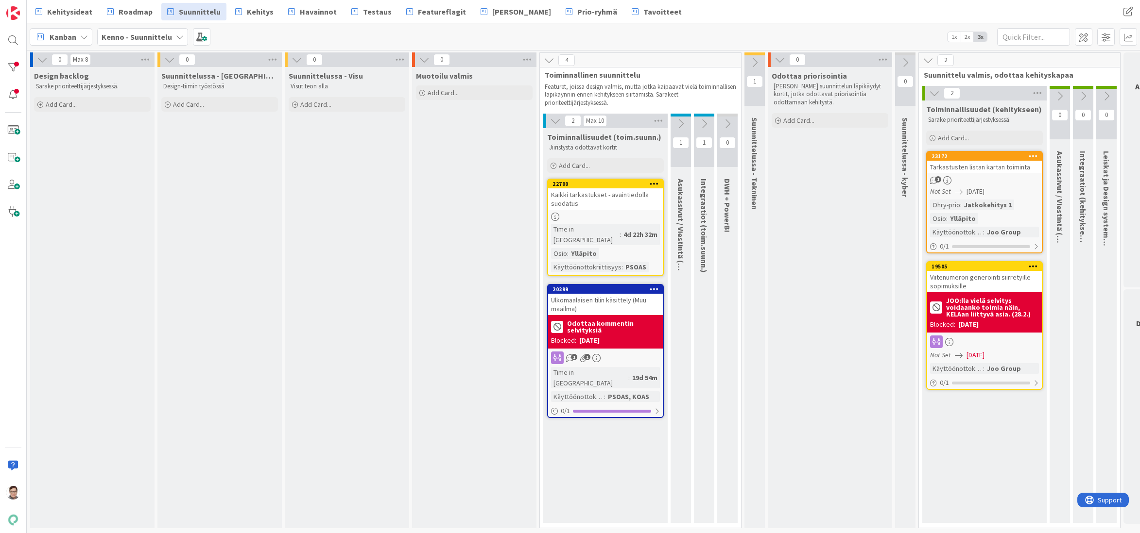
scroll to position [0, 43]
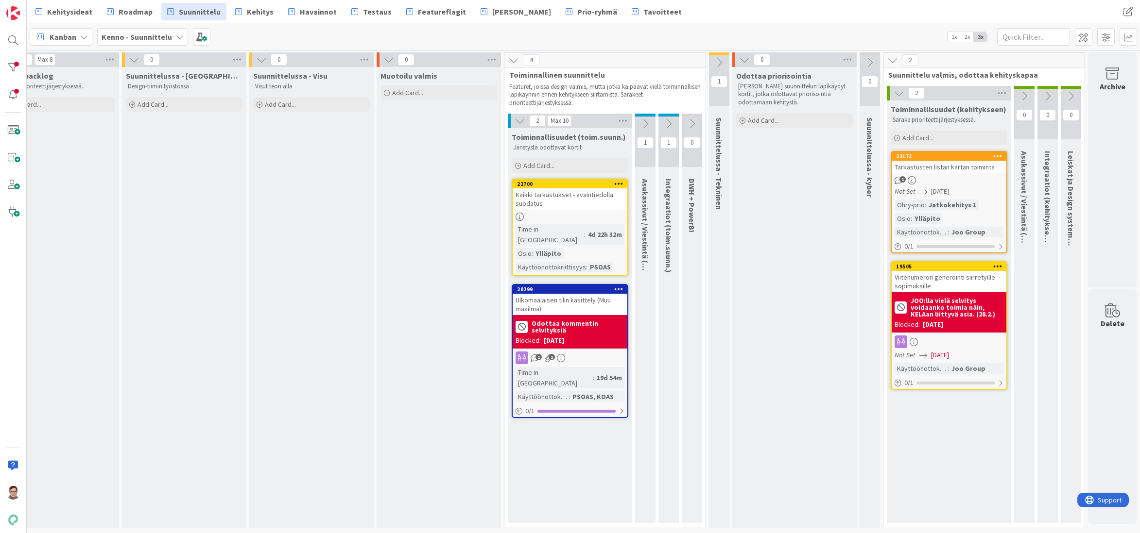
click at [566, 294] on div "Ulkomaalaisen tilin käsittely (Muu maailma)" at bounding box center [570, 304] width 115 height 21
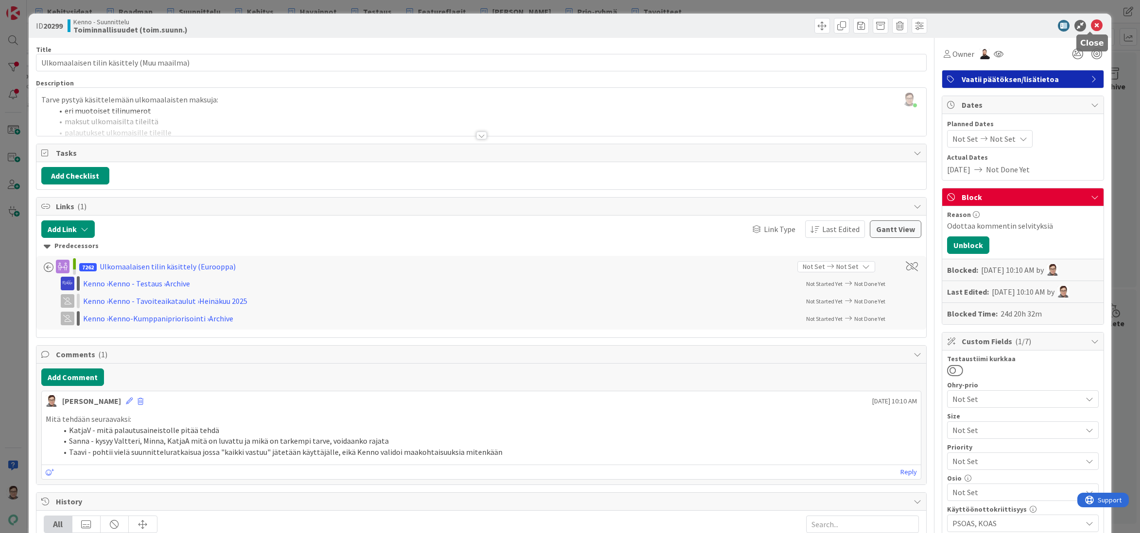
click at [1092, 26] on icon at bounding box center [1097, 26] width 12 height 12
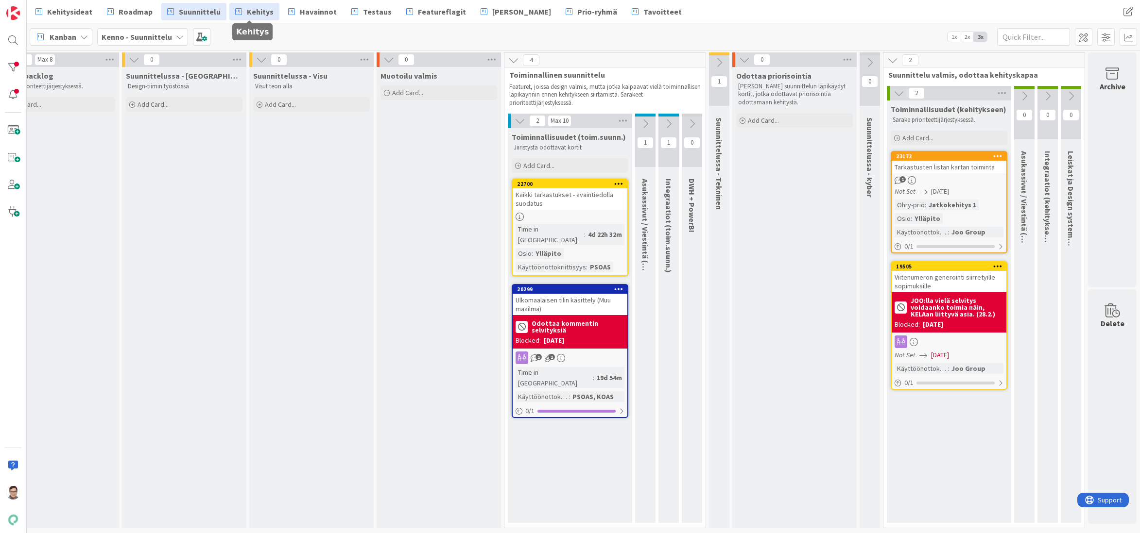
click at [251, 12] on span "Kehitys" at bounding box center [260, 12] width 27 height 12
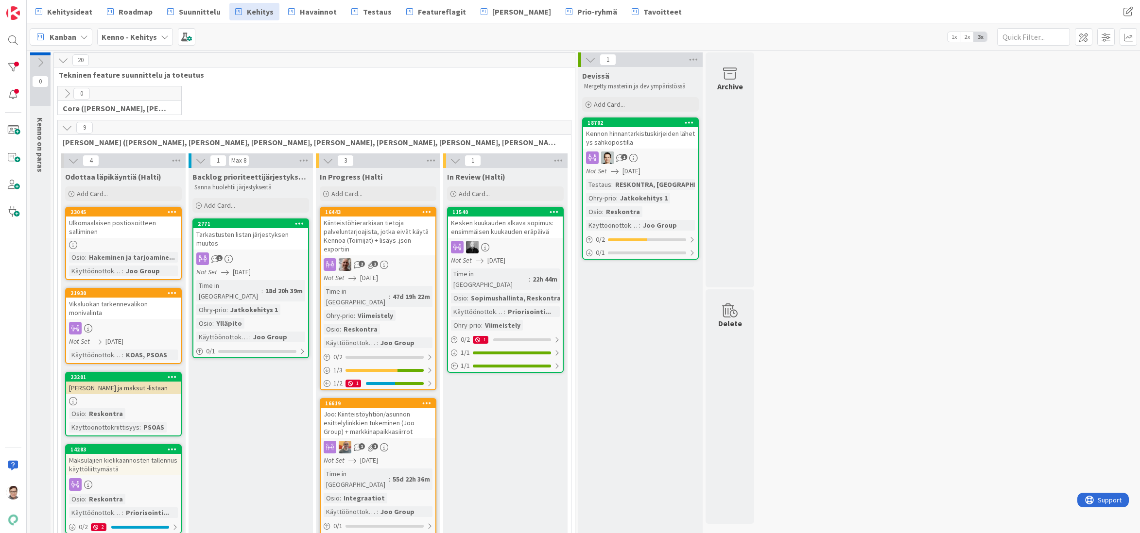
click at [250, 523] on div "Backlog prioriteettijärjestyksessä (Halti) Sanna huolehtii järjestyksestä Add C…" at bounding box center [251, 455] width 124 height 575
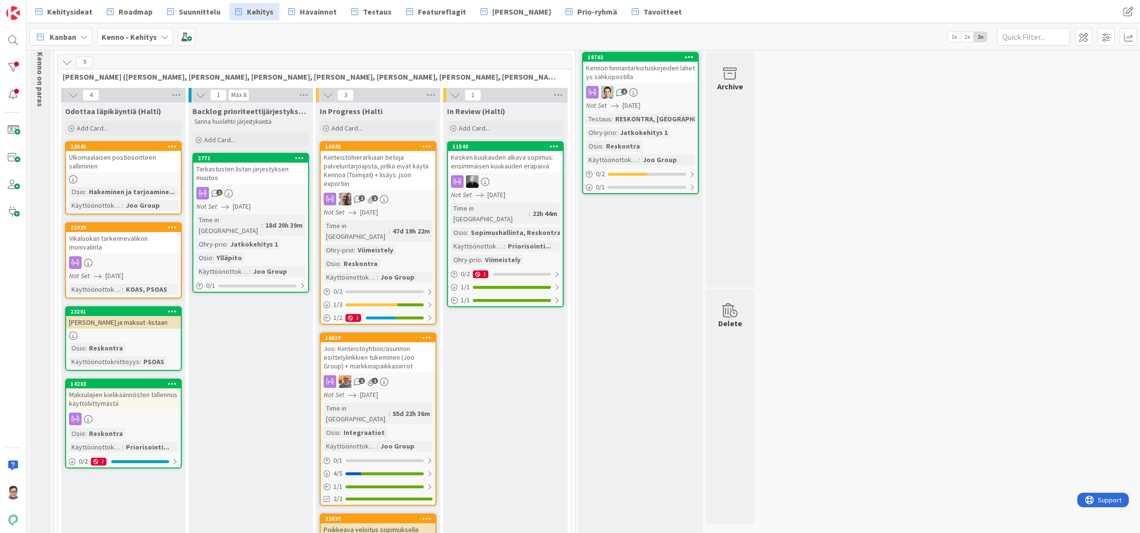
scroll to position [49, 0]
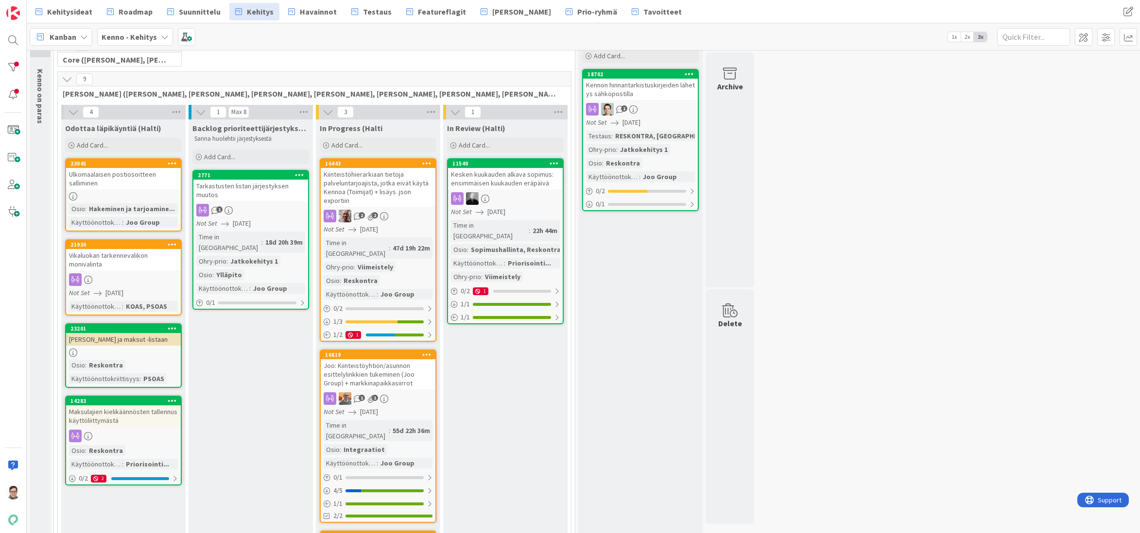
click at [223, 517] on div "Backlog prioriteettijärjestyksessä (Halti) Sanna huolehtii järjestyksestä Add C…" at bounding box center [251, 407] width 124 height 575
click at [197, 9] on span "Suunnittelu" at bounding box center [200, 12] width 42 height 12
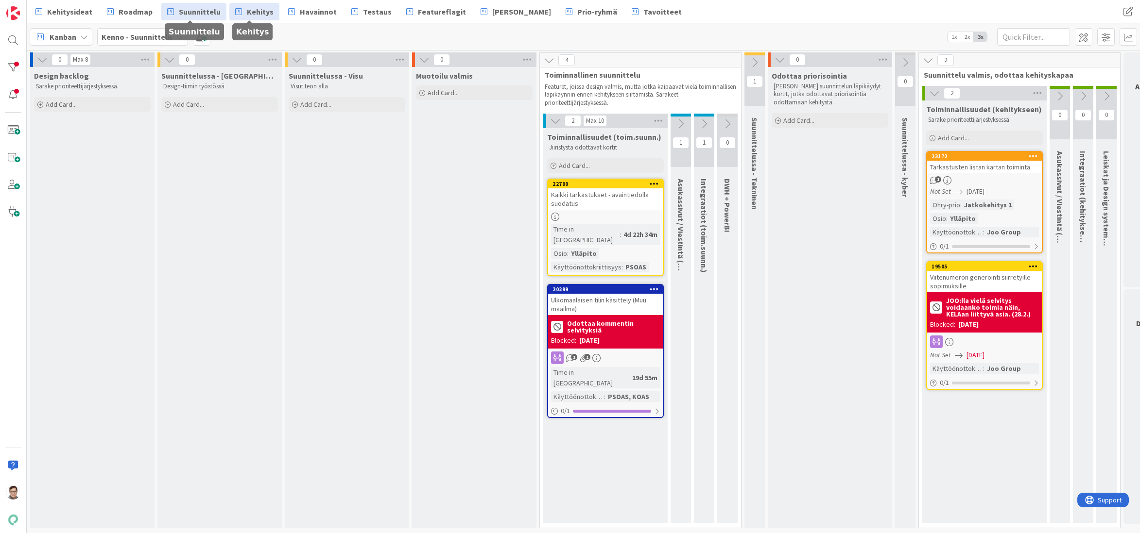
click at [247, 10] on span "Kehitys" at bounding box center [260, 12] width 27 height 12
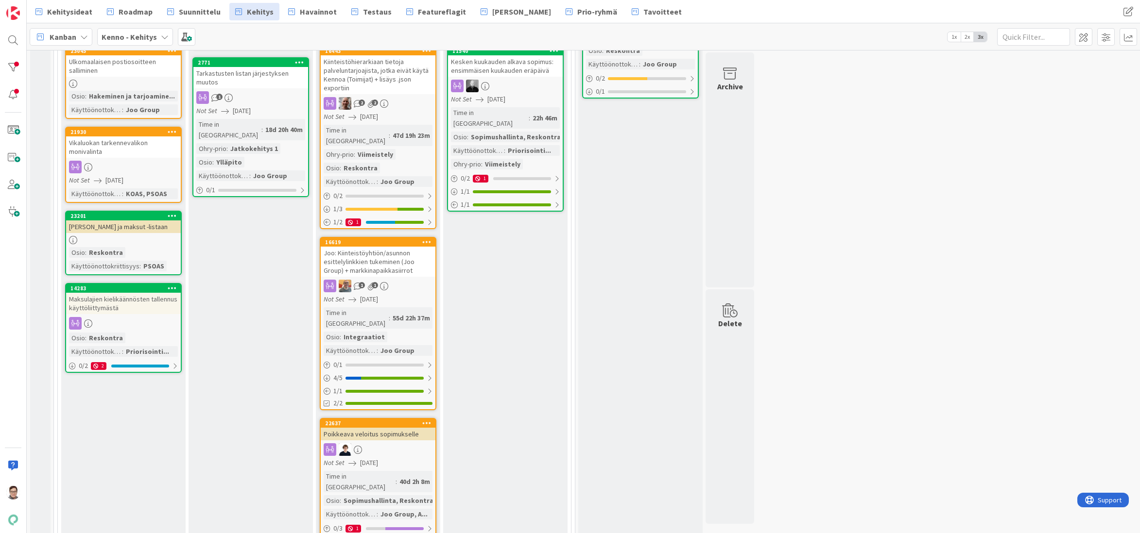
scroll to position [194, 0]
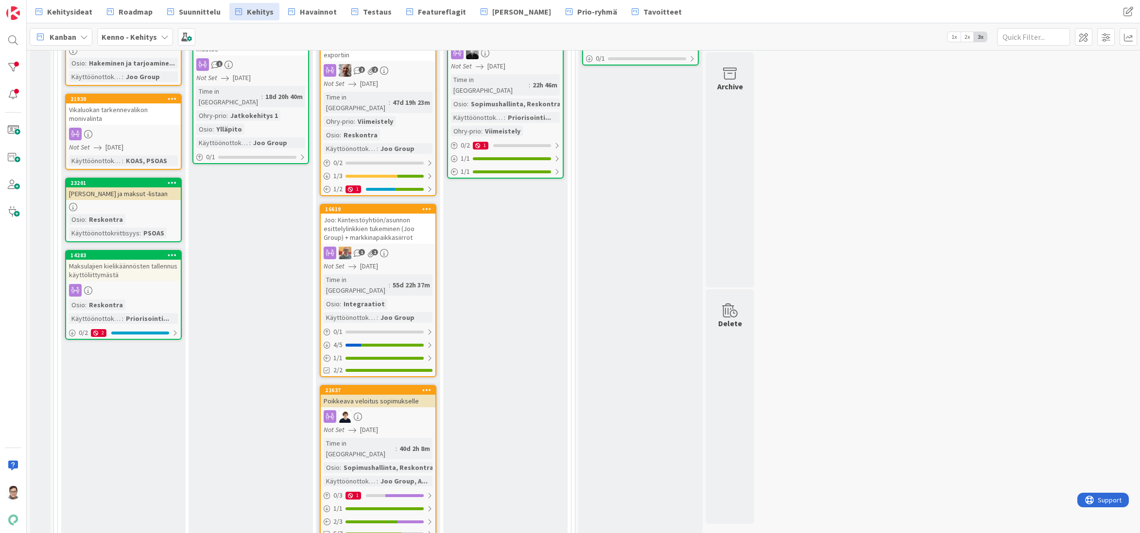
click at [103, 270] on div "Maksulajien kielikäännösten tallennus käyttöliittymästä" at bounding box center [123, 270] width 115 height 21
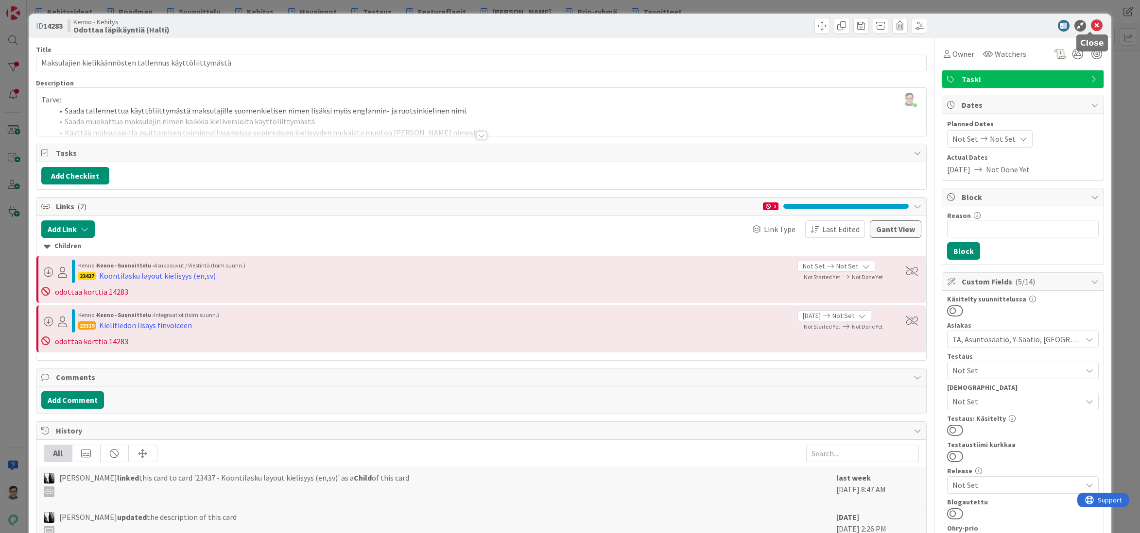
click at [1092, 26] on icon at bounding box center [1097, 26] width 12 height 12
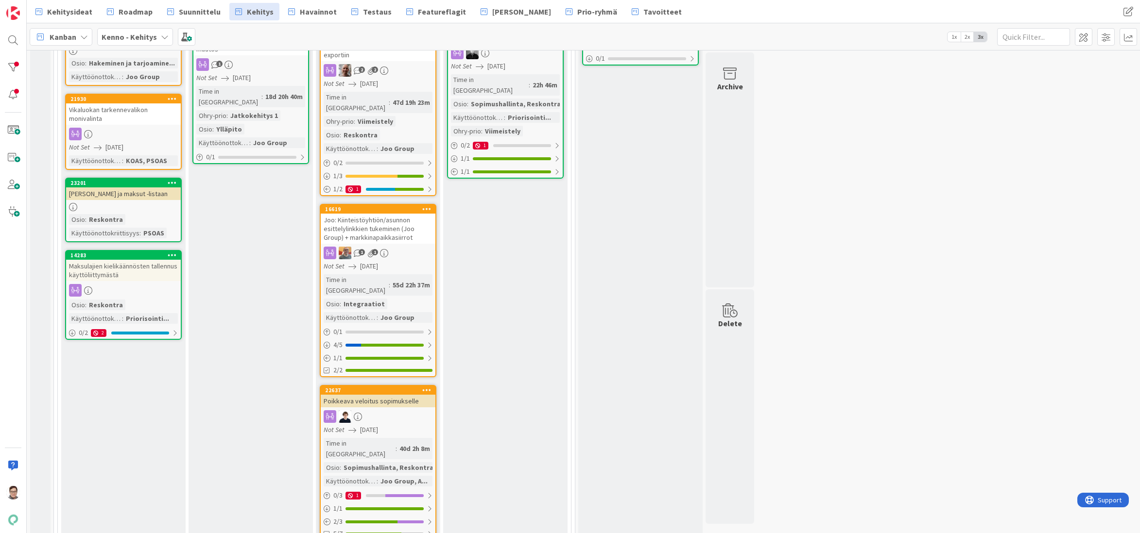
click at [120, 274] on div "Maksulajien kielikäännösten tallennus käyttöliittymästä" at bounding box center [123, 270] width 115 height 21
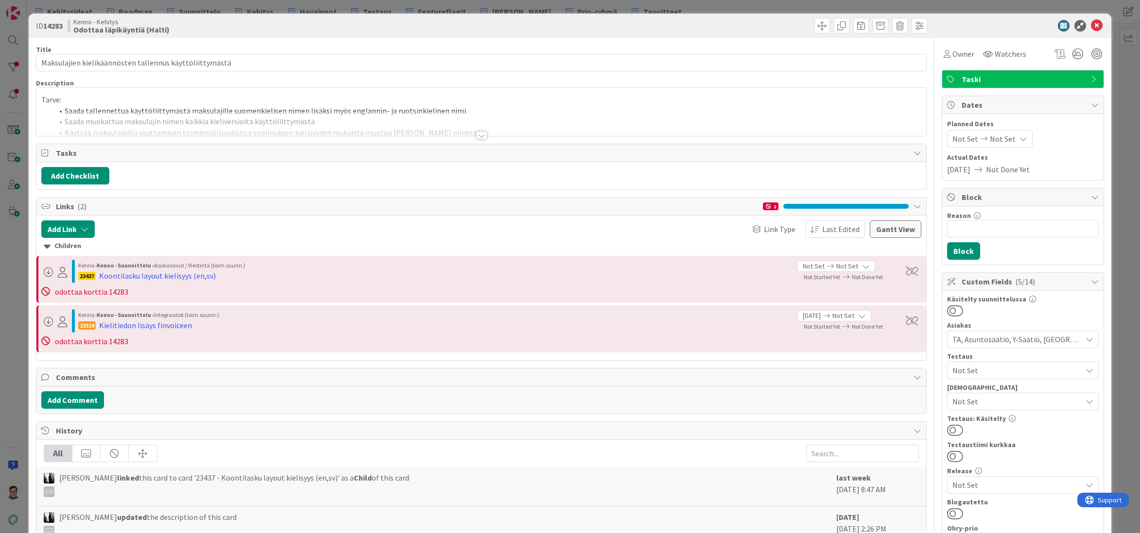
click at [476, 134] on div at bounding box center [481, 136] width 11 height 8
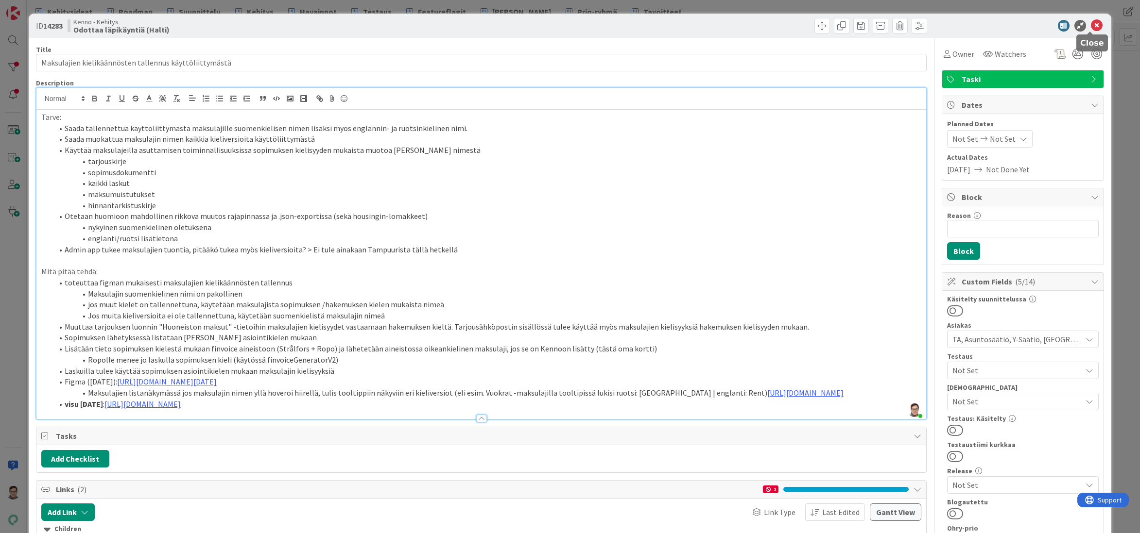
click at [1093, 25] on icon at bounding box center [1097, 26] width 12 height 12
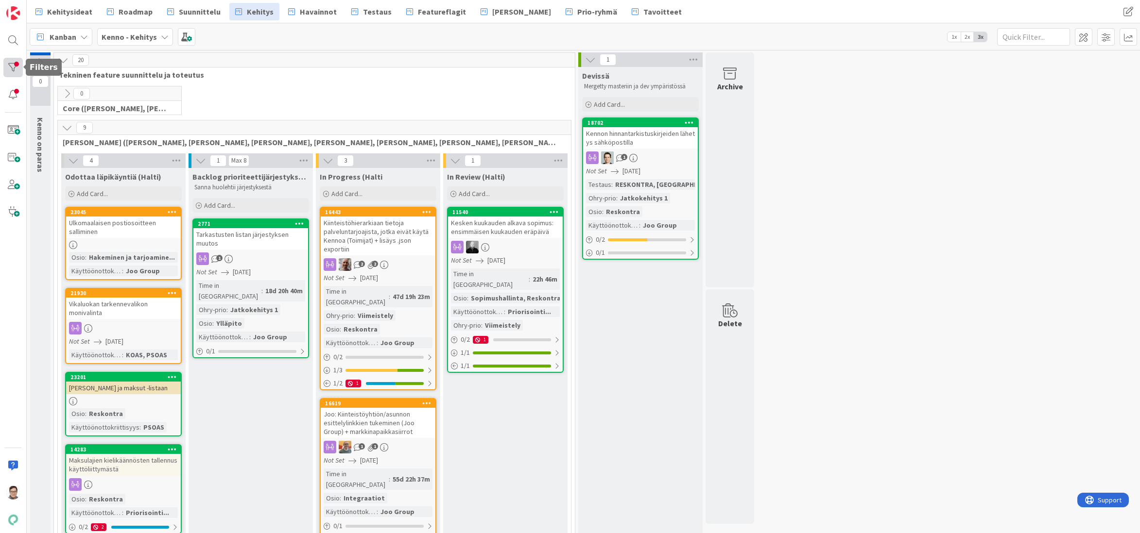
click at [15, 65] on div at bounding box center [12, 67] width 19 height 19
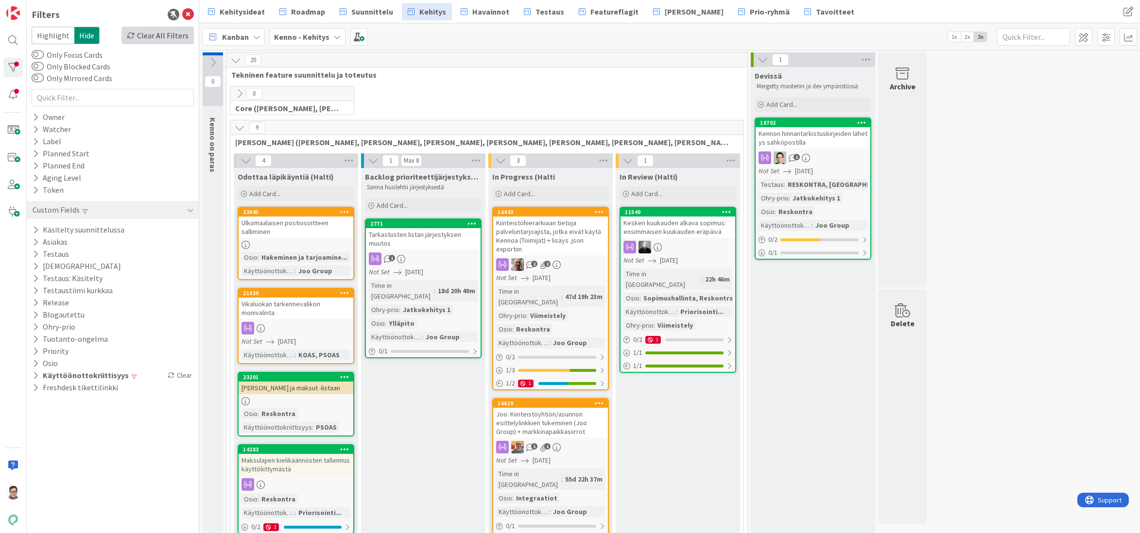
click at [157, 36] on div "Clear All Filters" at bounding box center [157, 35] width 72 height 17
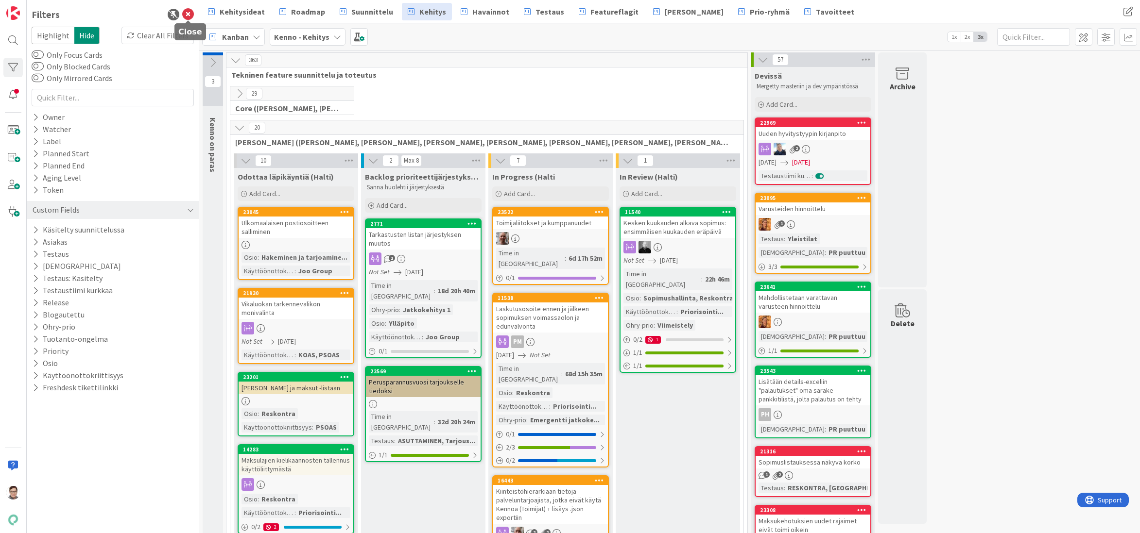
click at [190, 13] on icon at bounding box center [188, 15] width 12 height 12
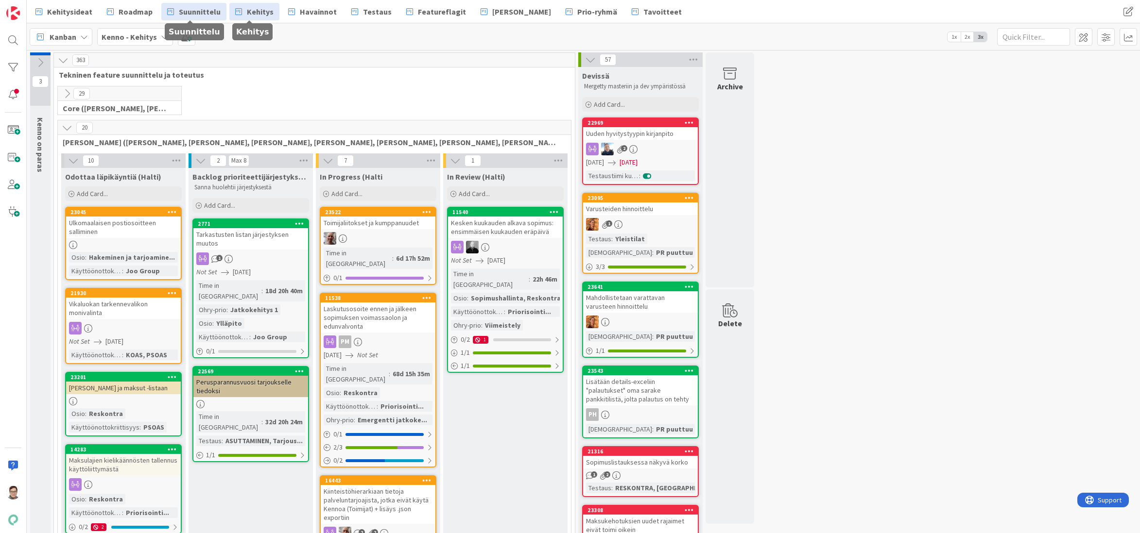
click at [197, 9] on span "Suunnittelu" at bounding box center [200, 12] width 42 height 12
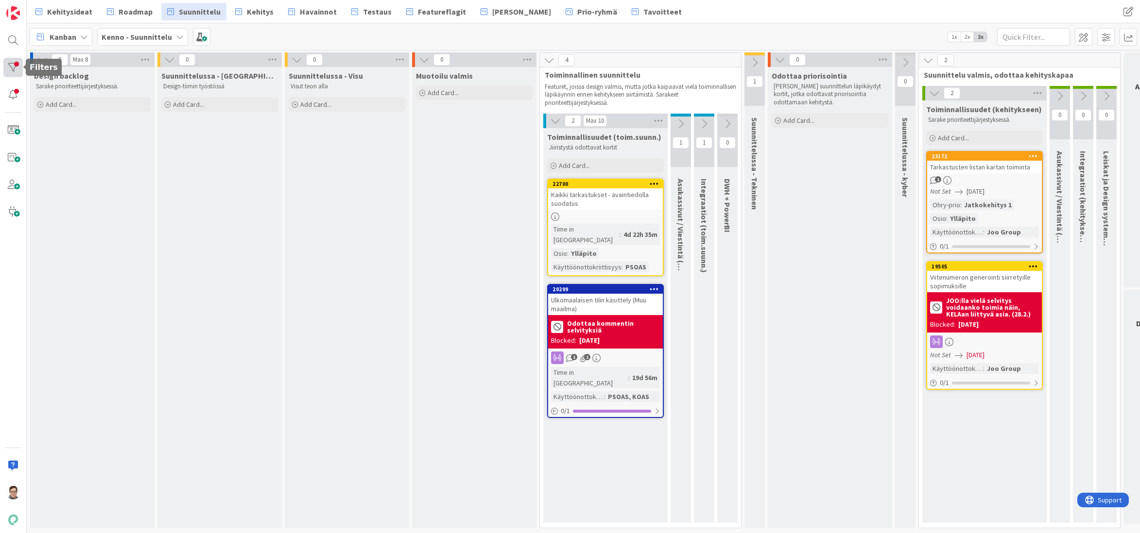
click at [15, 65] on div at bounding box center [12, 67] width 19 height 19
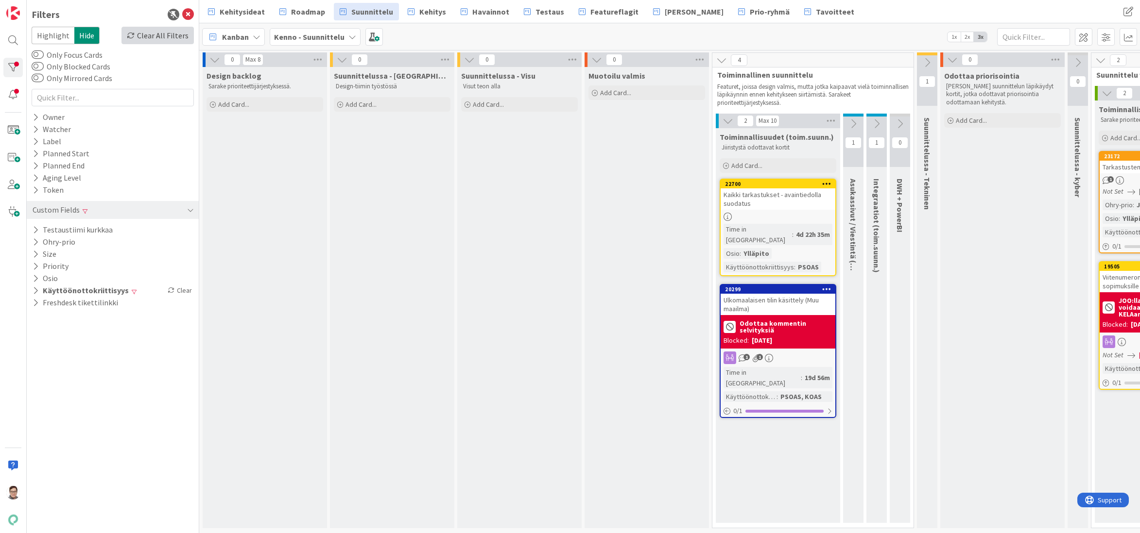
click at [172, 38] on div "Clear All Filters" at bounding box center [157, 35] width 72 height 17
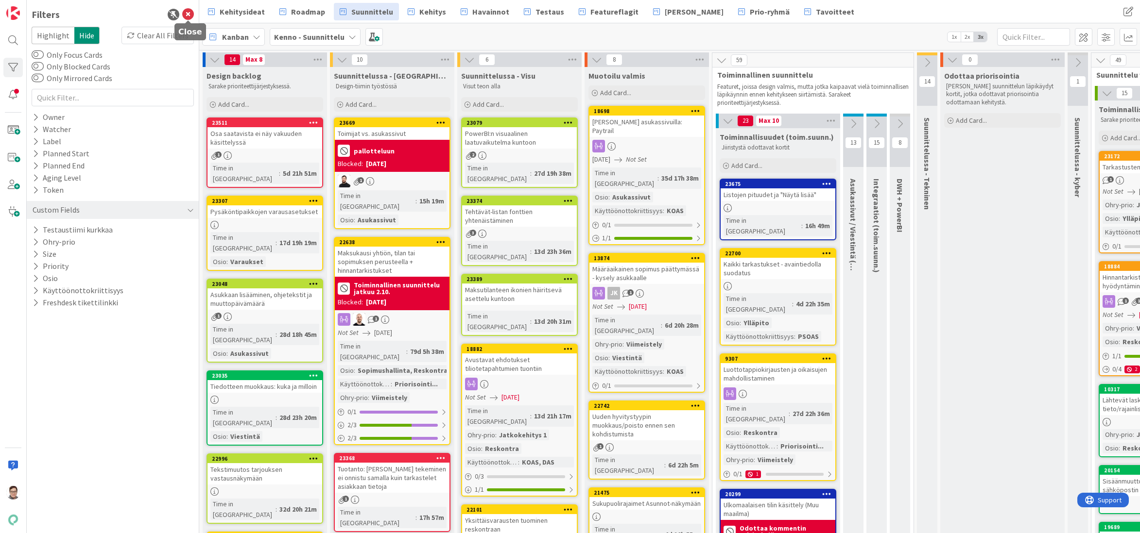
click at [189, 17] on icon at bounding box center [188, 15] width 12 height 12
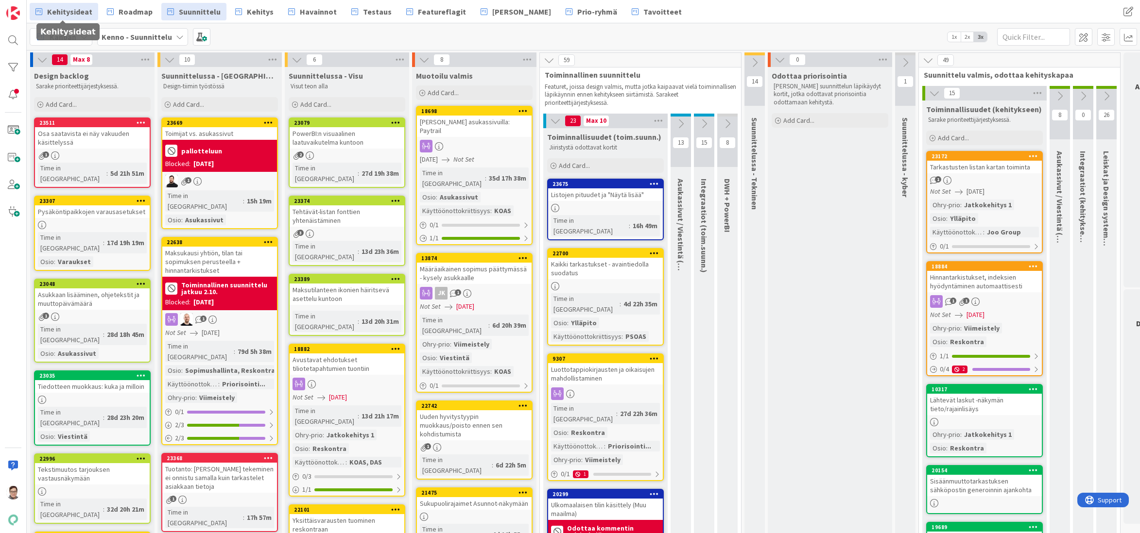
click at [56, 17] on span "Kehitysideat" at bounding box center [69, 12] width 45 height 12
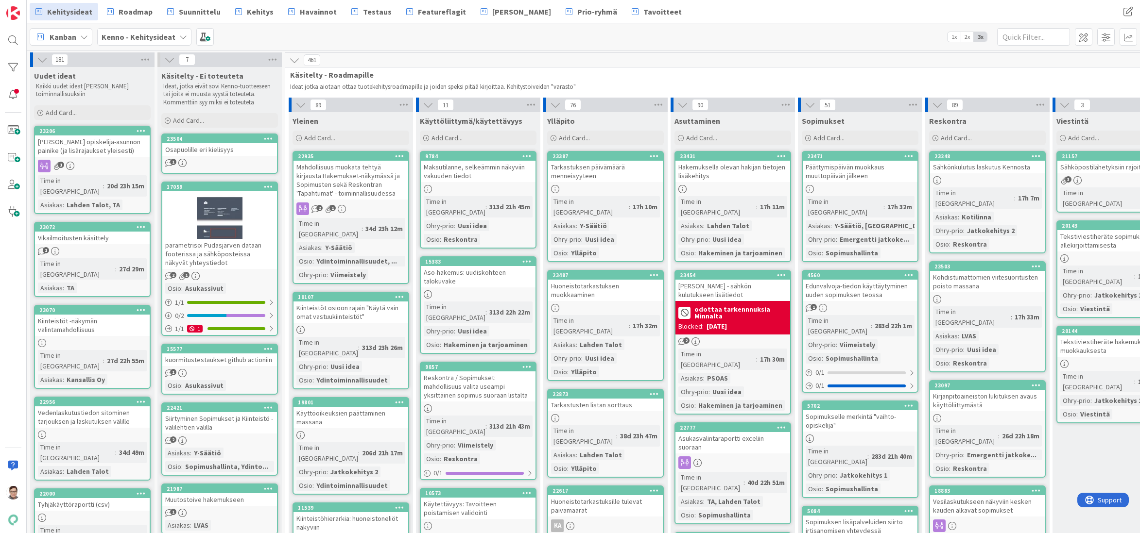
click at [86, 147] on div "[PERSON_NAME] opiskelija-asunnon painike (ja lisärajaukset yleisesti)" at bounding box center [92, 146] width 115 height 21
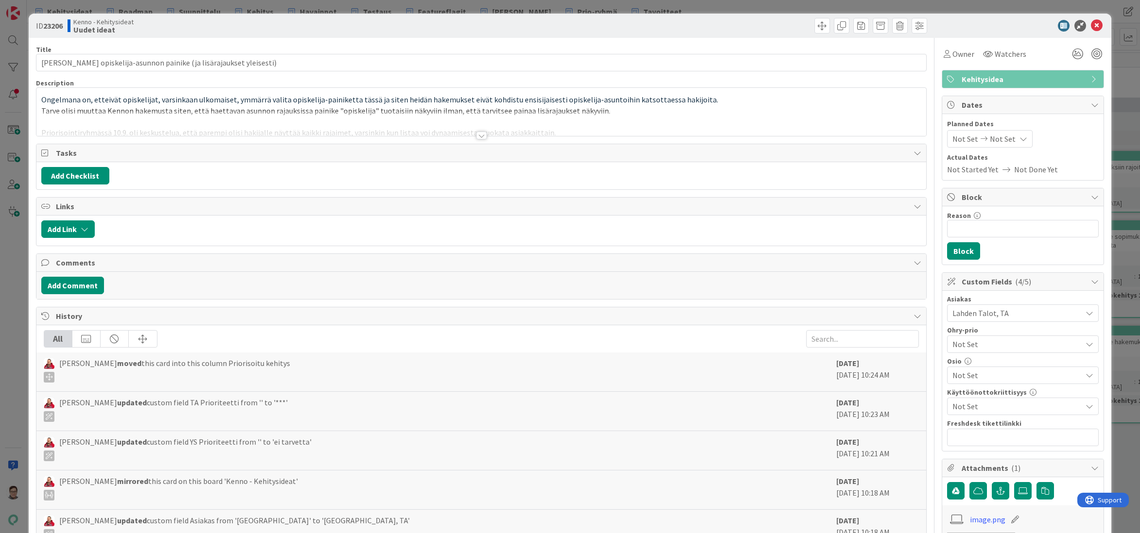
click at [476, 134] on div at bounding box center [481, 136] width 11 height 8
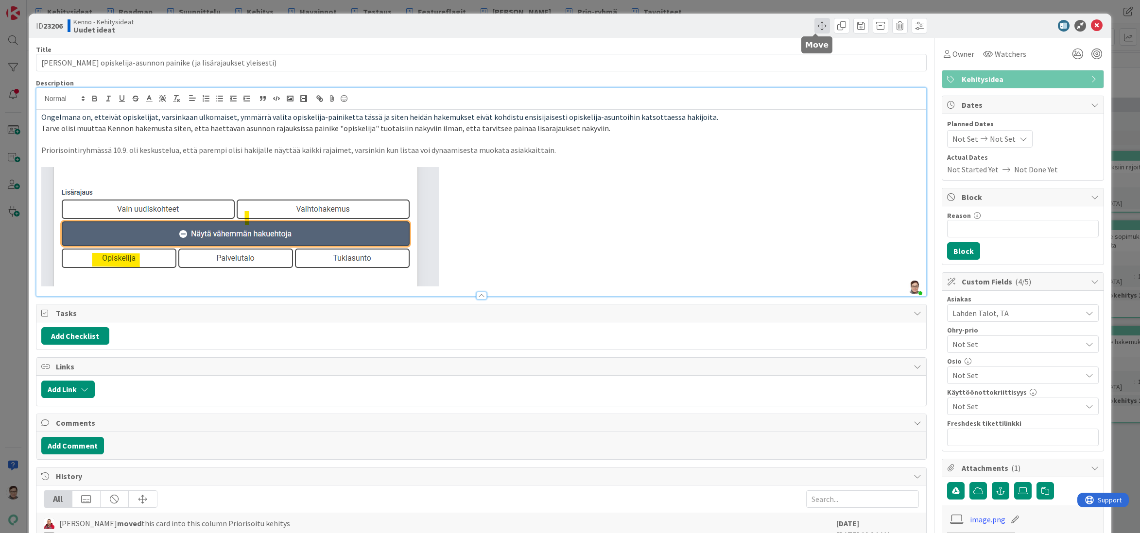
click at [814, 28] on span at bounding box center [822, 26] width 16 height 16
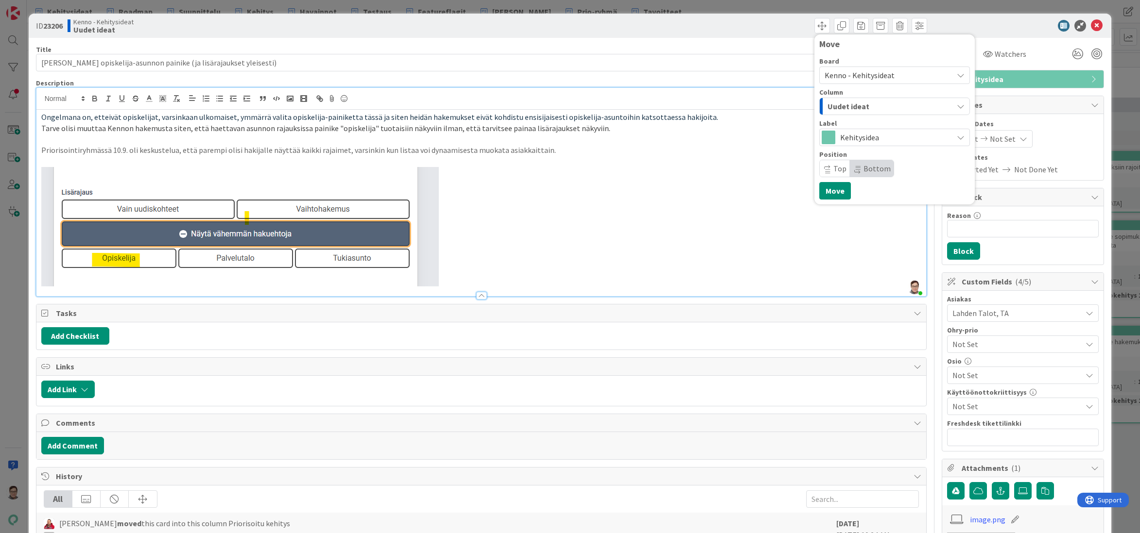
click at [860, 76] on span "Kenno - Kehitysideat" at bounding box center [859, 75] width 70 height 10
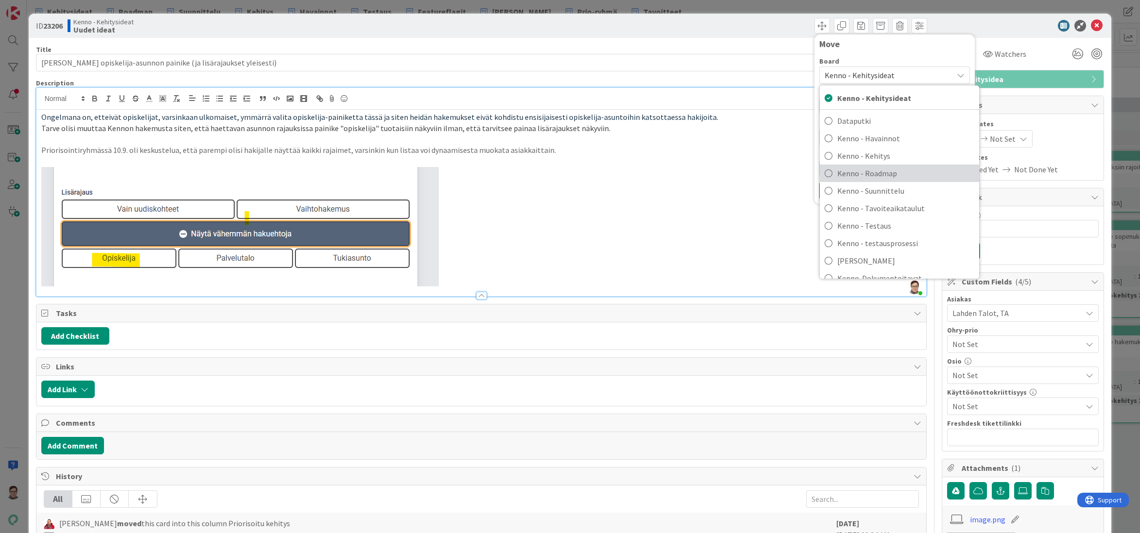
click at [872, 173] on span "Kenno - Roadmap" at bounding box center [905, 173] width 137 height 15
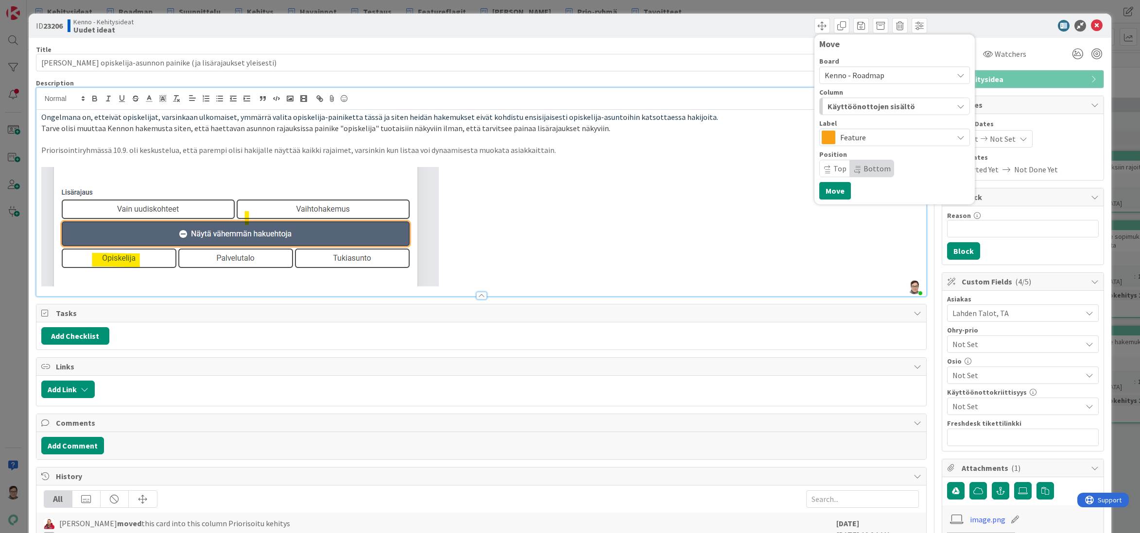
click at [854, 142] on span "Feature" at bounding box center [894, 138] width 108 height 14
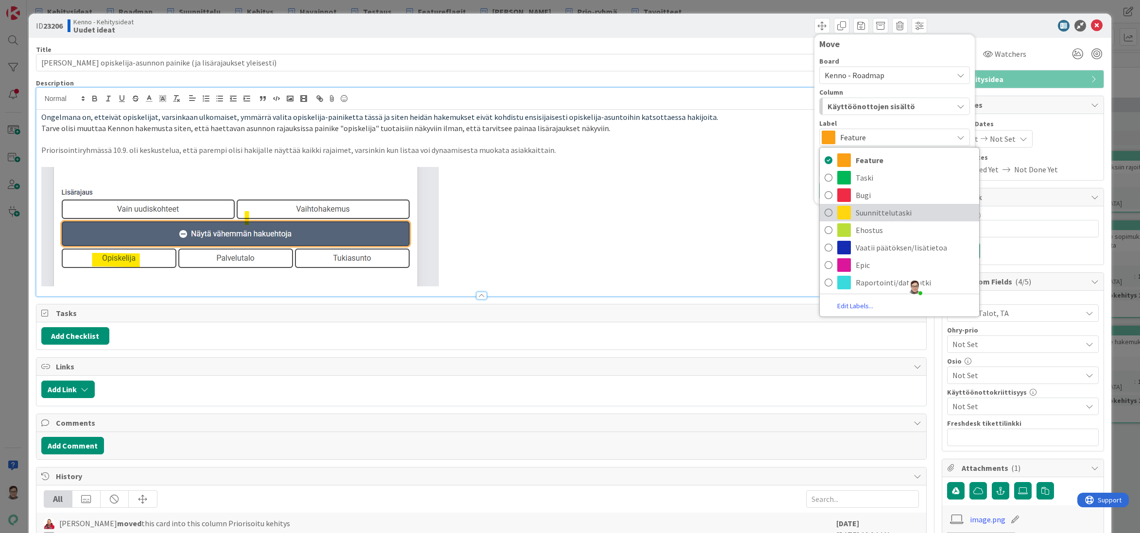
click at [856, 214] on span "Suunnittelutaski" at bounding box center [915, 213] width 119 height 15
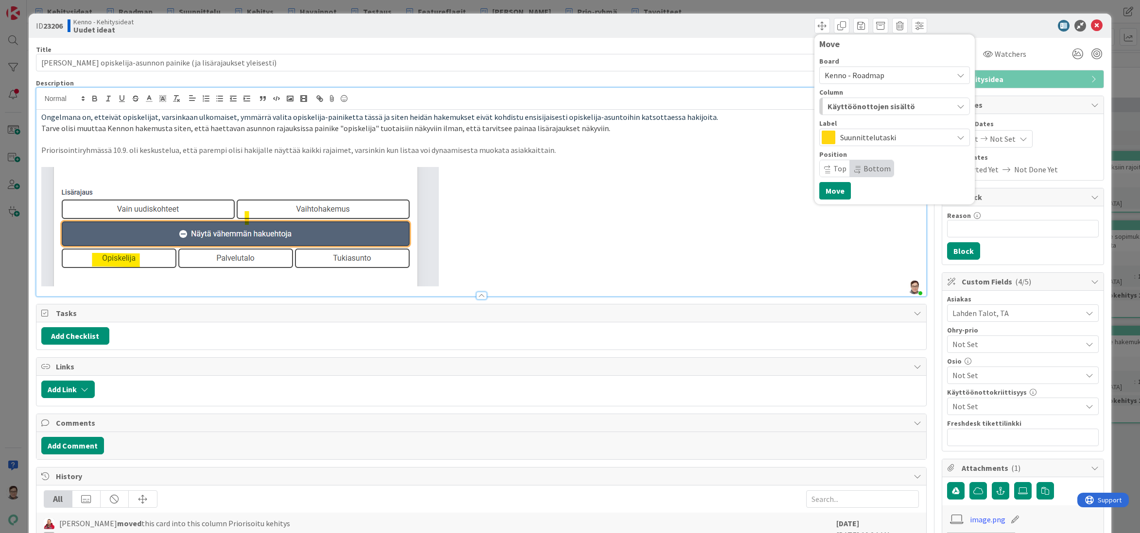
click at [867, 104] on span "Käyttöönottojen sisältö" at bounding box center [870, 106] width 87 height 13
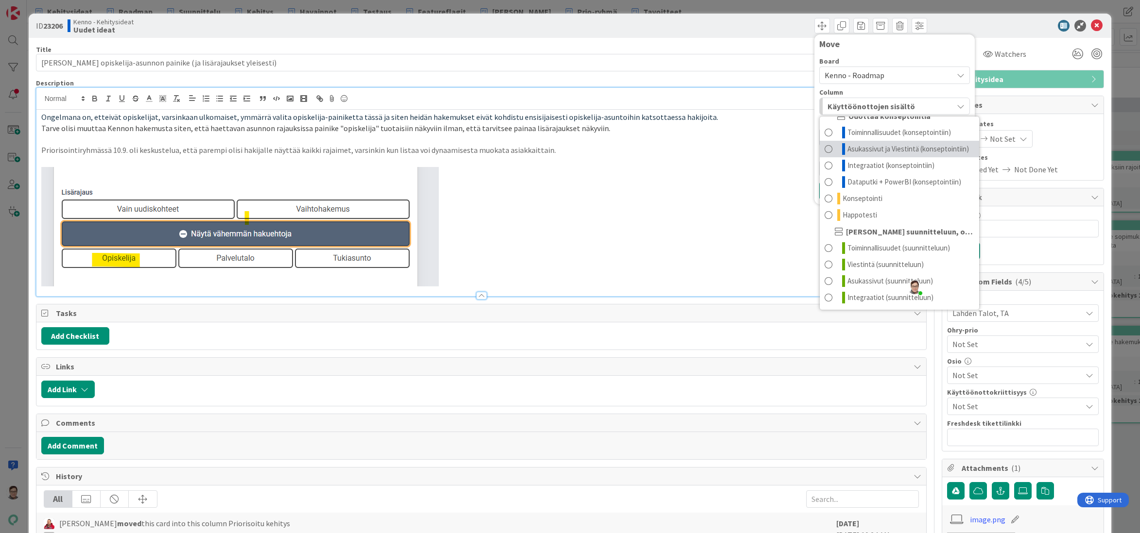
scroll to position [74, 0]
click at [864, 246] on span "Toiminnallisuudet (suunnitteluun)" at bounding box center [898, 248] width 103 height 12
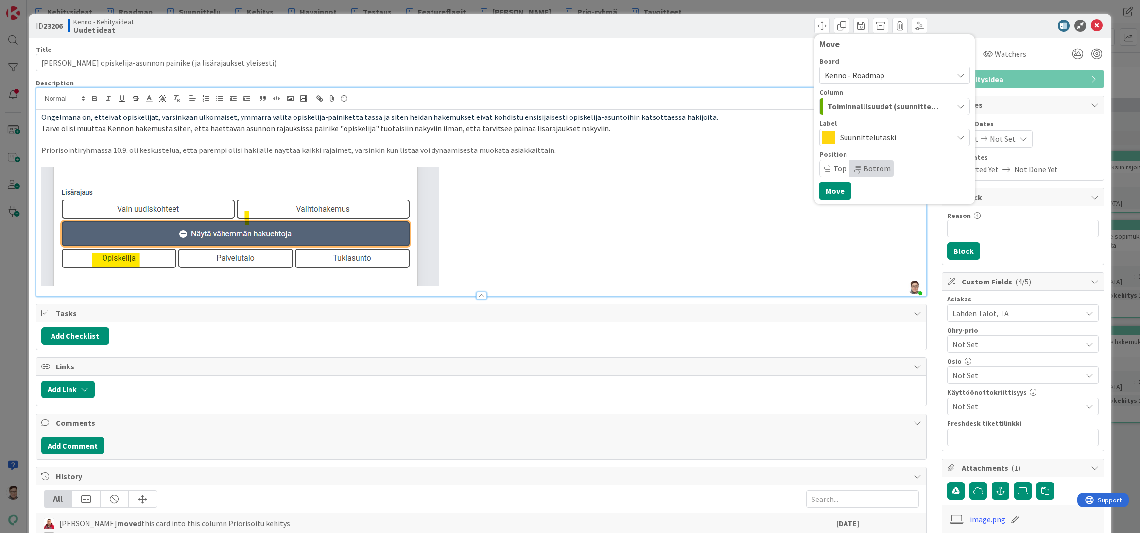
click at [863, 171] on span "Bottom" at bounding box center [876, 169] width 27 height 10
click at [832, 190] on button "Move" at bounding box center [835, 190] width 32 height 17
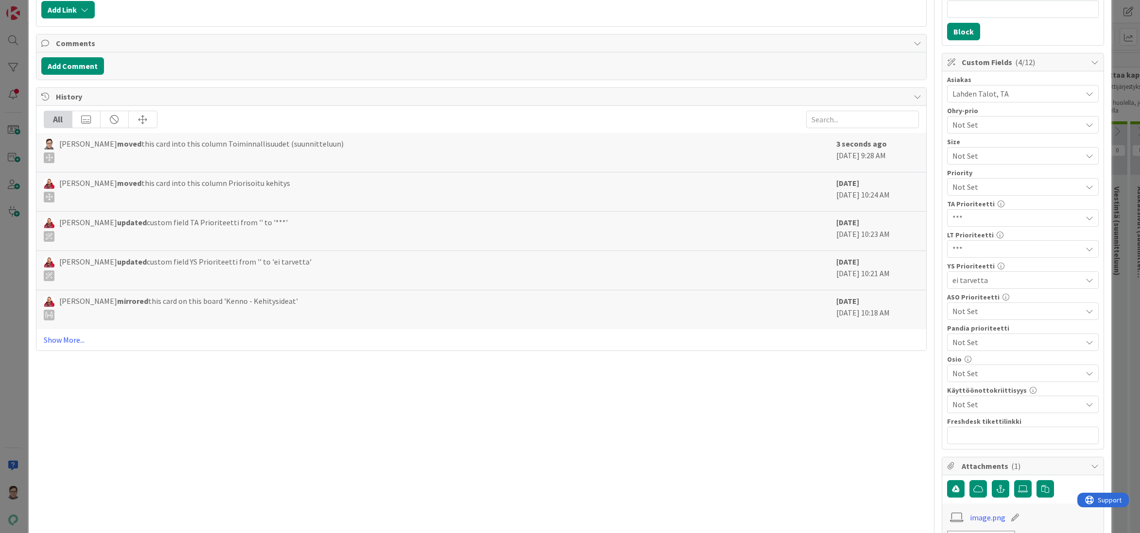
scroll to position [243, 0]
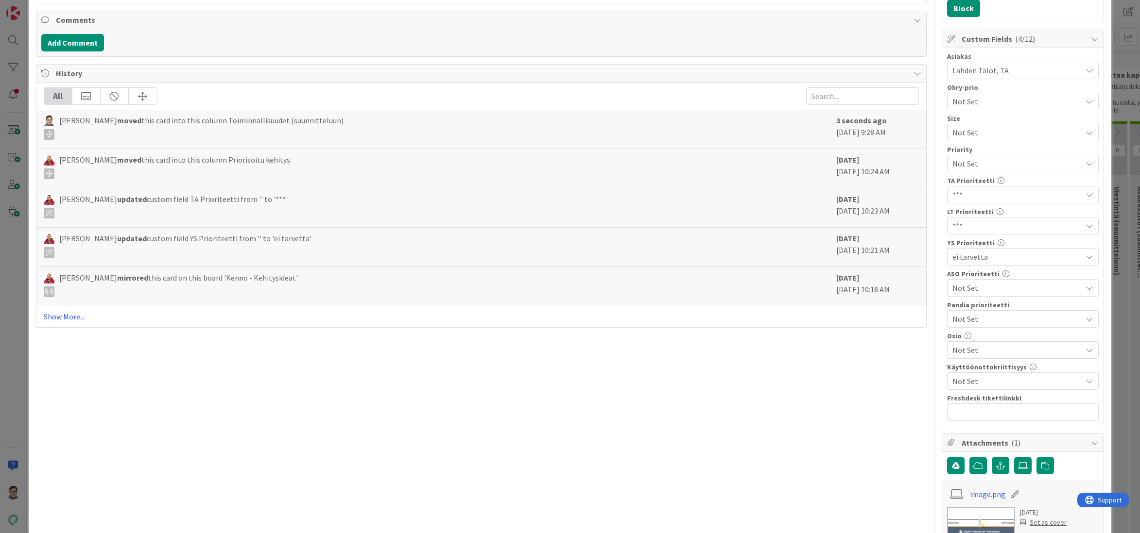
click at [992, 347] on span "Not Set" at bounding box center [1016, 350] width 129 height 12
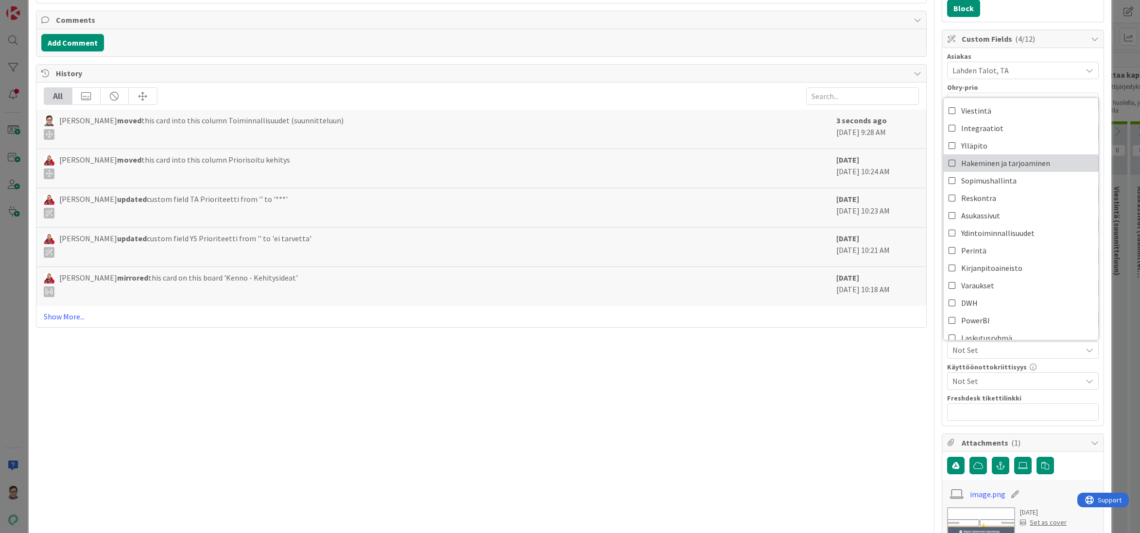
click at [961, 166] on span "Hakeminen ja tarjoaminen" at bounding box center [1005, 163] width 89 height 15
click at [878, 433] on div "Title 66 / 128 Hakemuksen opiskelija-asunnon painike (ja lisärajaukset yleisest…" at bounding box center [481, 355] width 891 height 1120
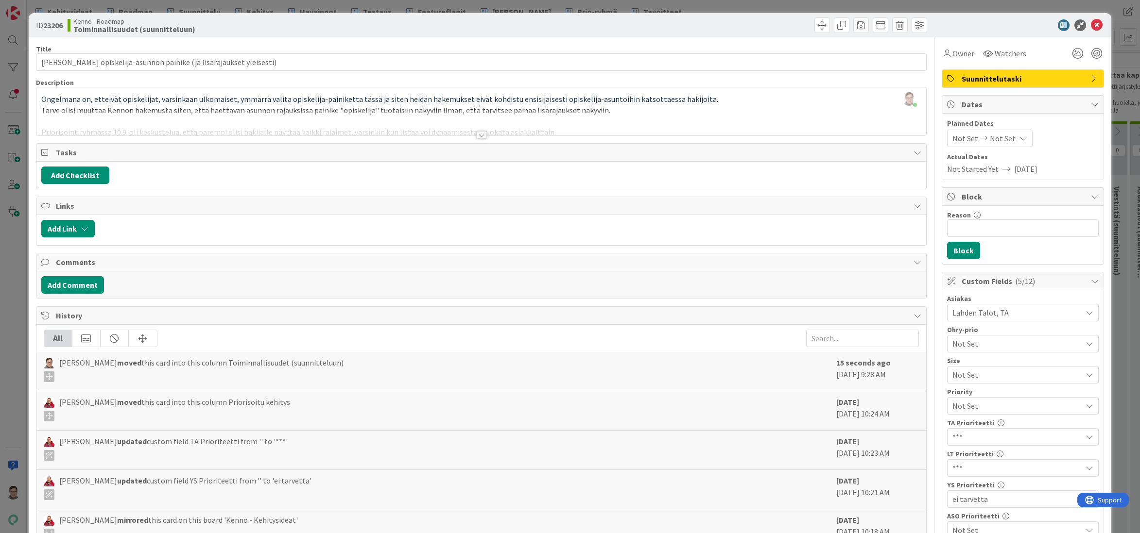
scroll to position [0, 0]
click at [1091, 25] on icon at bounding box center [1097, 26] width 12 height 12
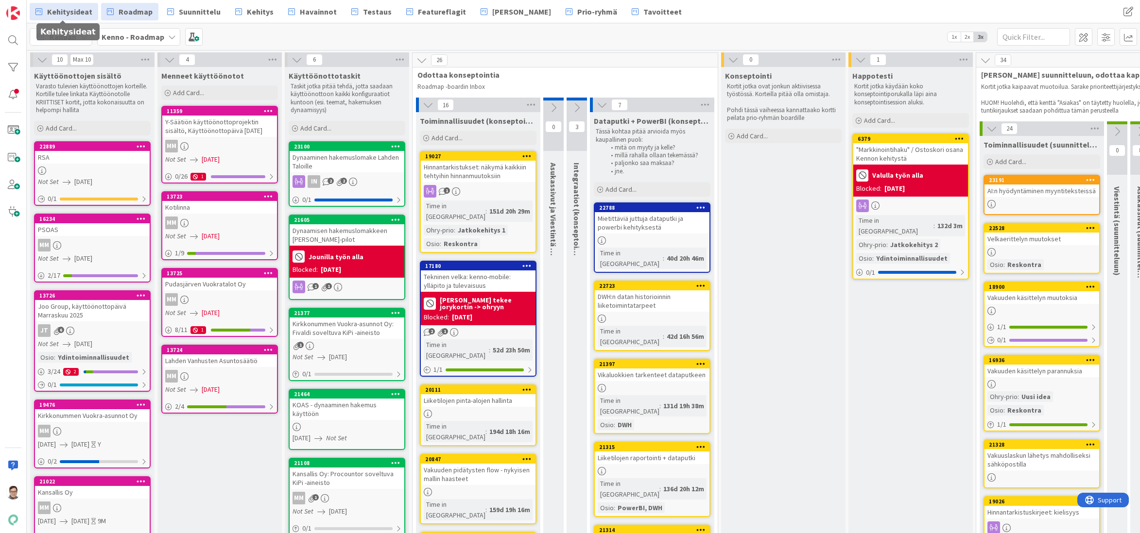
click at [64, 13] on span "Kehitysideat" at bounding box center [69, 12] width 45 height 12
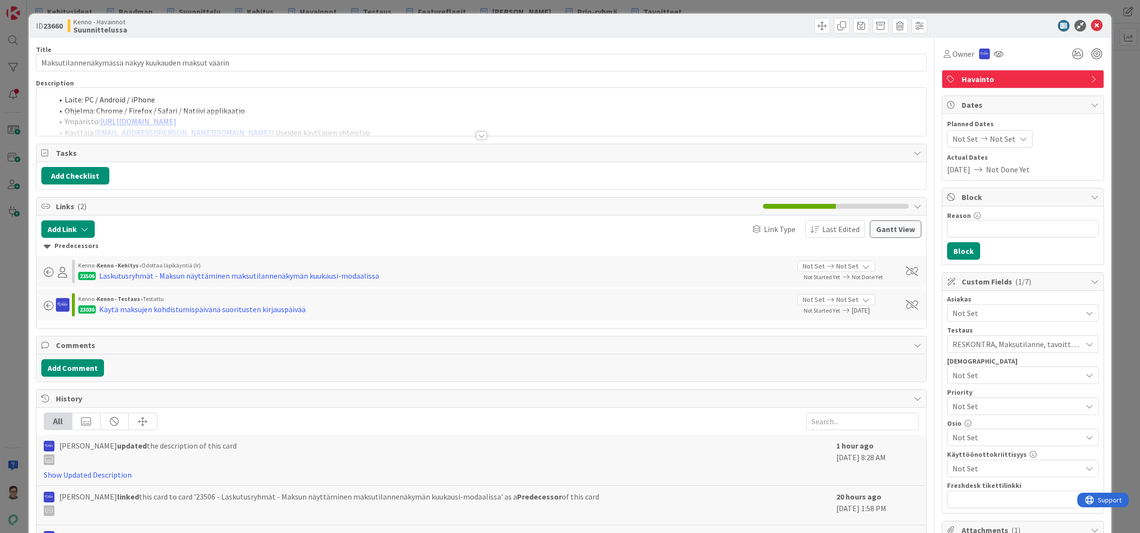
click at [477, 135] on div at bounding box center [481, 136] width 11 height 8
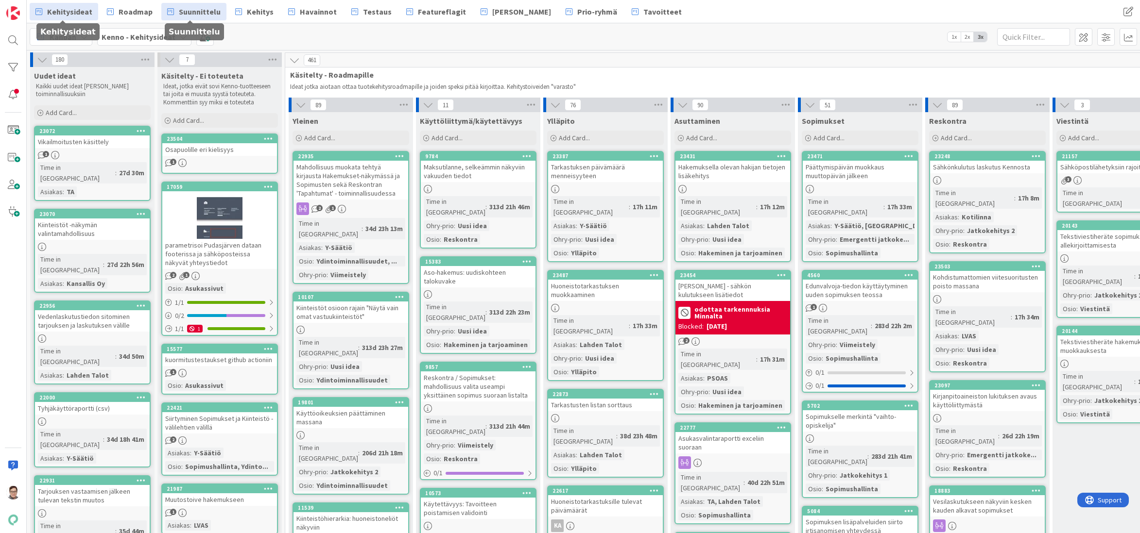
click at [185, 10] on span "Suunnittelu" at bounding box center [200, 12] width 42 height 12
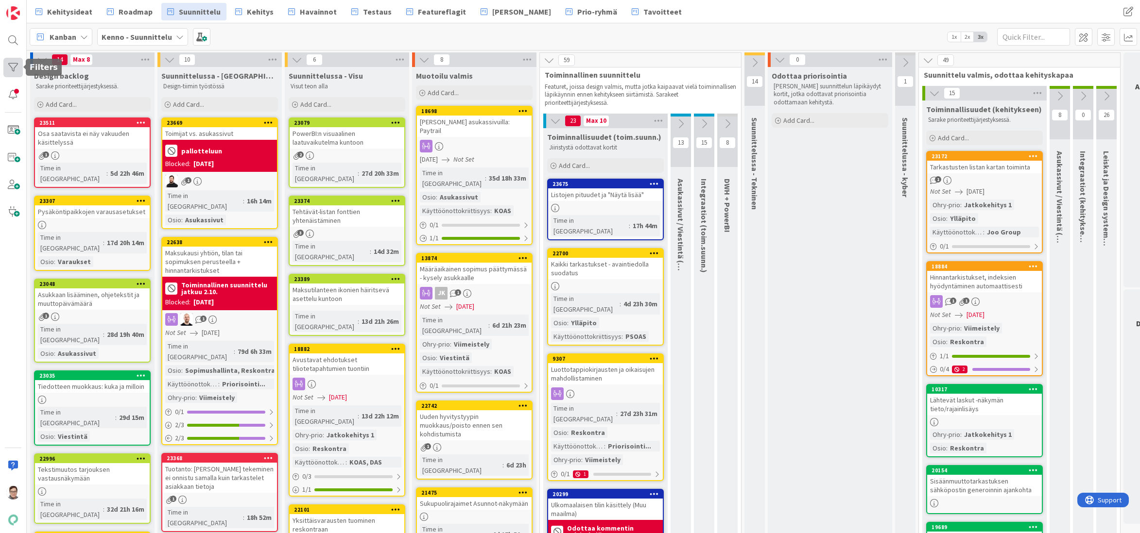
click at [11, 62] on div at bounding box center [12, 67] width 19 height 19
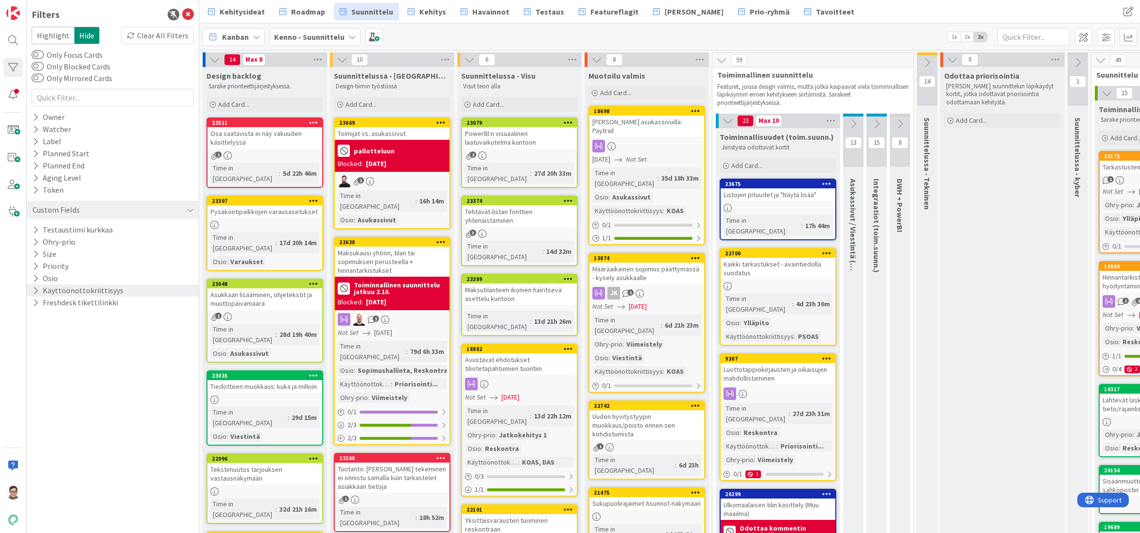
click at [35, 287] on icon at bounding box center [36, 291] width 6 height 8
click at [36, 343] on icon at bounding box center [37, 343] width 7 height 7
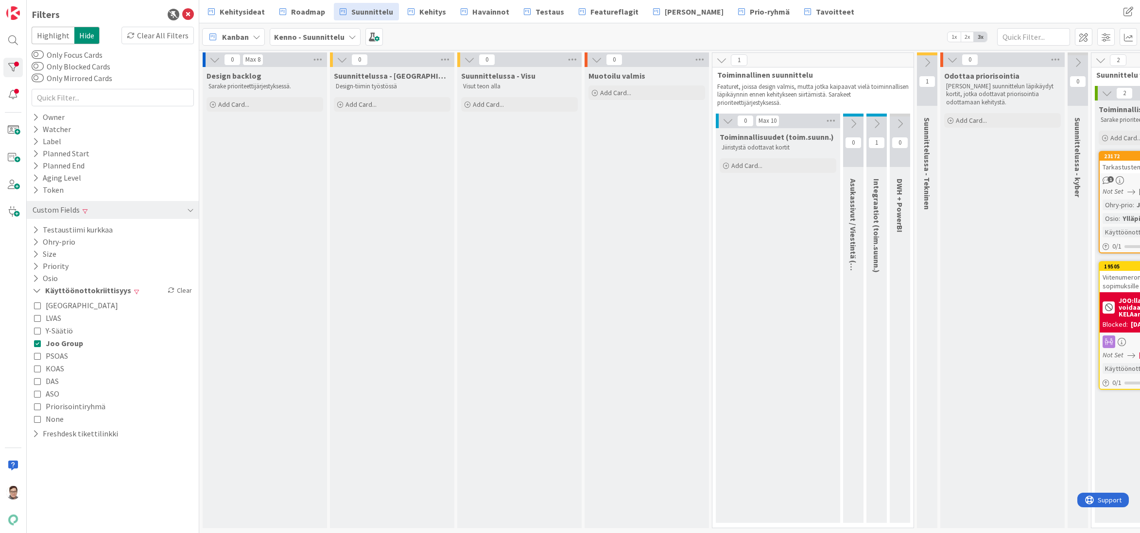
click at [36, 343] on icon at bounding box center [37, 343] width 7 height 7
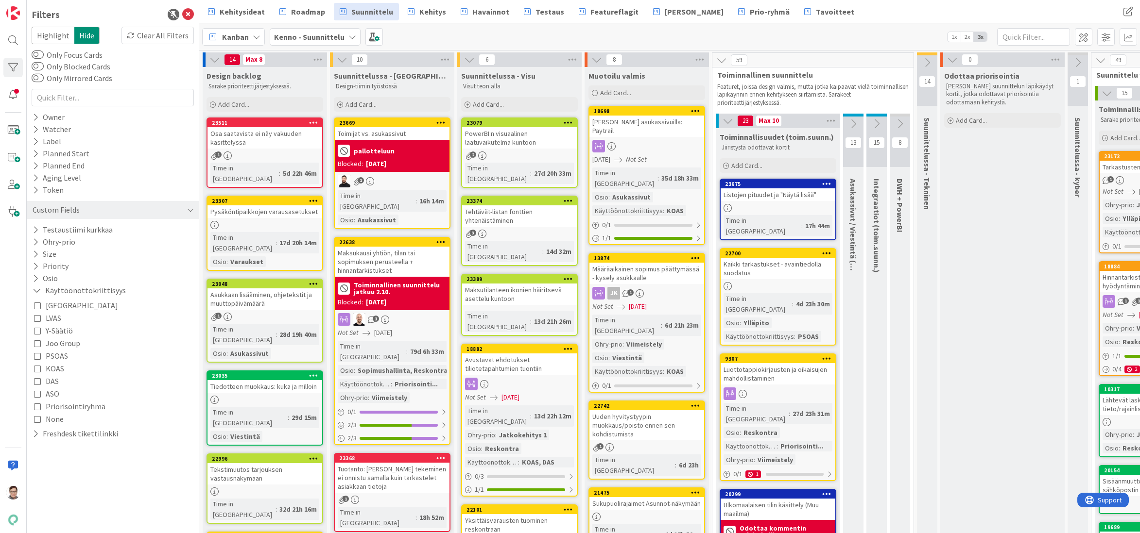
click at [38, 357] on icon at bounding box center [37, 356] width 7 height 7
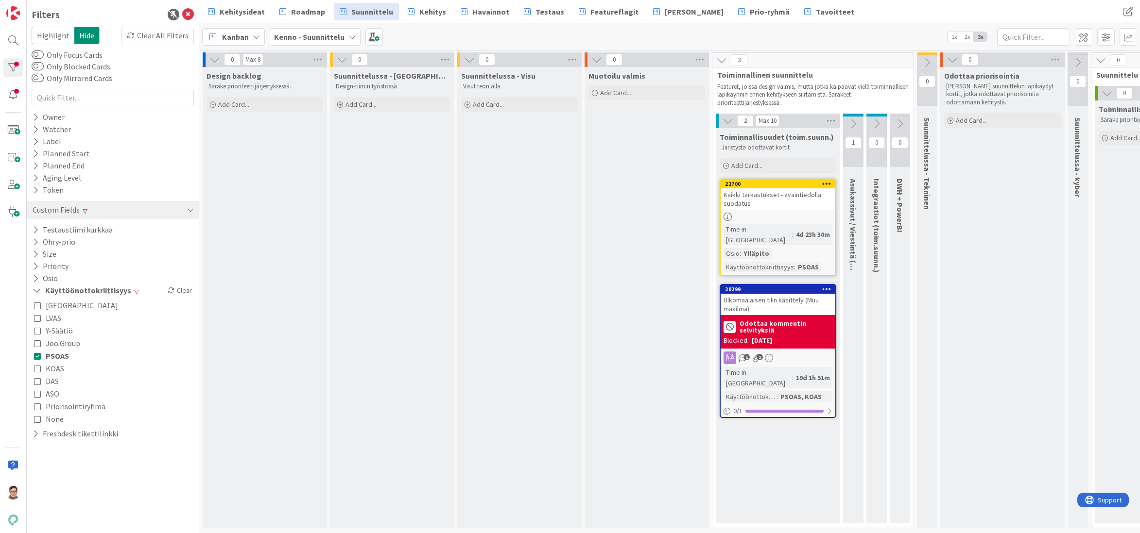
click at [38, 357] on icon at bounding box center [37, 356] width 7 height 7
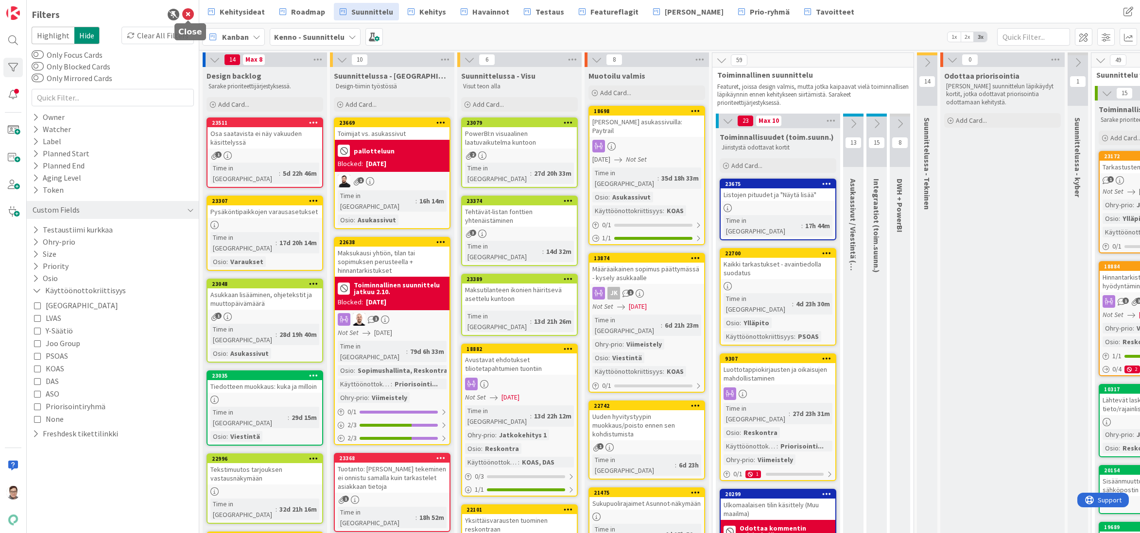
click at [188, 11] on icon at bounding box center [188, 15] width 12 height 12
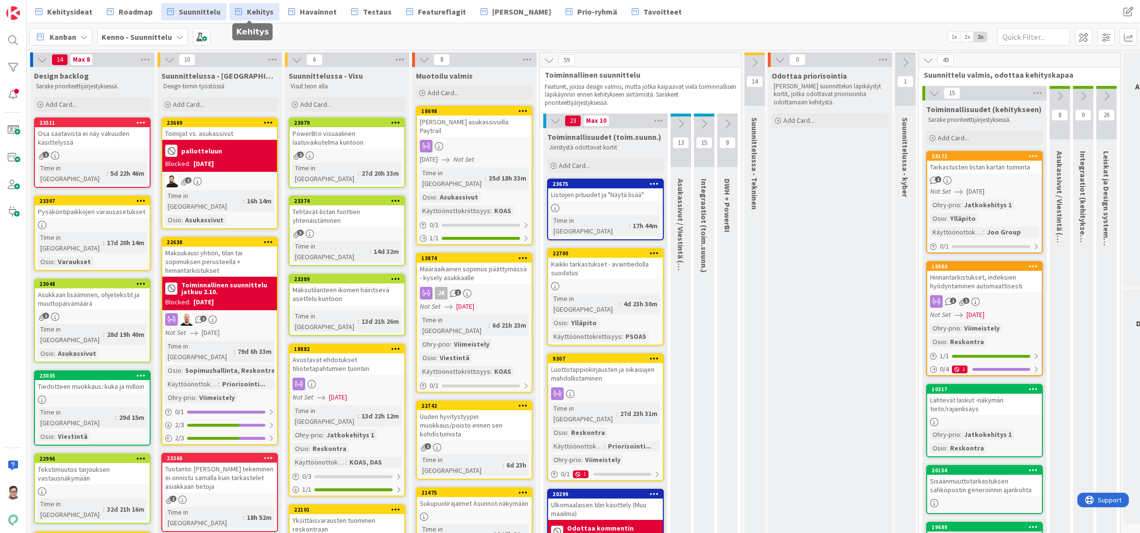
click at [254, 12] on span "Kehitys" at bounding box center [260, 12] width 27 height 12
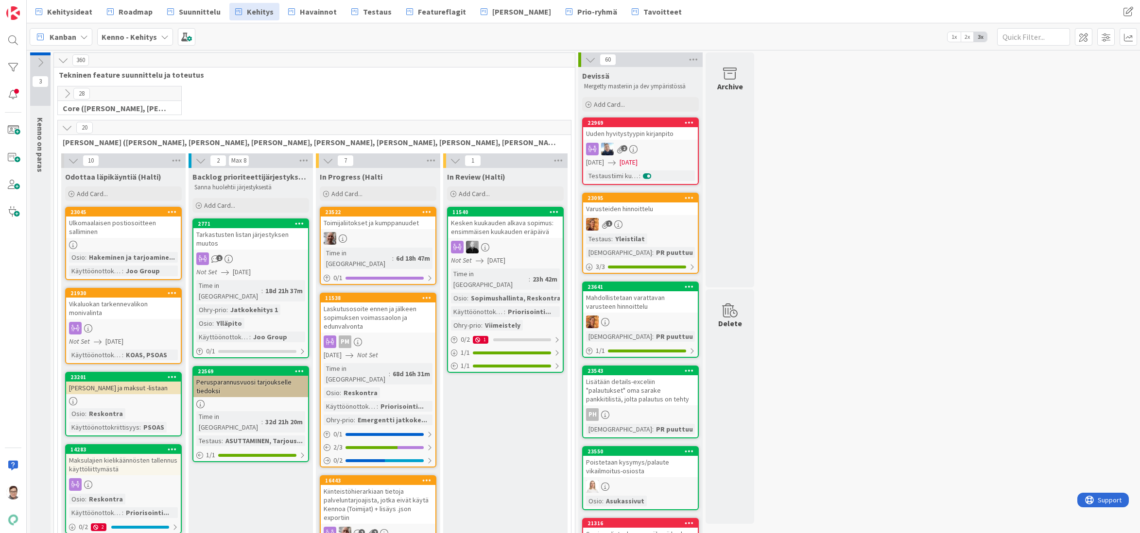
click at [105, 311] on div "Vikaluokan tarkennevalikon monivalinta" at bounding box center [123, 308] width 115 height 21
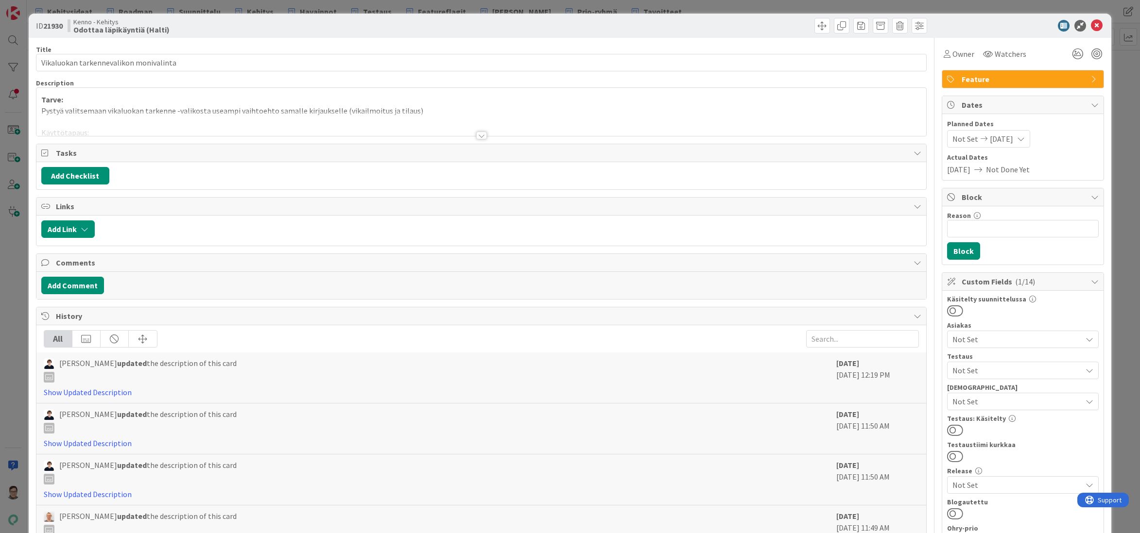
click at [479, 134] on div at bounding box center [481, 136] width 11 height 8
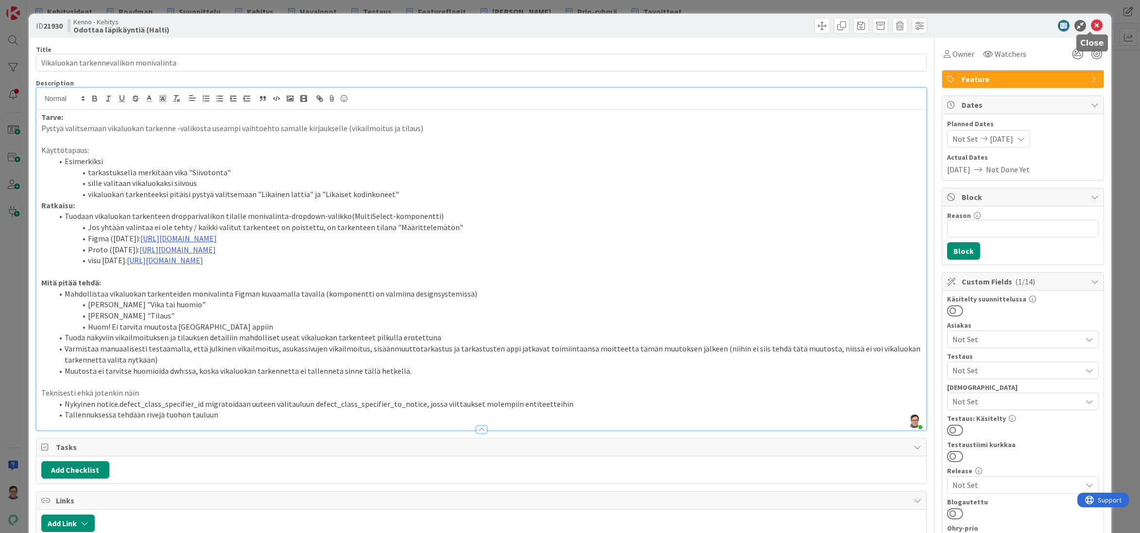
click at [1091, 26] on icon at bounding box center [1097, 26] width 12 height 12
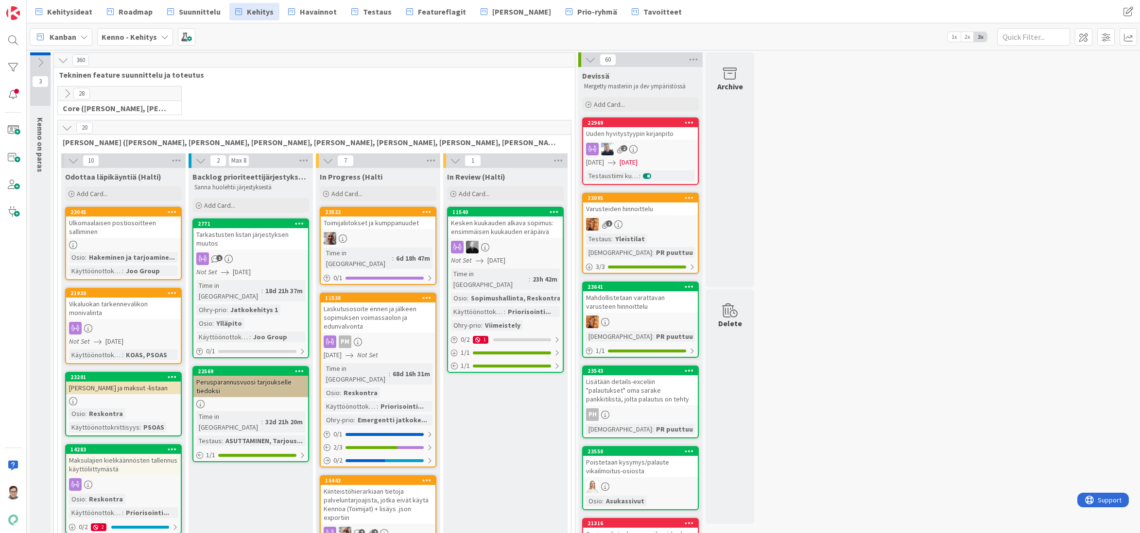
drag, startPoint x: 940, startPoint y: 521, endPoint x: 776, endPoint y: 528, distance: 163.9
